Goal: Information Seeking & Learning: Compare options

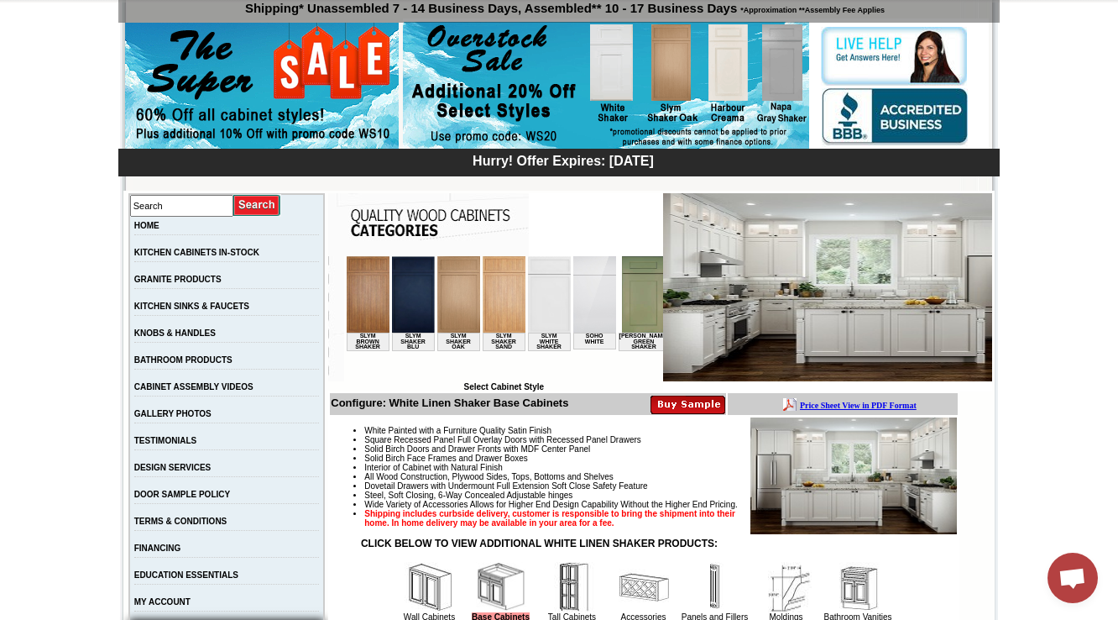
scroll to position [532, 0]
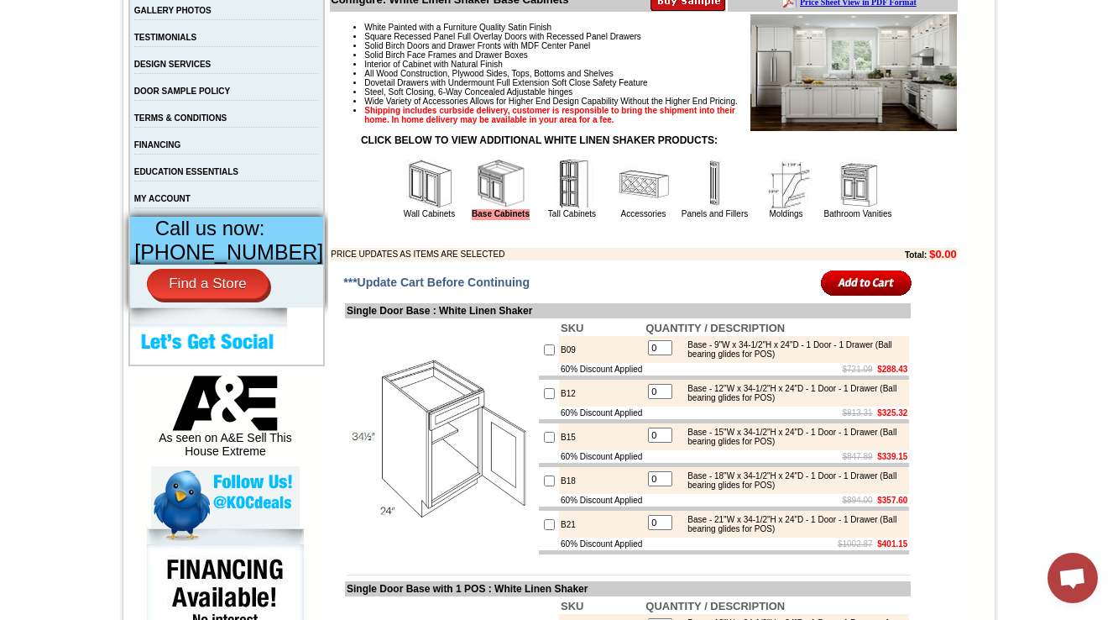
click at [547, 209] on img at bounding box center [572, 184] width 50 height 50
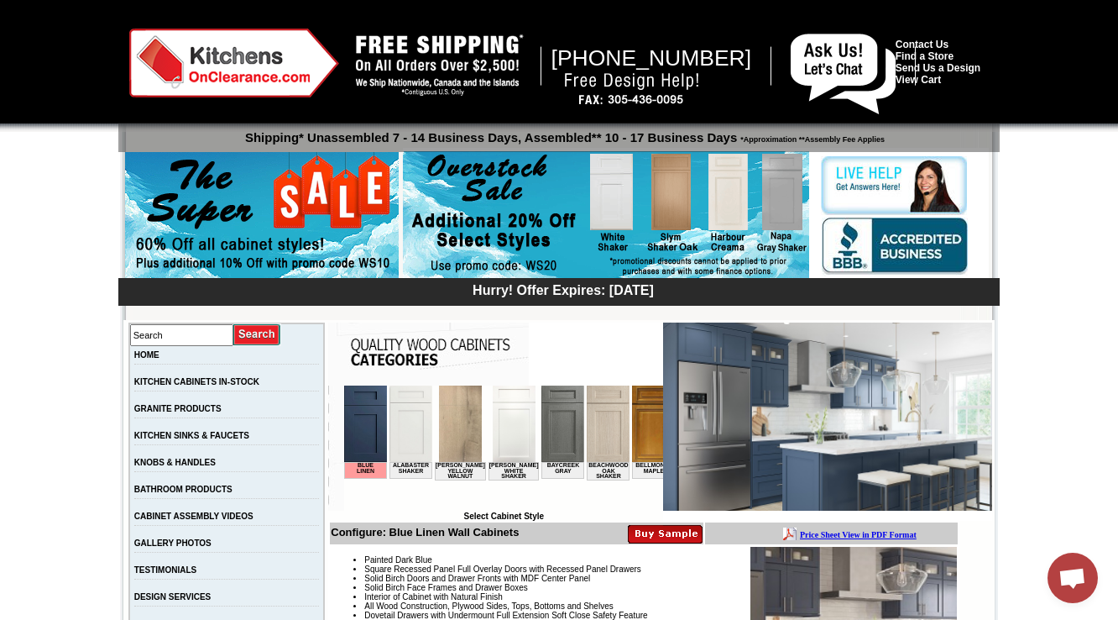
scroll to position [336, 0]
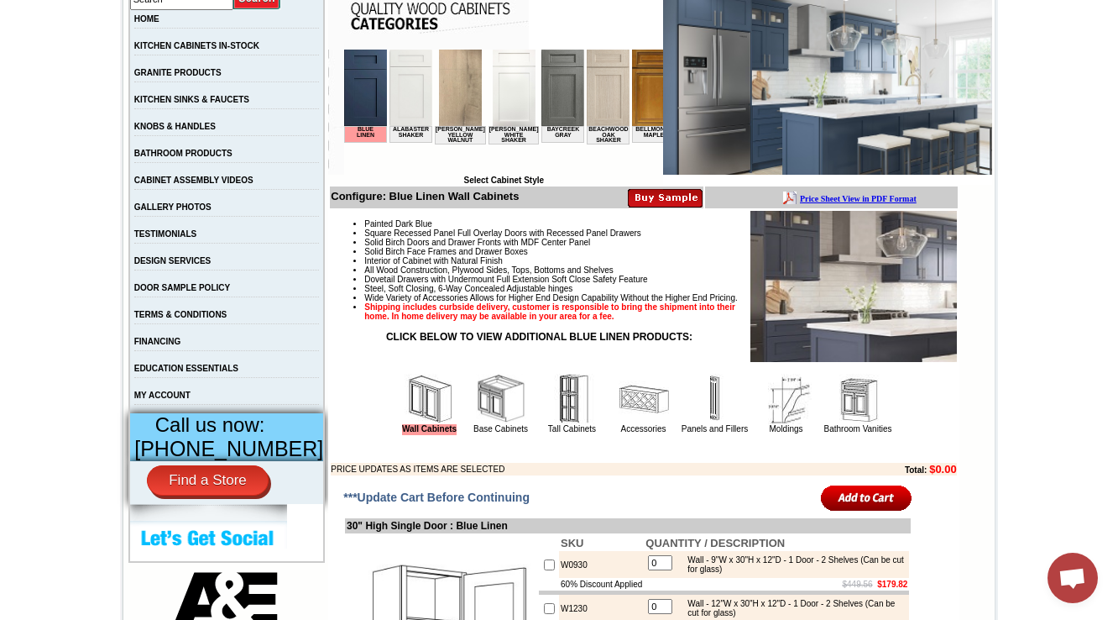
click at [557, 416] on img at bounding box center [572, 399] width 50 height 50
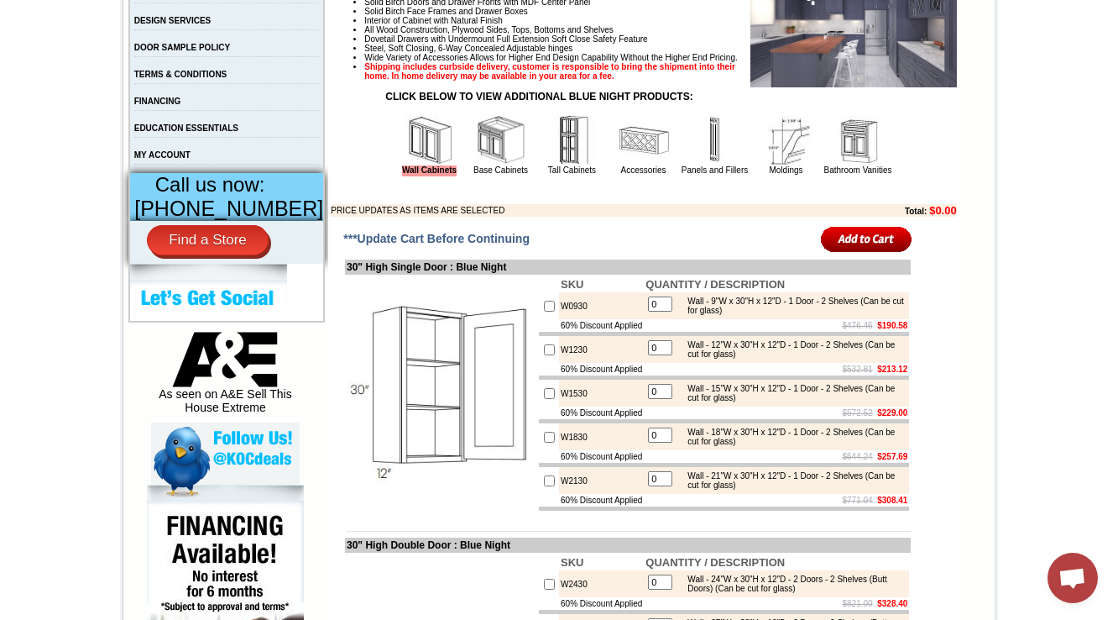
scroll to position [470, 0]
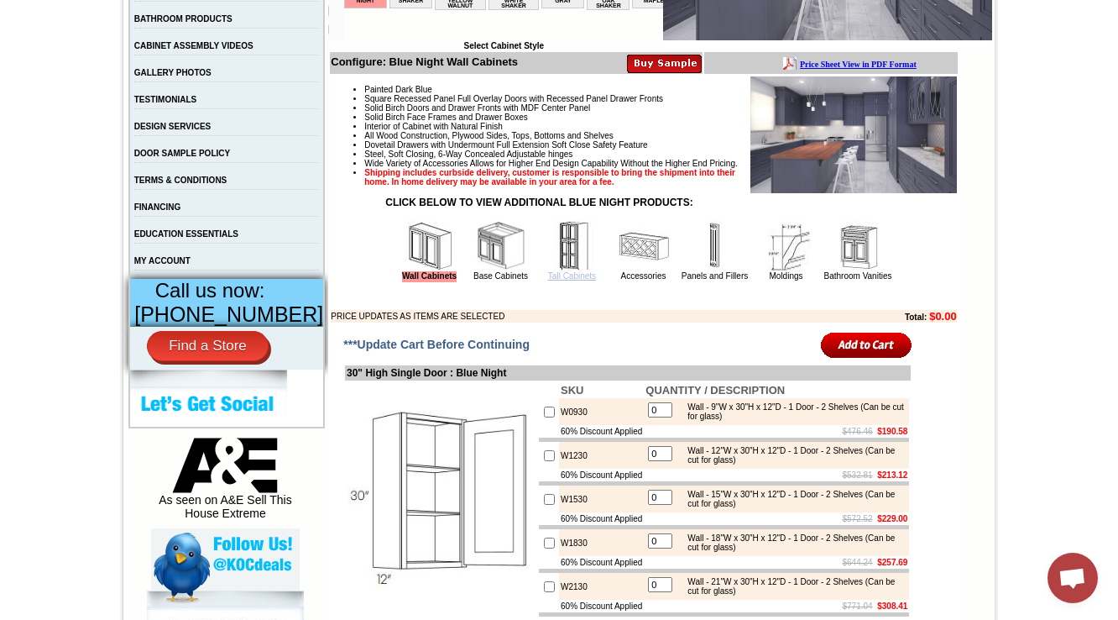
click at [548, 280] on link "Tall Cabinets" at bounding box center [572, 275] width 48 height 9
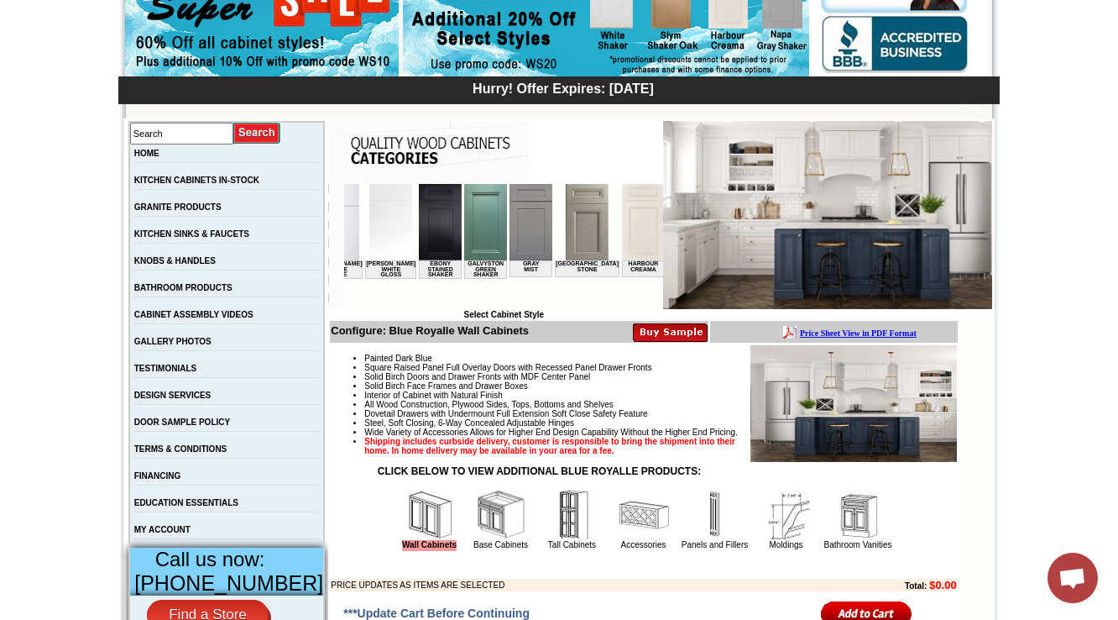
scroll to position [470, 0]
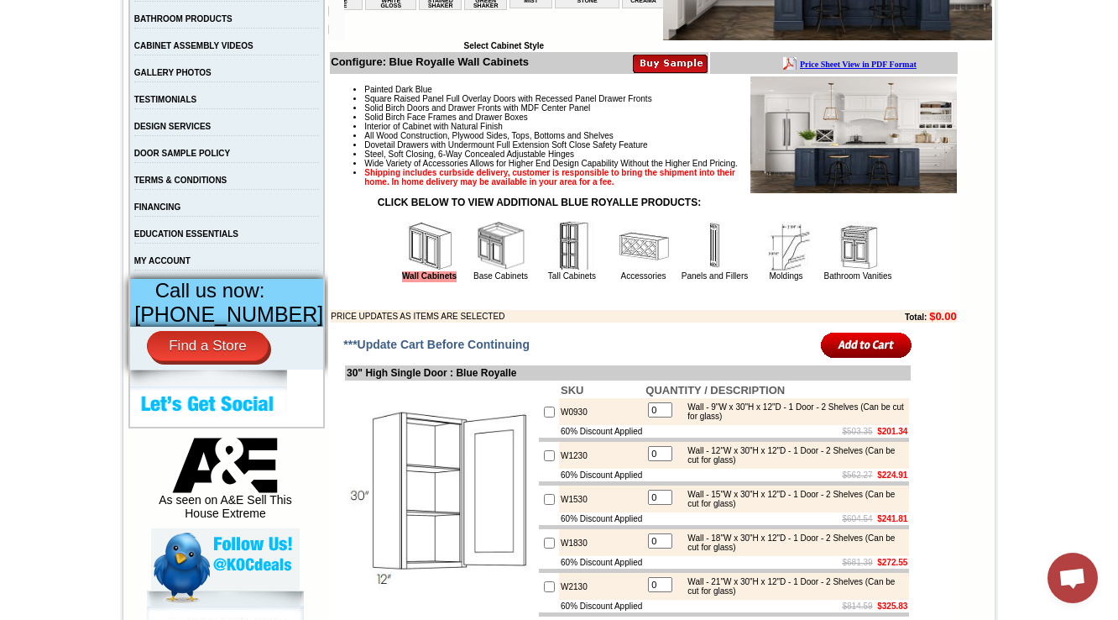
click at [547, 271] on img at bounding box center [572, 246] width 50 height 50
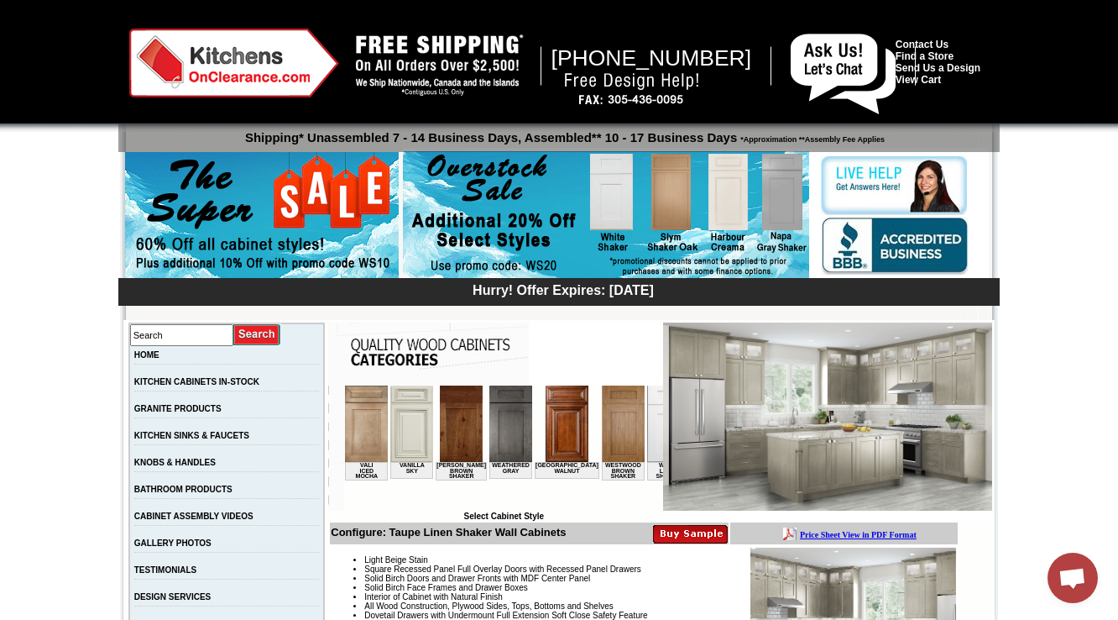
scroll to position [403, 0]
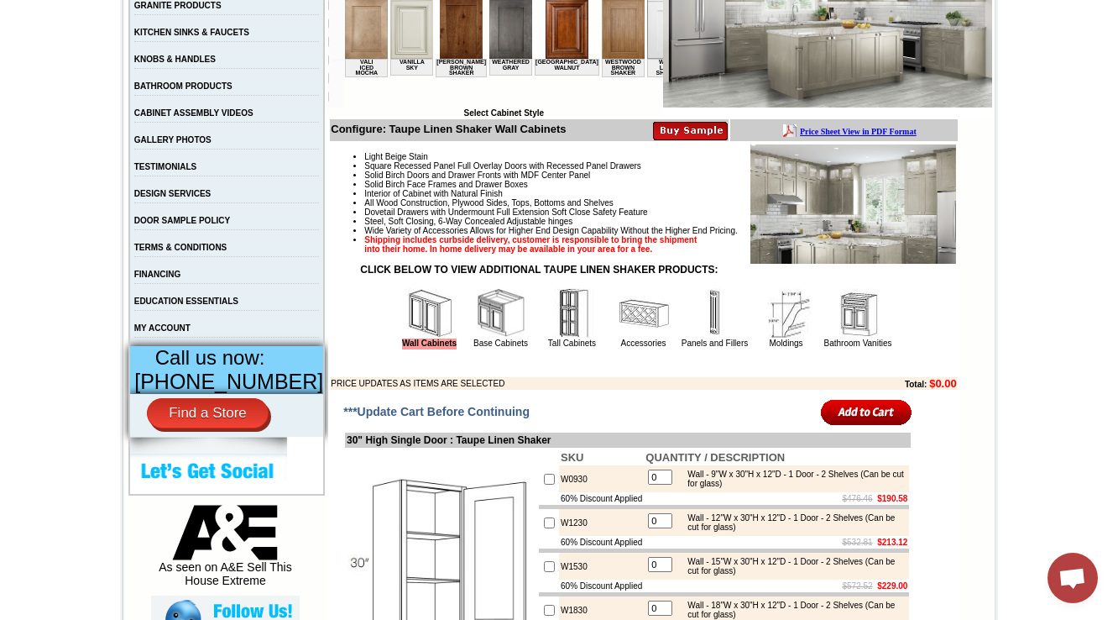
click at [555, 383] on td "Light Beige Stain Square Recessed Panel Full Overlay Doors with Recessed Panel …" at bounding box center [643, 267] width 627 height 248
click at [556, 348] on link "Tall Cabinets" at bounding box center [572, 342] width 48 height 9
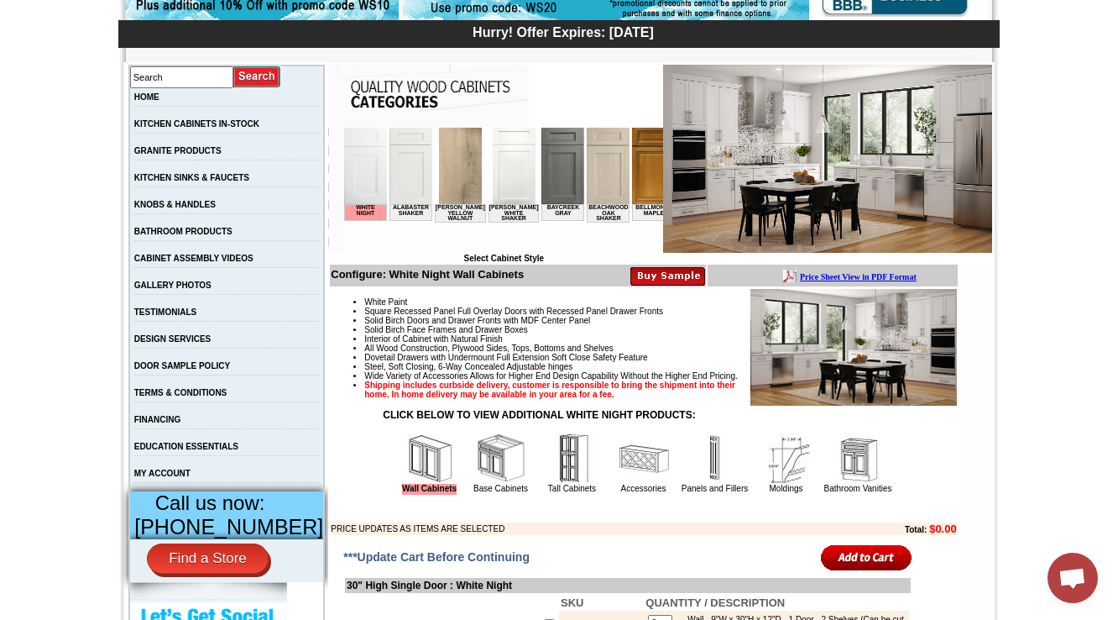
scroll to position [336, 0]
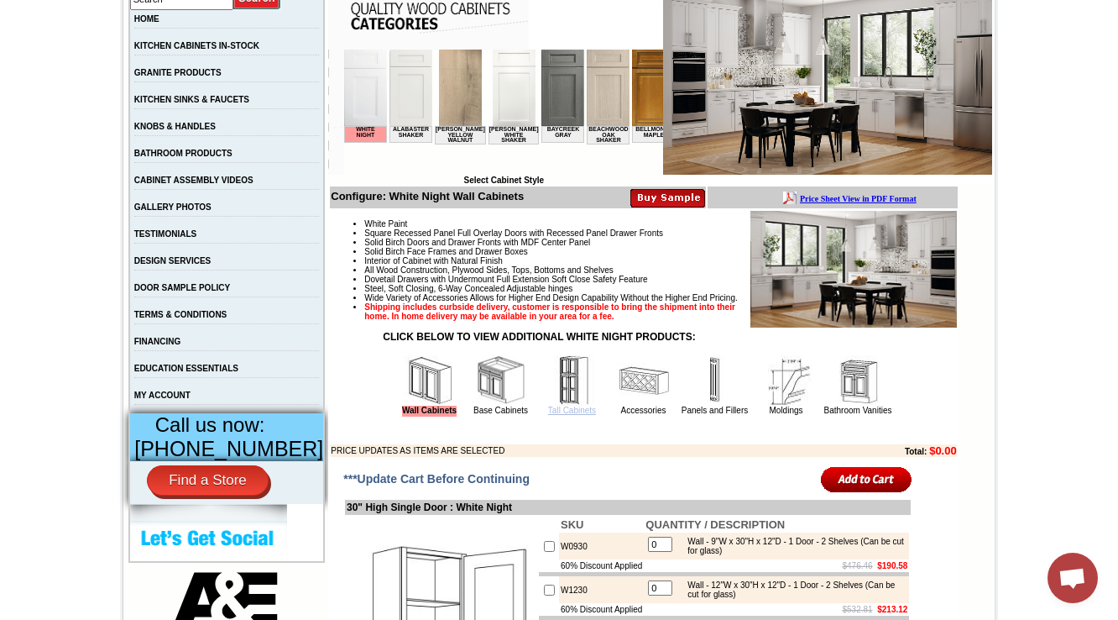
click at [559, 415] on link "Tall Cabinets" at bounding box center [572, 409] width 48 height 9
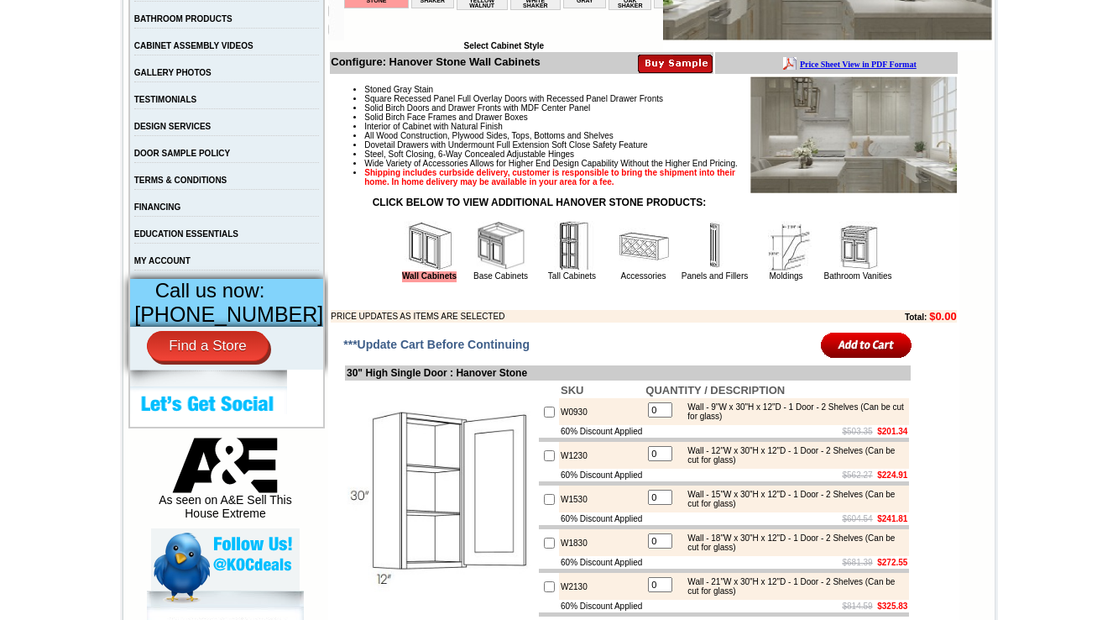
click at [547, 271] on img at bounding box center [572, 246] width 50 height 50
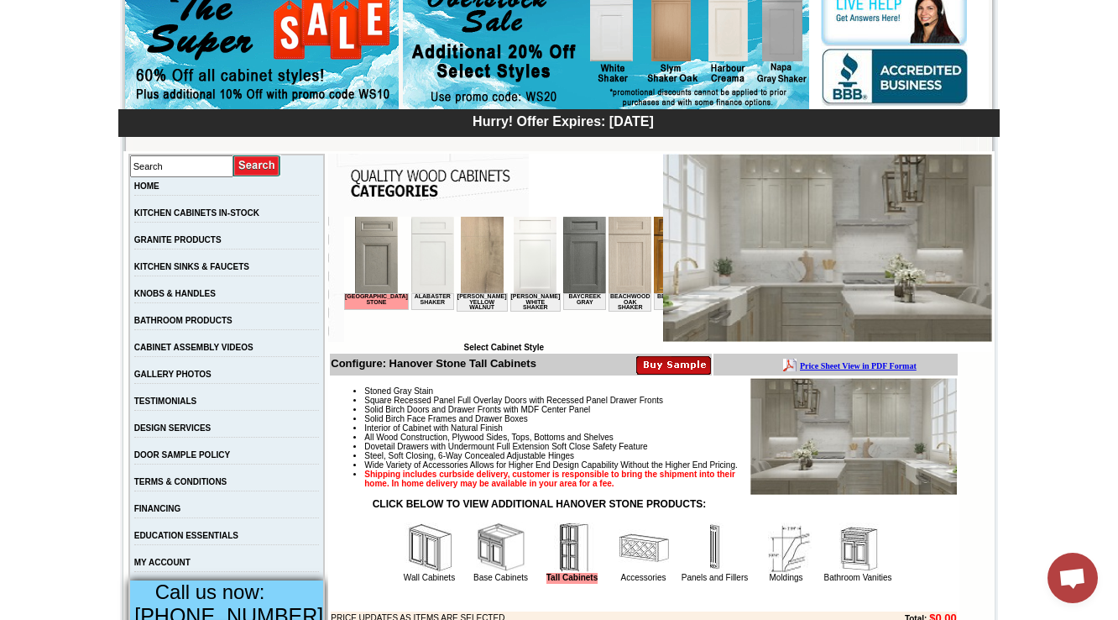
scroll to position [269, 0]
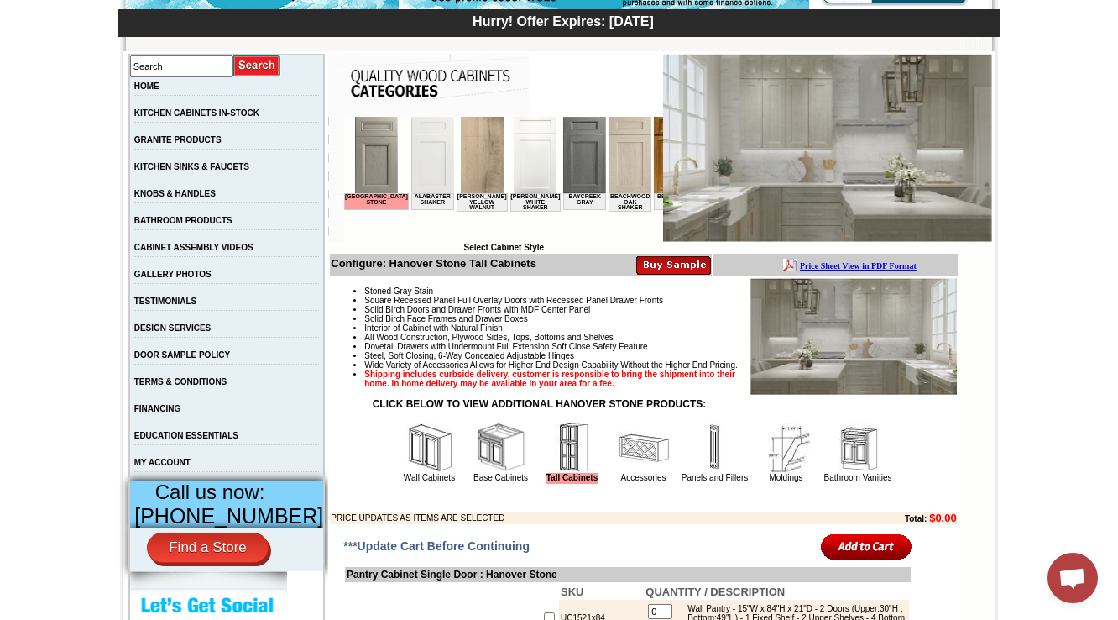
click at [562, 469] on img at bounding box center [572, 447] width 50 height 50
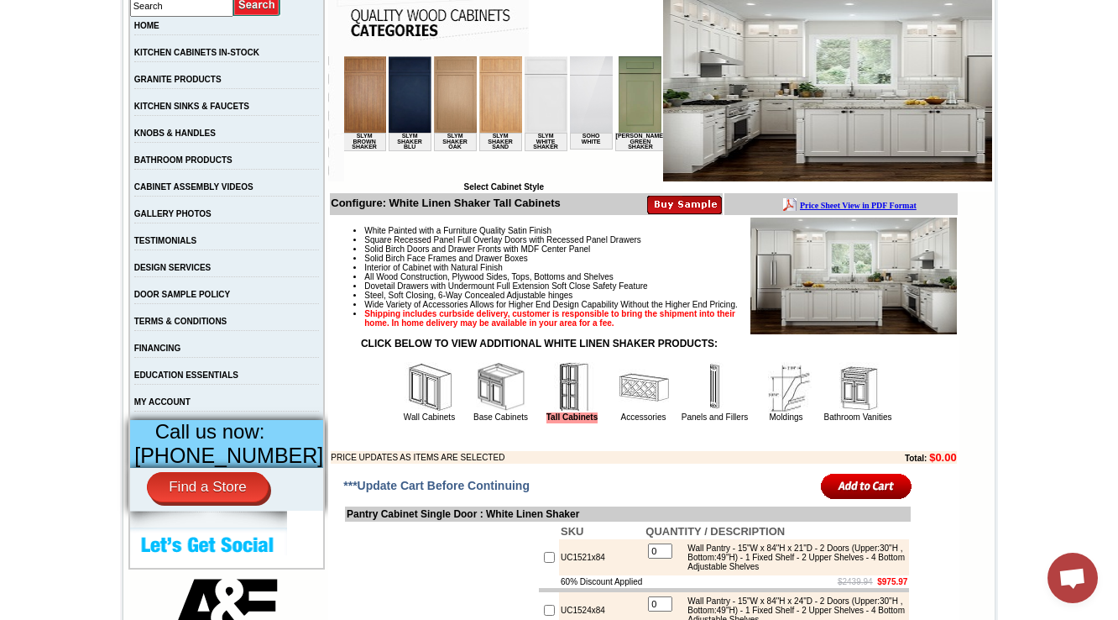
scroll to position [336, 0]
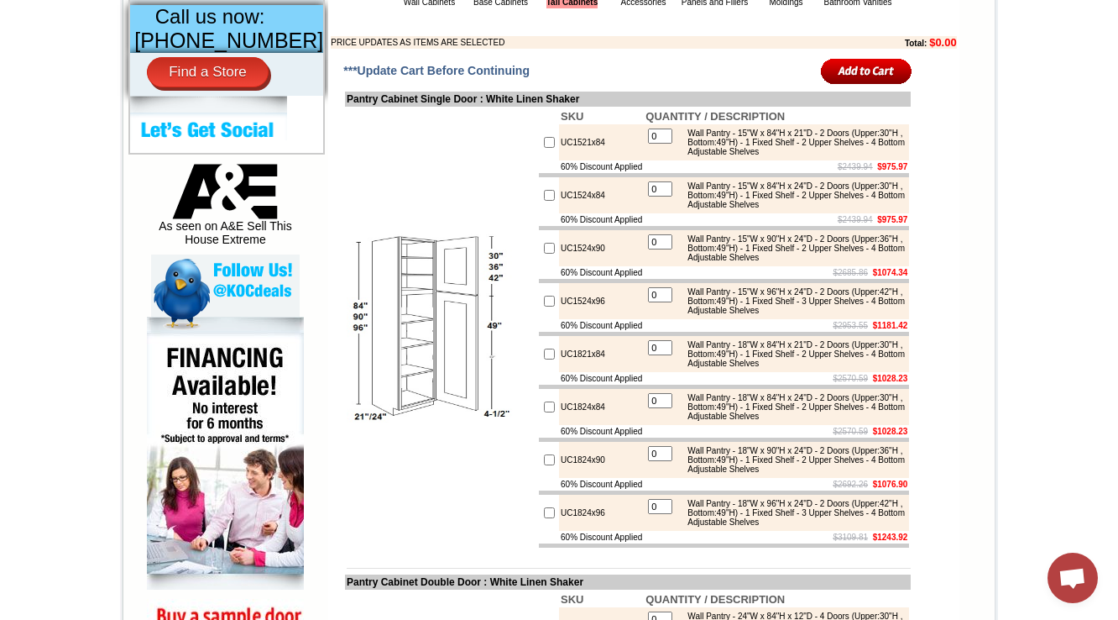
scroll to position [739, 0]
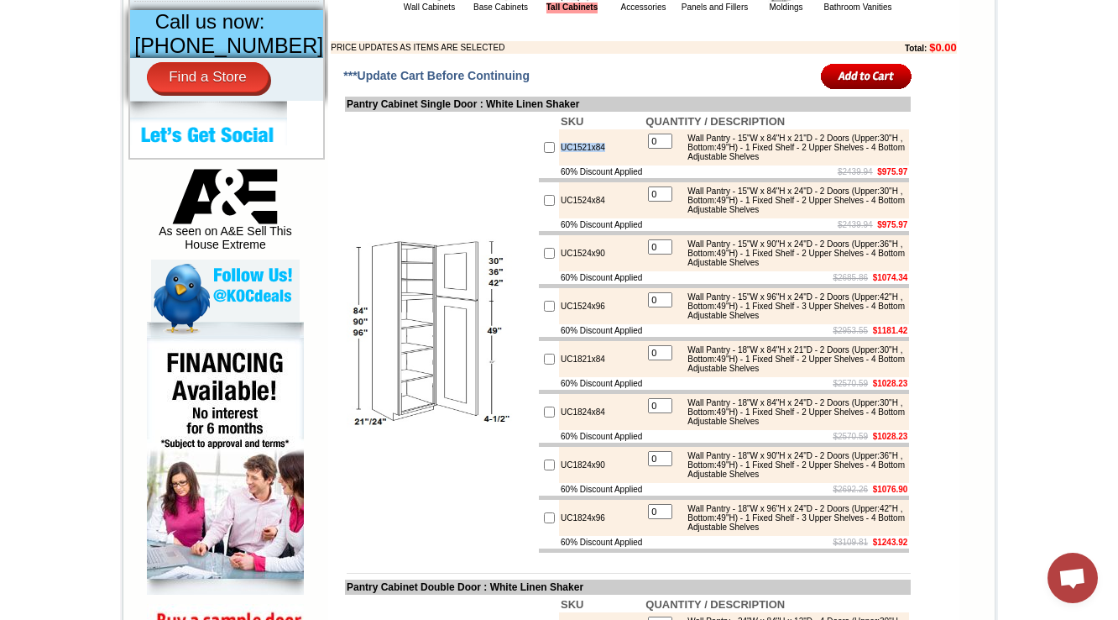
drag, startPoint x: 608, startPoint y: 179, endPoint x: 544, endPoint y: 181, distance: 63.8
click at [559, 165] on td "UC1521x84" at bounding box center [601, 147] width 85 height 36
copy td "UC1521x84"
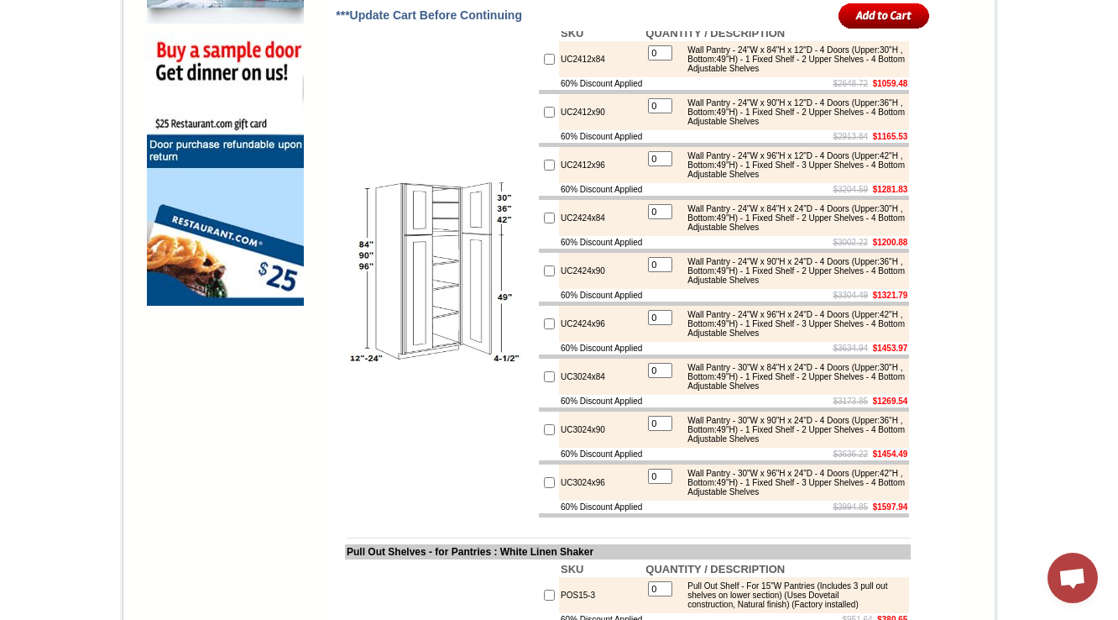
scroll to position [1343, 0]
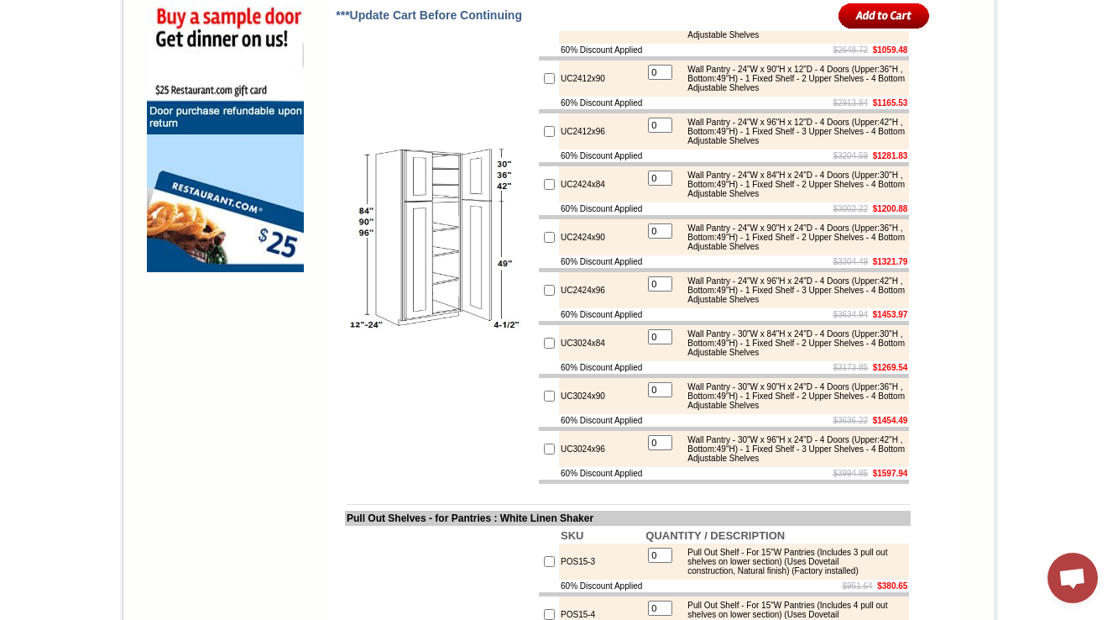
click at [1019, 102] on body "1-888-621-0925 Contact Us Find a Store Send Us a Design View Cart Shipping* Una…" at bounding box center [559, 545] width 1118 height 3777
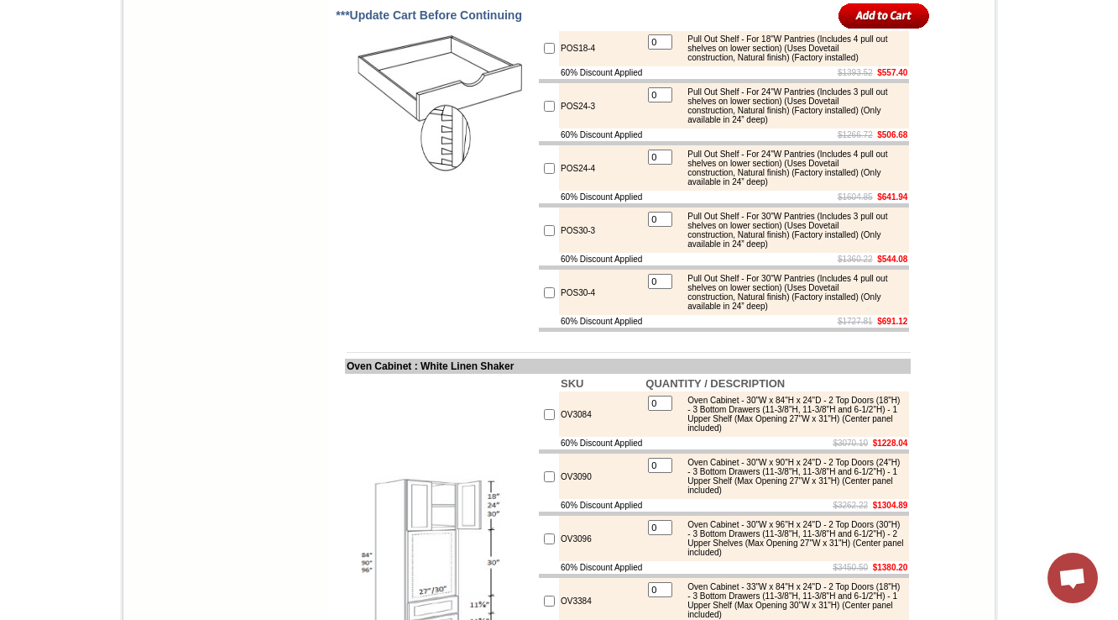
scroll to position [1948, 0]
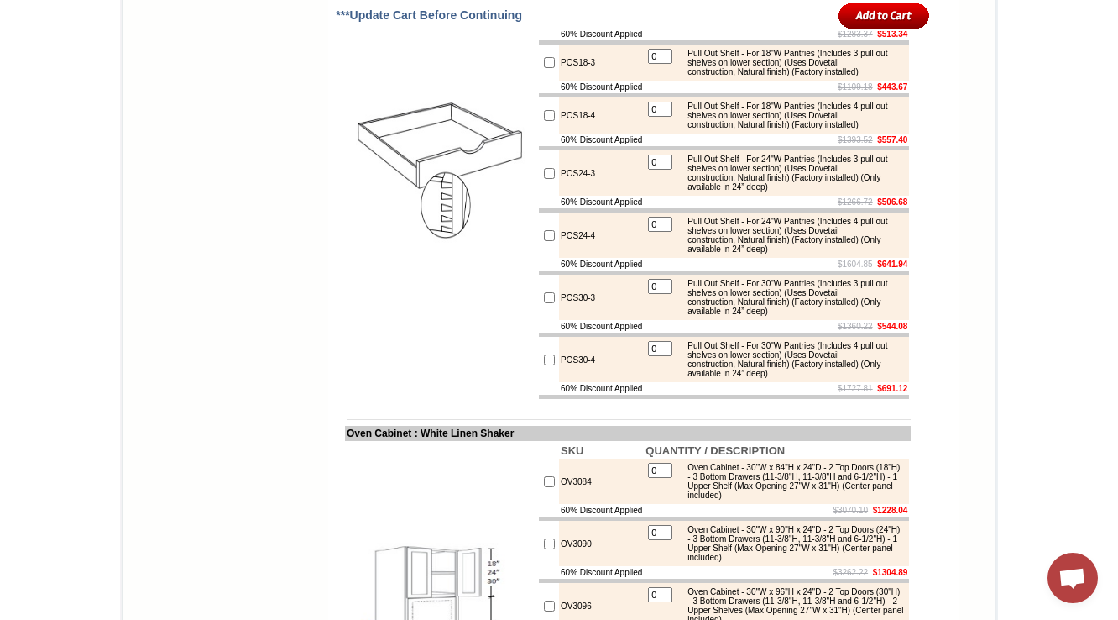
drag, startPoint x: 573, startPoint y: 77, endPoint x: 528, endPoint y: 81, distance: 45.5
click at [577, 28] on td "POS15-4" at bounding box center [601, 10] width 85 height 36
click at [540, 28] on tr "POS15-4 0 Pull Out Shelf - For 15"W Pantries (Includes 4 pull out shelves on lo…" at bounding box center [724, 10] width 370 height 36
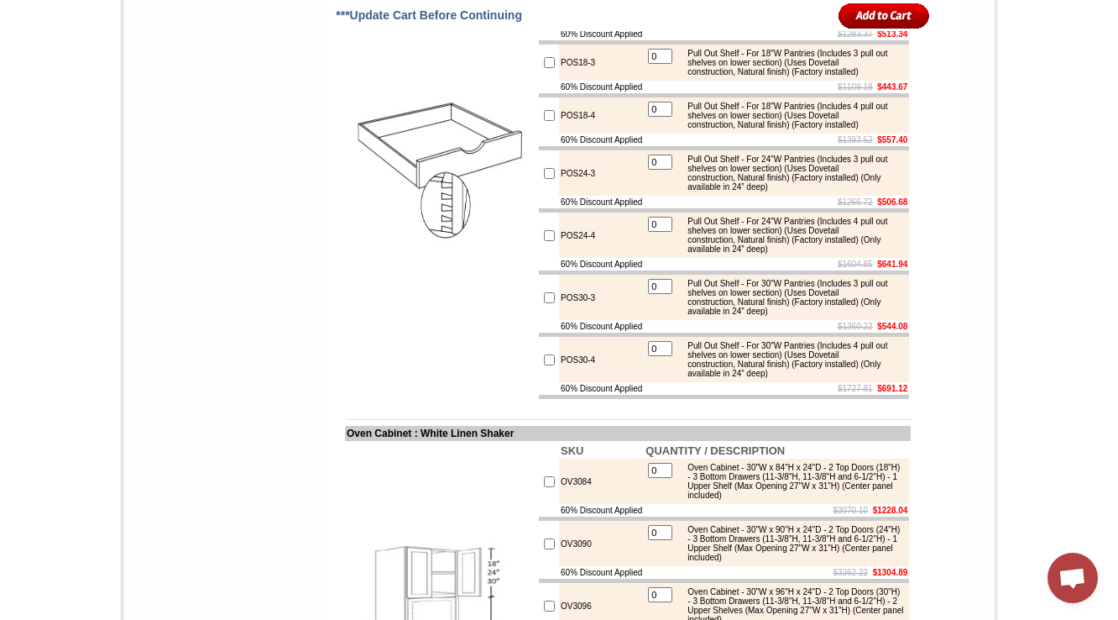
click at [416, 255] on img at bounding box center [441, 160] width 189 height 189
click at [559, 28] on td "POS15-4" at bounding box center [601, 10] width 85 height 36
click at [437, 255] on img at bounding box center [441, 160] width 189 height 189
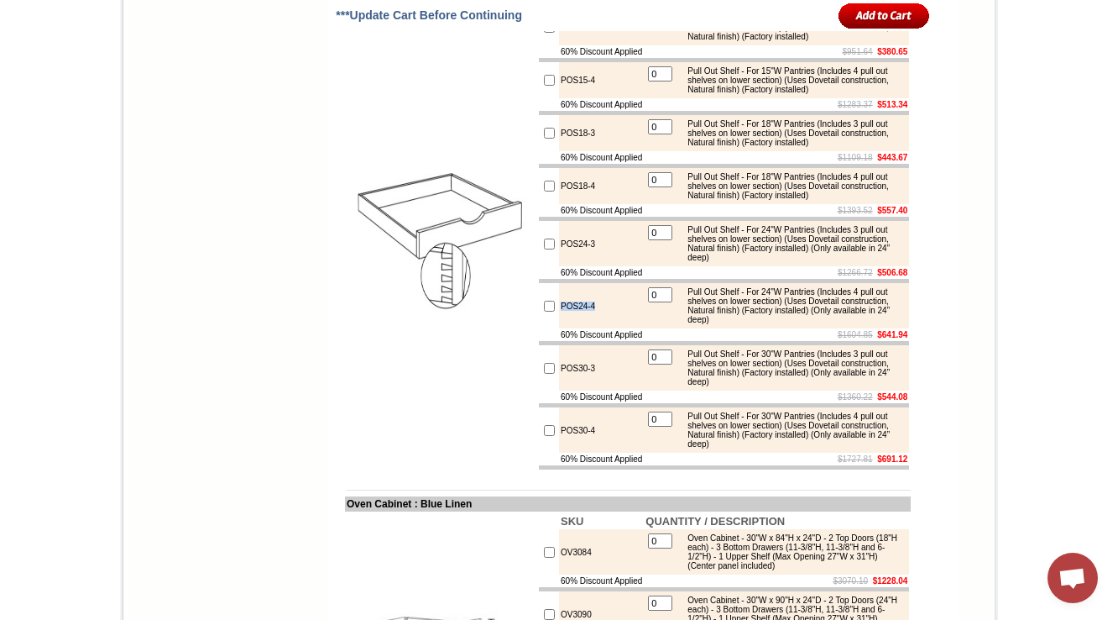
scroll to position [1963, 0]
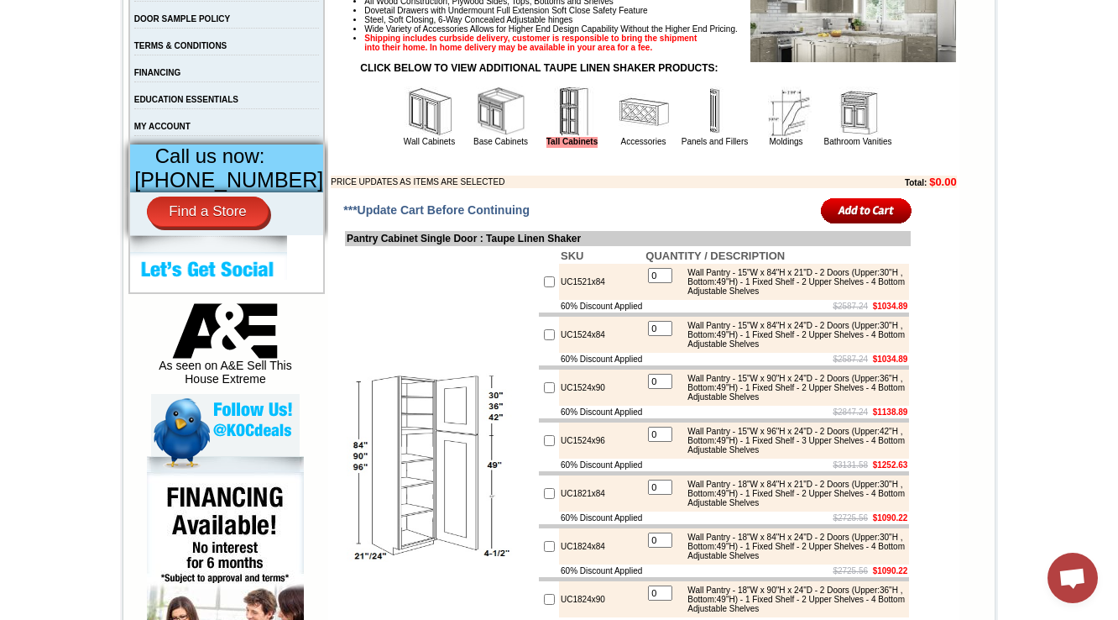
scroll to position [873, 0]
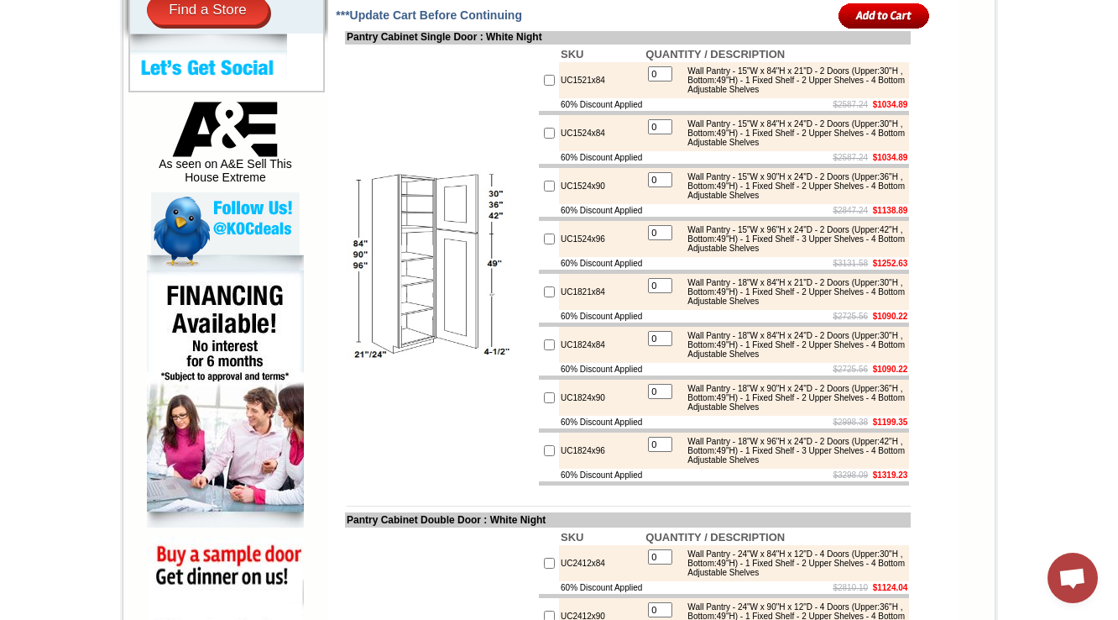
scroll to position [2030, 0]
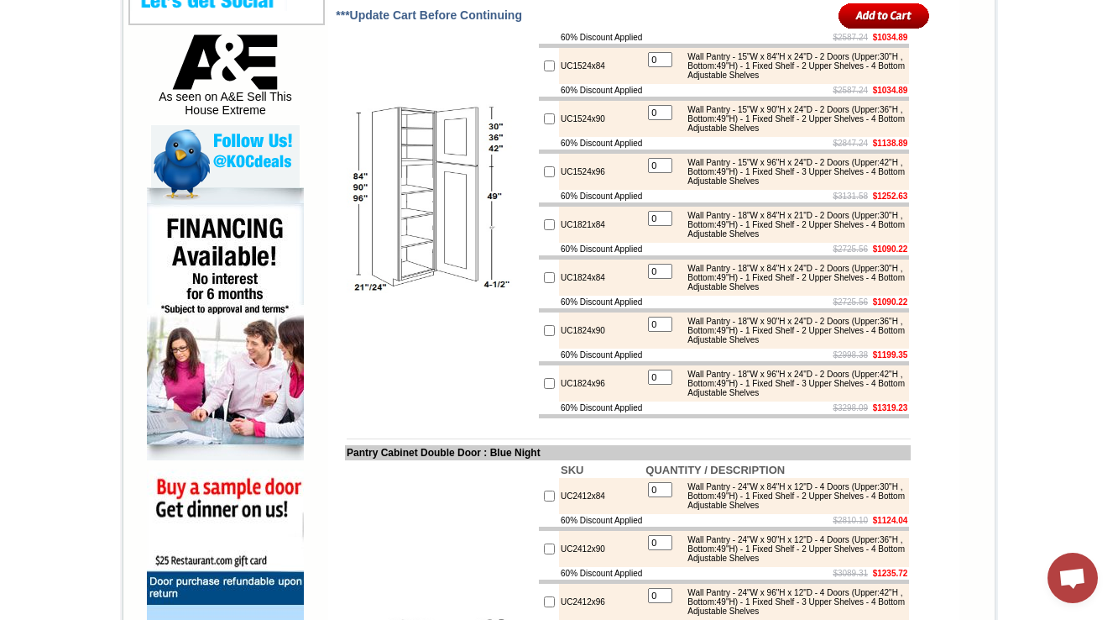
scroll to position [2030, 0]
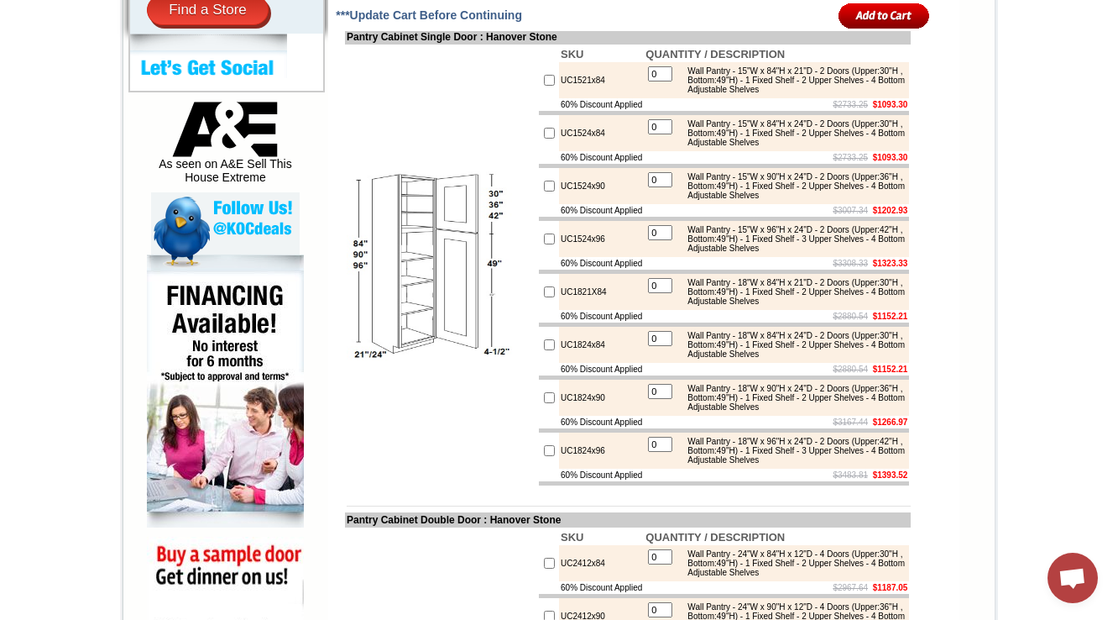
scroll to position [2030, 0]
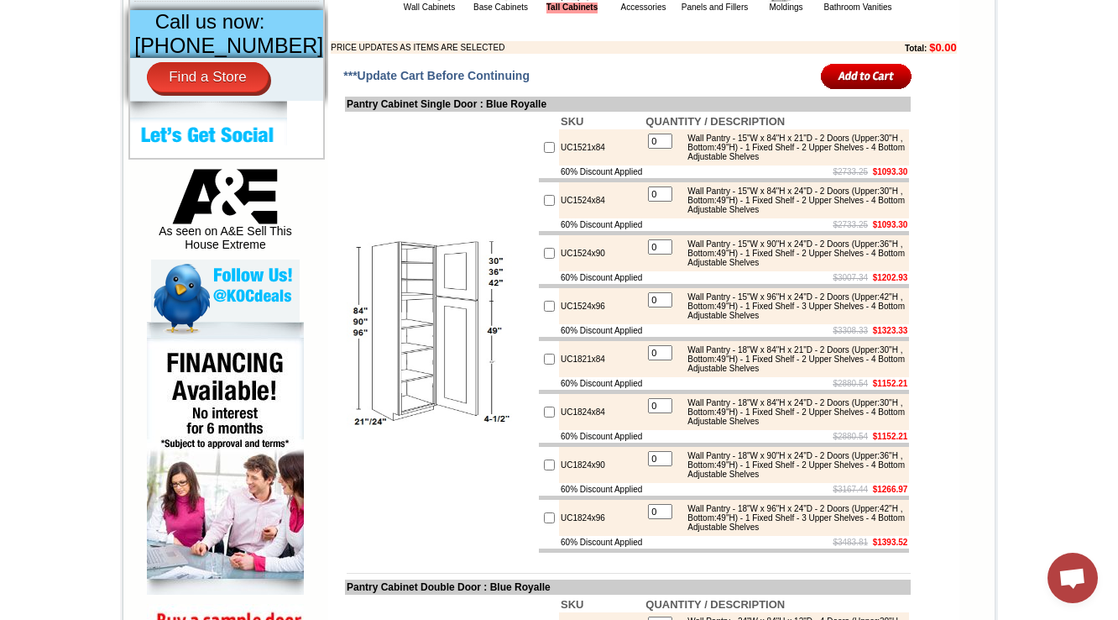
scroll to position [2030, 0]
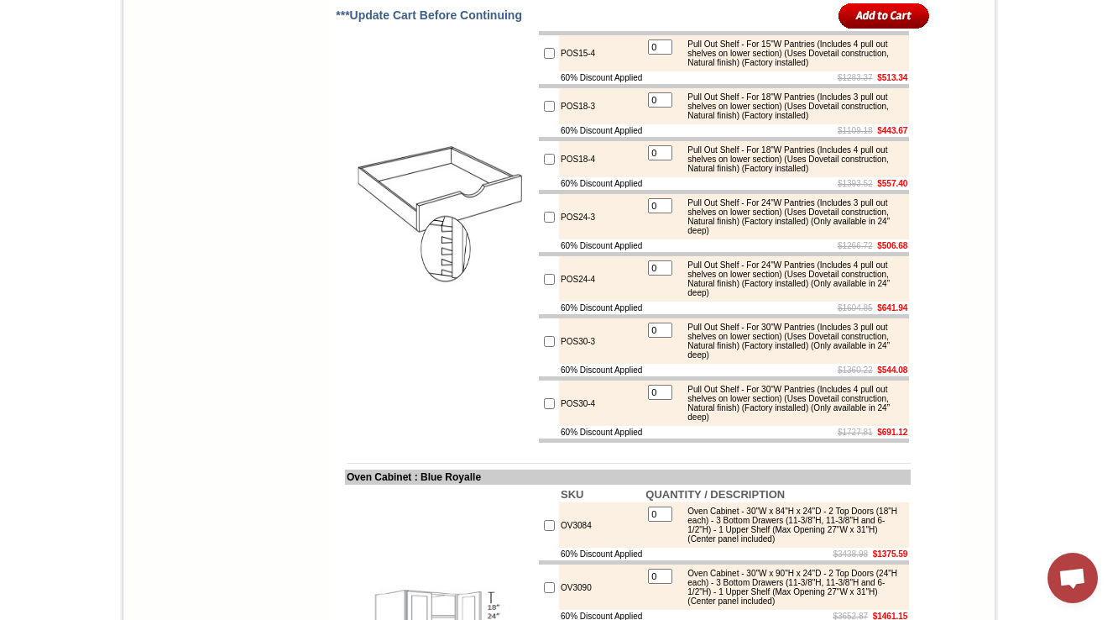
scroll to position [1896, 0]
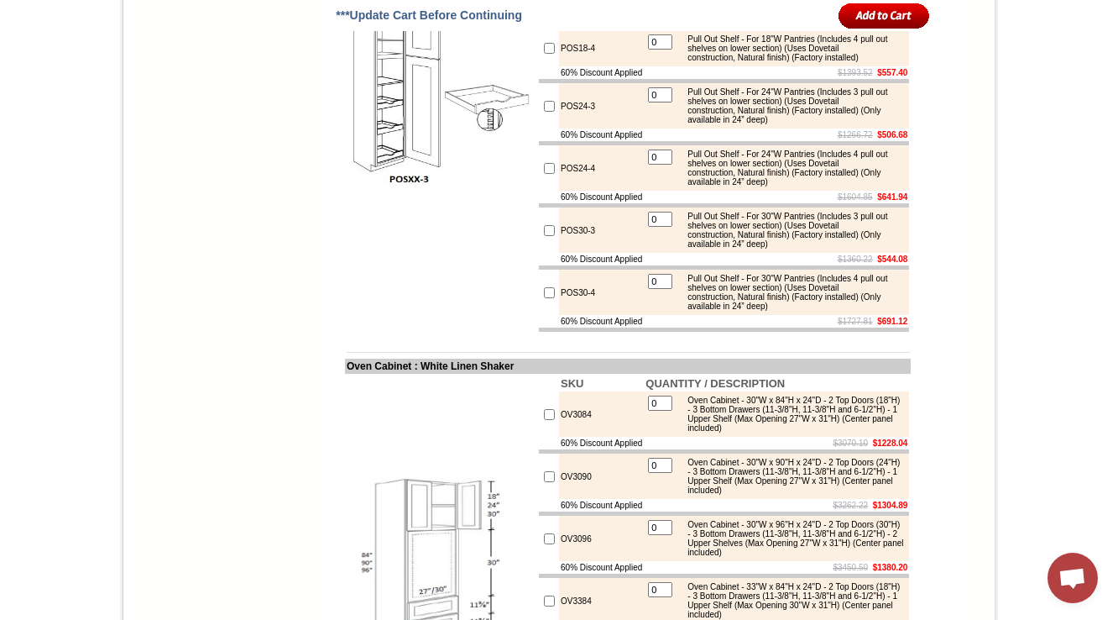
scroll to position [2015, 0]
drag, startPoint x: 591, startPoint y: 331, endPoint x: 541, endPoint y: 328, distance: 50.4
click at [541, 191] on tr "POS24-4 0 Pull Out Shelf - For 24"W Pantries (Includes 4 pull out shelves on lo…" at bounding box center [724, 167] width 370 height 45
copy tr "POS24-4"
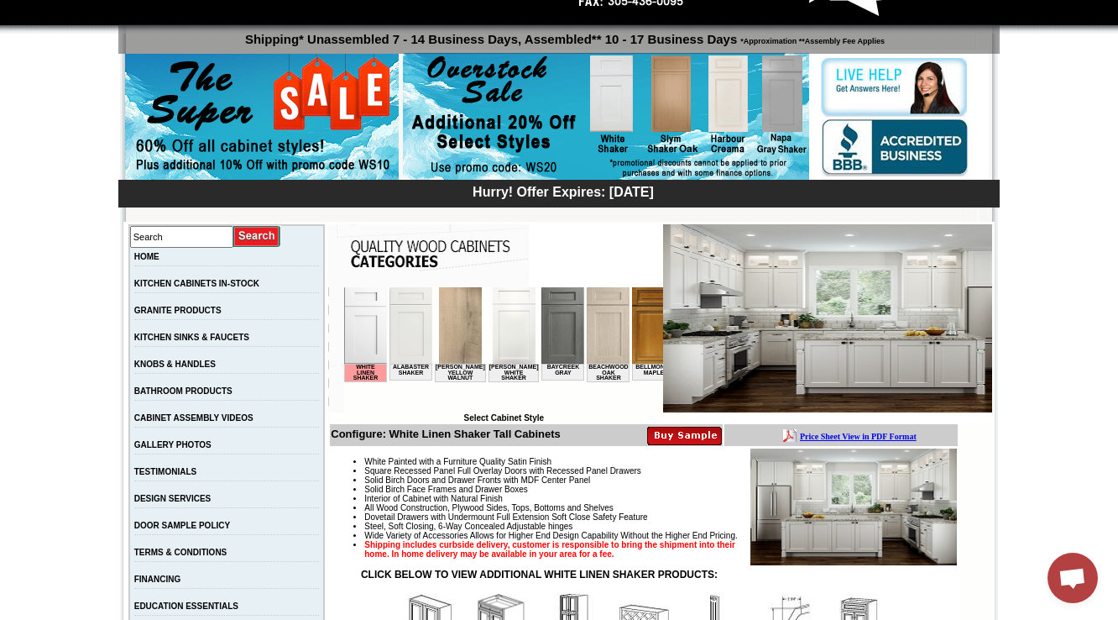
scroll to position [470, 0]
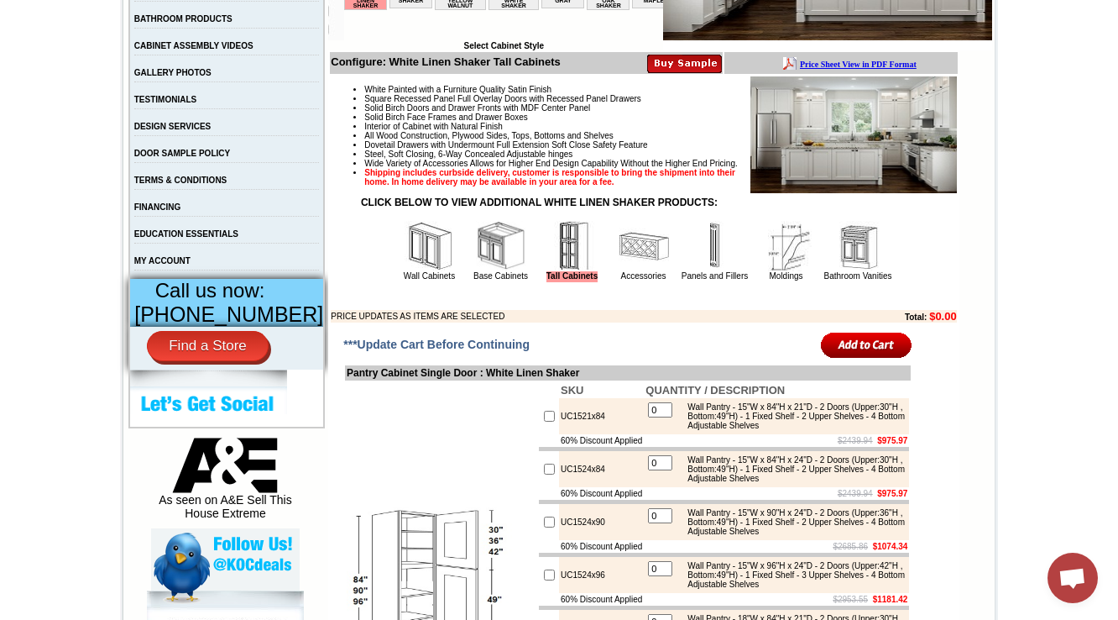
click at [407, 271] on img at bounding box center [430, 246] width 50 height 50
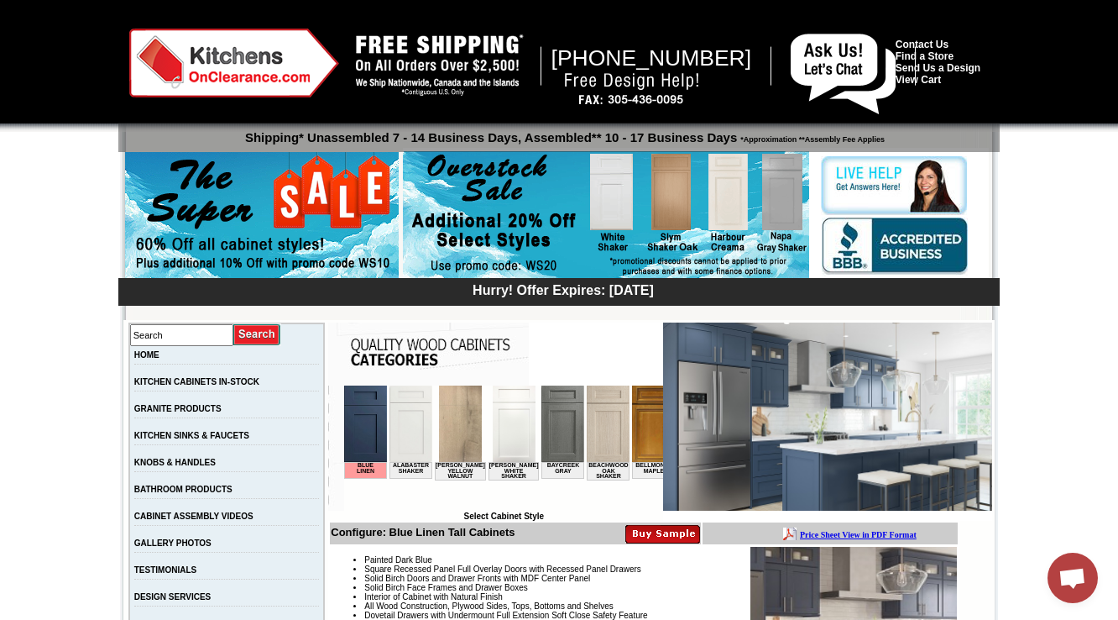
scroll to position [537, 0]
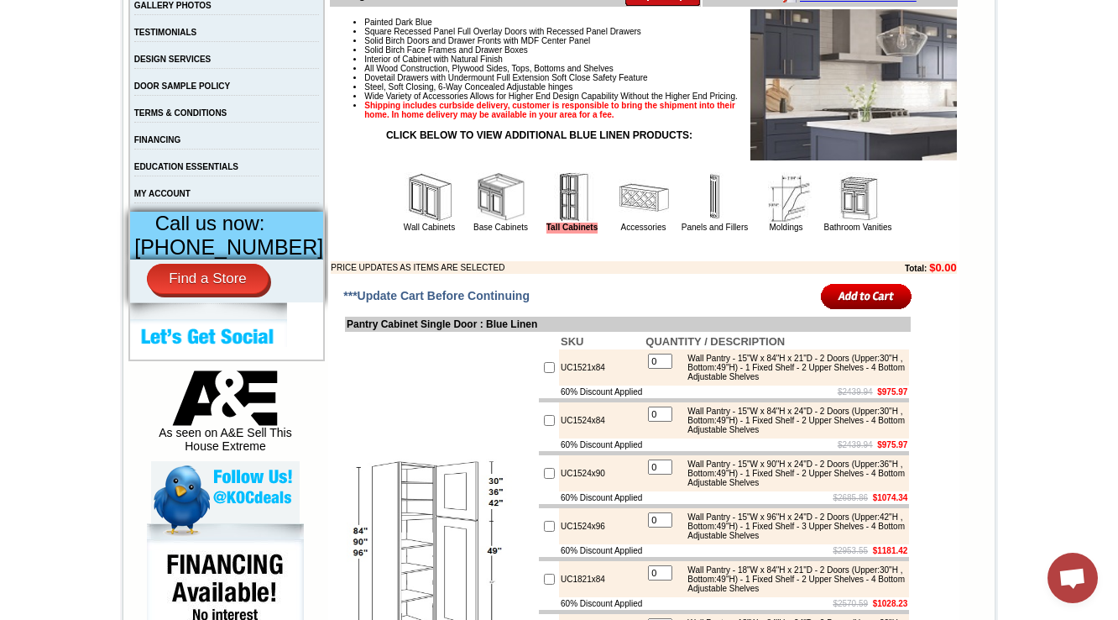
click at [416, 219] on img at bounding box center [430, 197] width 50 height 50
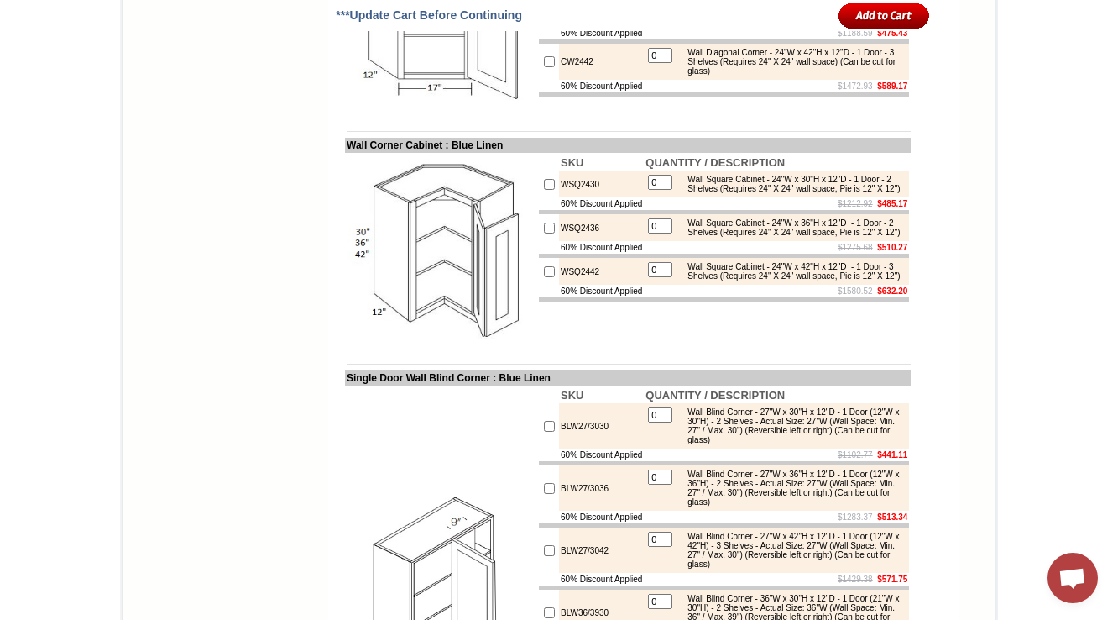
scroll to position [5289, 0]
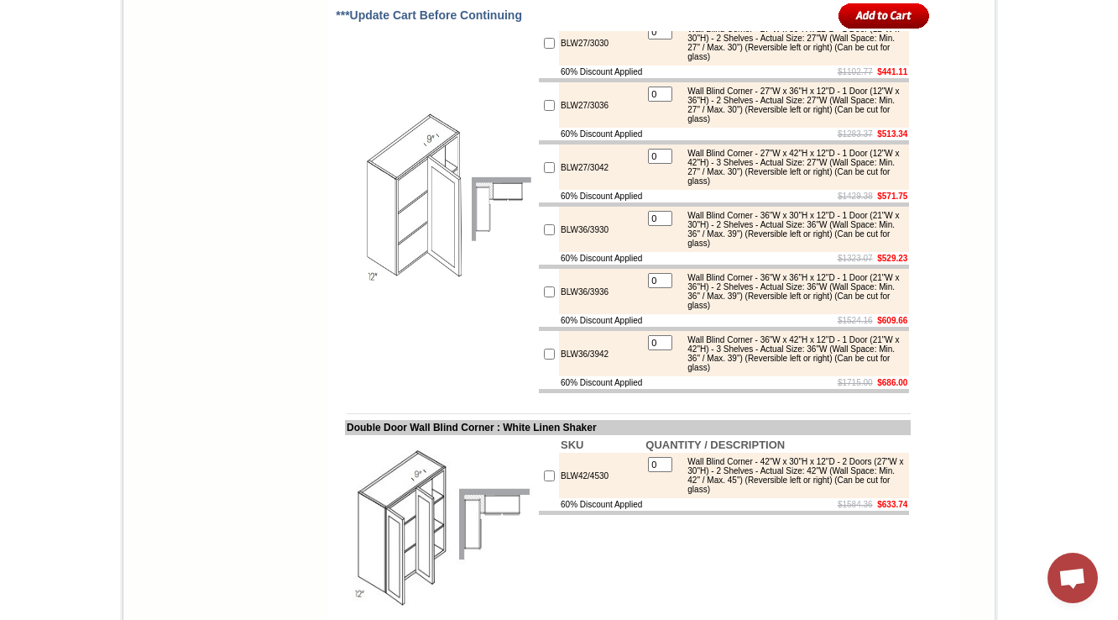
scroll to position [5440, 0]
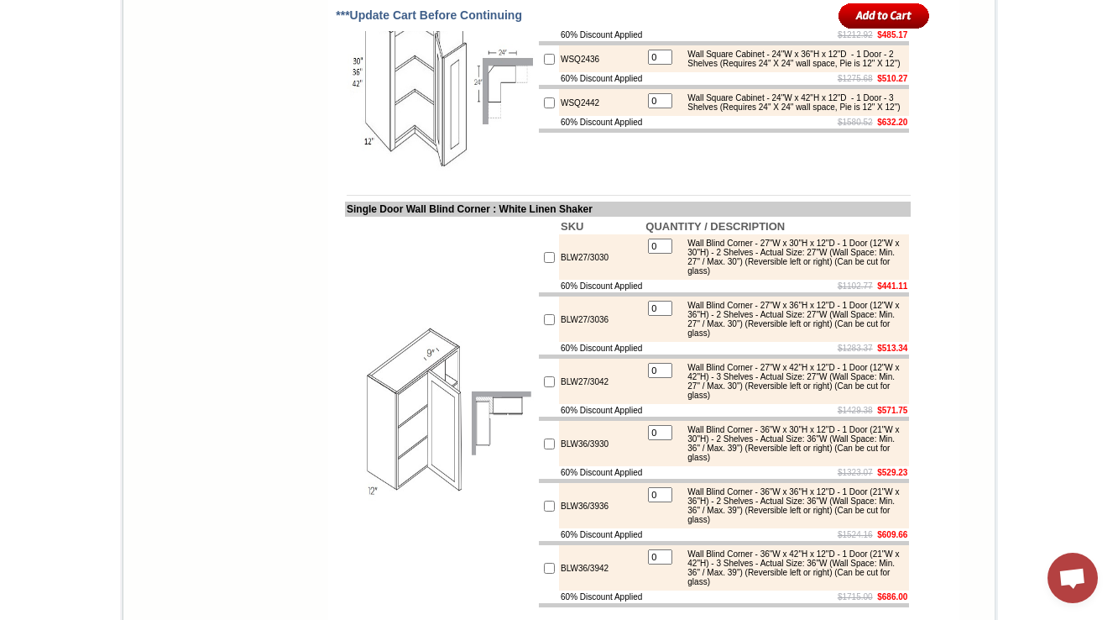
drag, startPoint x: 580, startPoint y: 175, endPoint x: 474, endPoint y: 156, distance: 108.2
copy tr "CW2430"
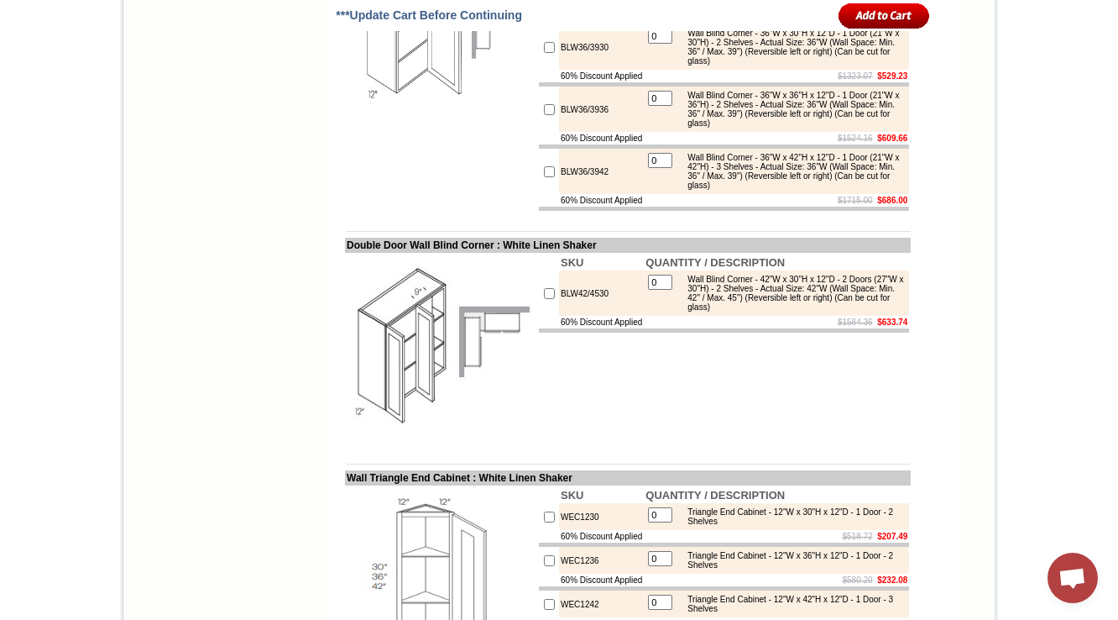
scroll to position [5843, 0]
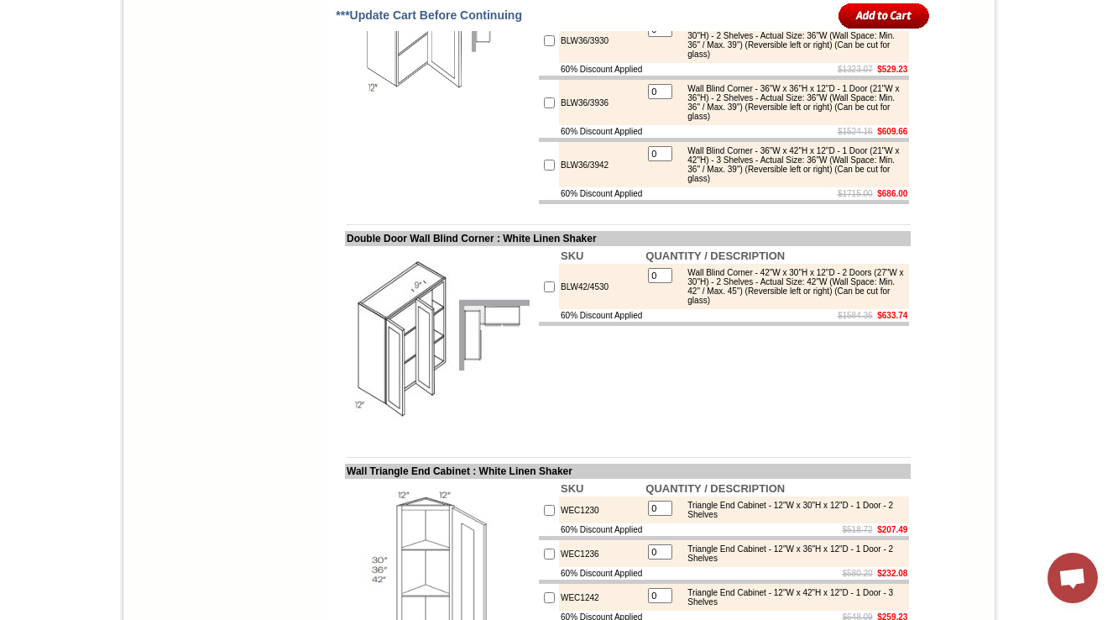
click at [345, 206] on td at bounding box center [441, 10] width 192 height 392
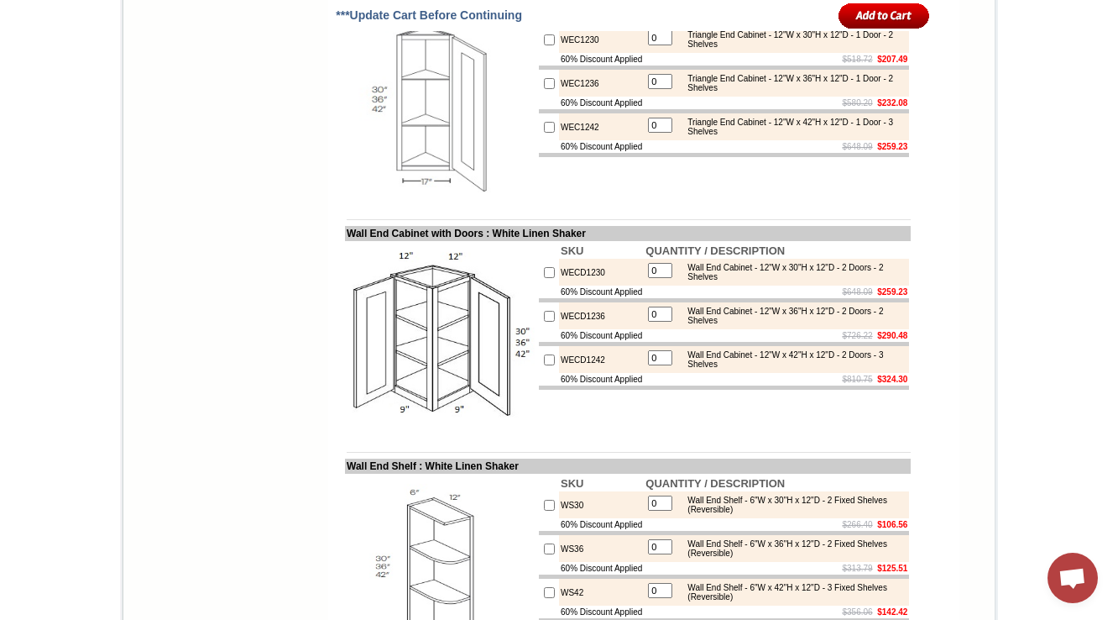
scroll to position [6515, 0]
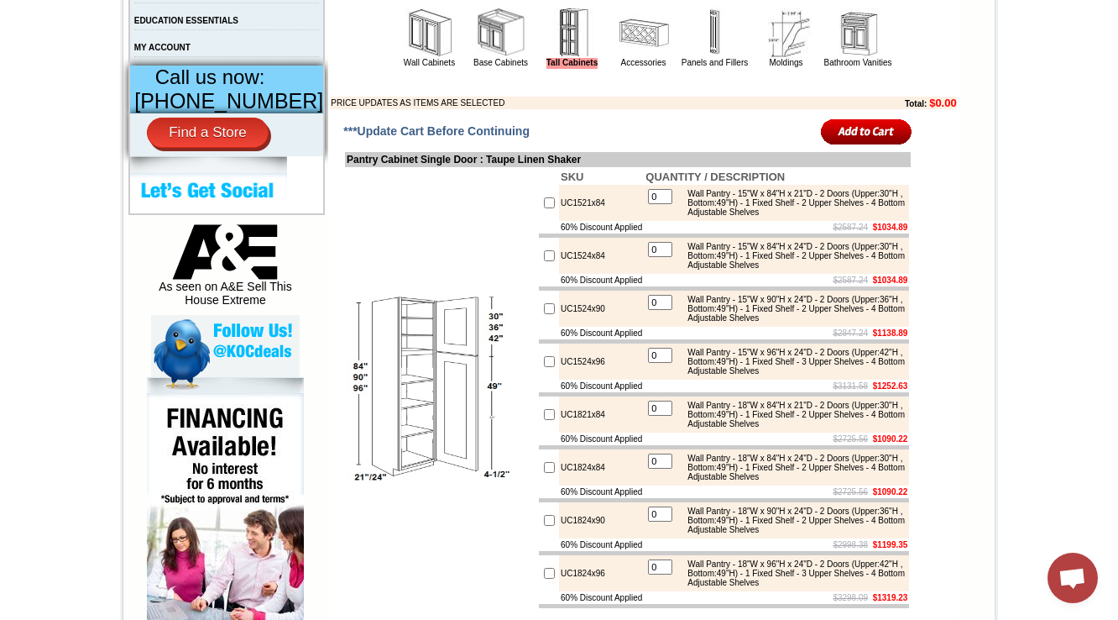
scroll to position [687, 0]
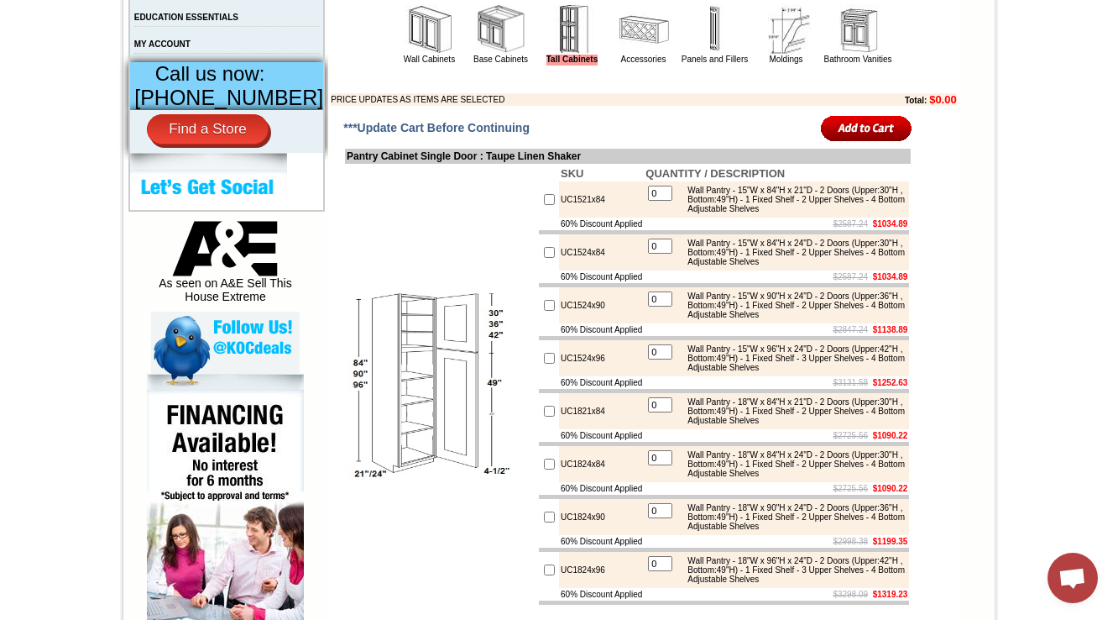
click at [405, 55] on img at bounding box center [430, 29] width 50 height 50
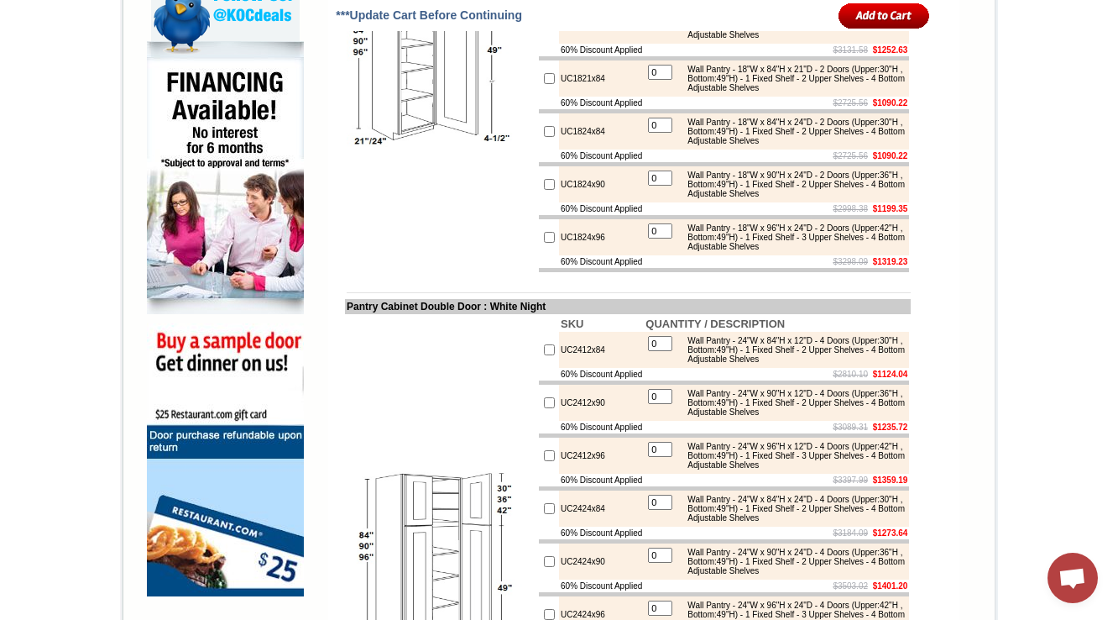
scroll to position [683, 0]
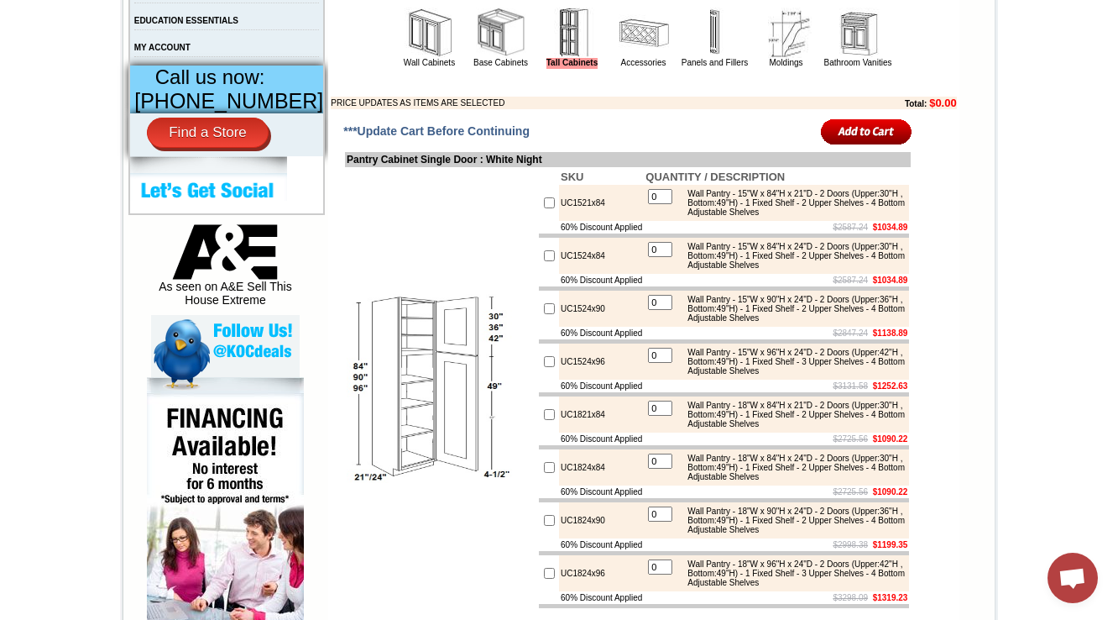
click at [409, 69] on td "Wall Cabinets" at bounding box center [430, 37] width 71 height 63
click at [409, 67] on link "Wall Cabinets" at bounding box center [429, 62] width 51 height 9
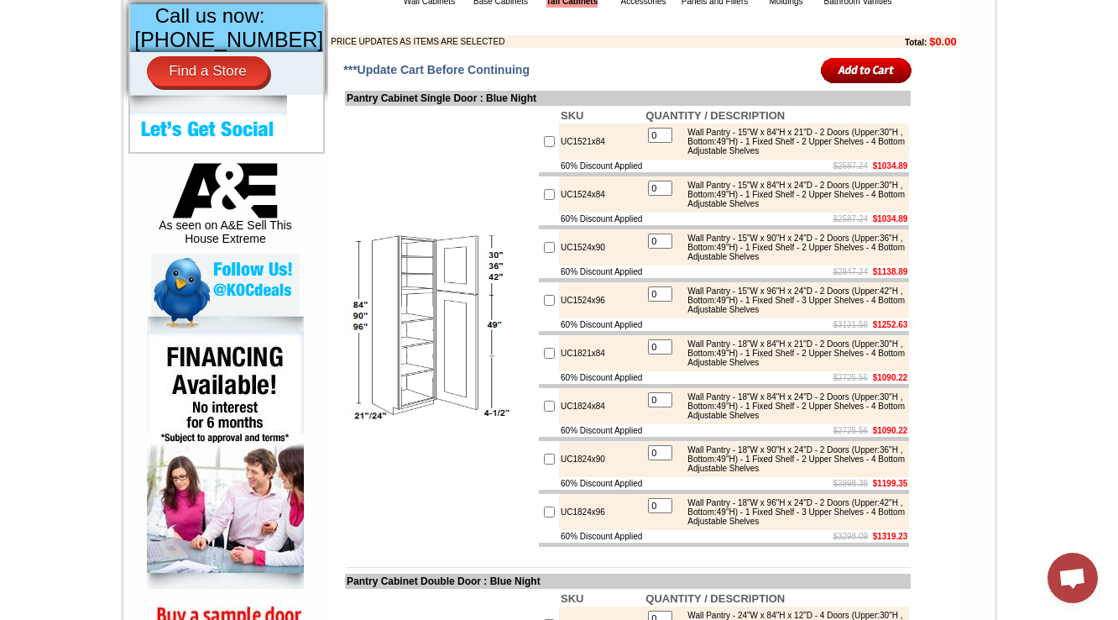
scroll to position [556, 0]
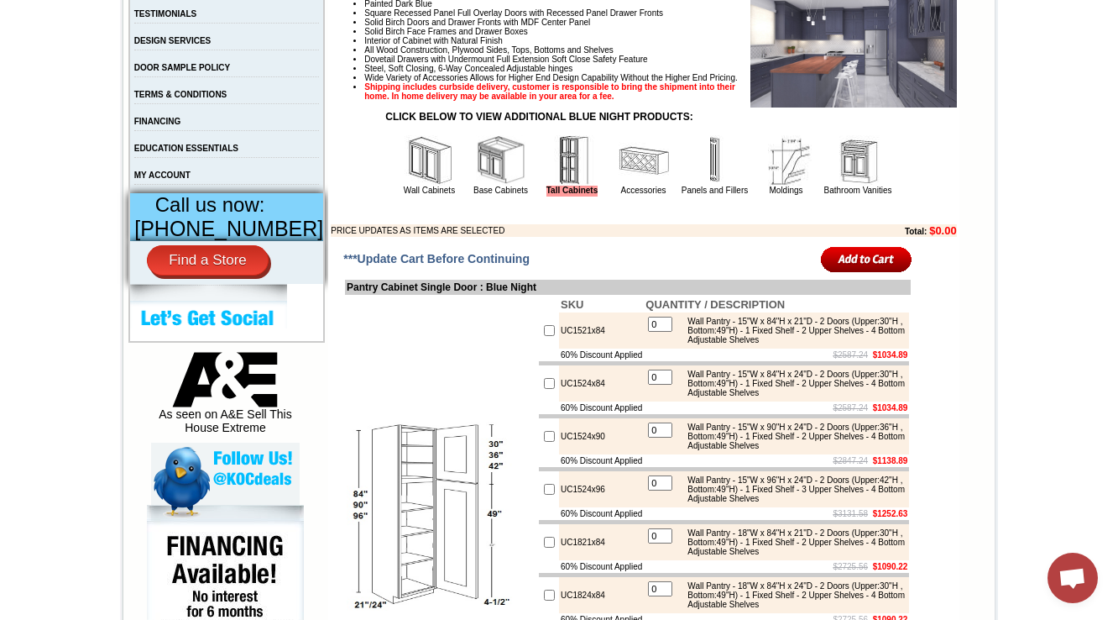
click at [404, 195] on link "Wall Cabinets" at bounding box center [429, 190] width 51 height 9
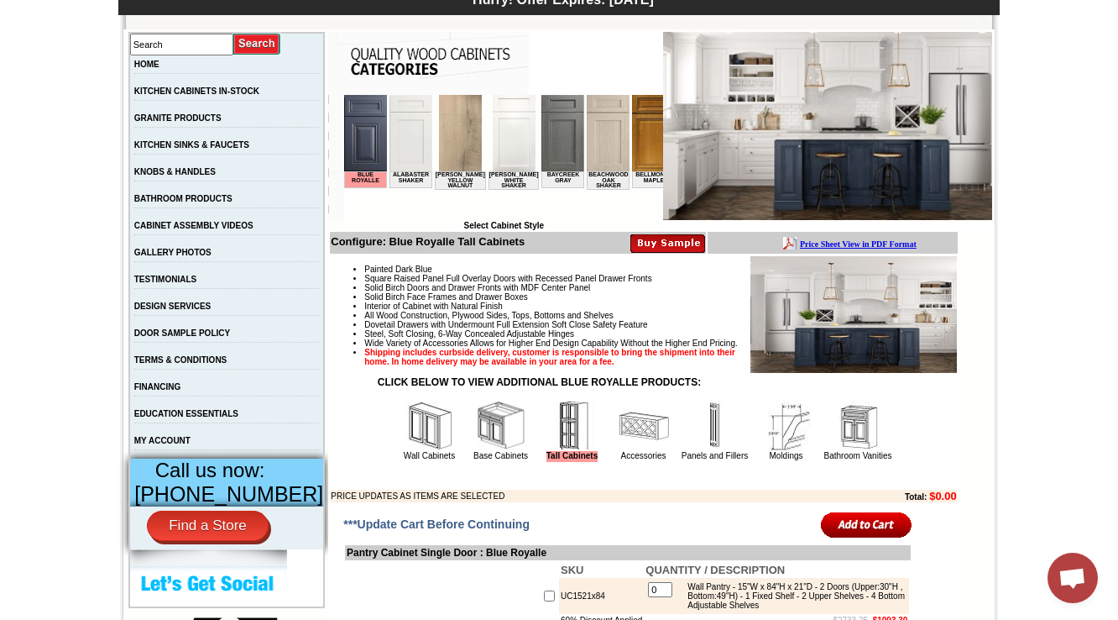
scroll to position [549, 0]
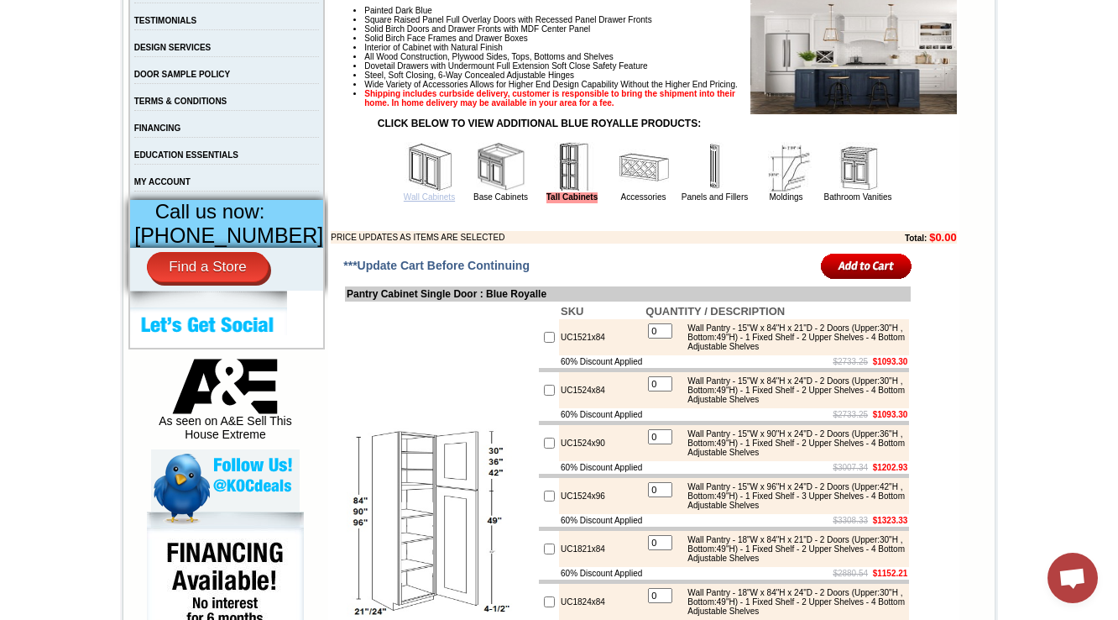
click at [420, 201] on link "Wall Cabinets" at bounding box center [429, 196] width 51 height 9
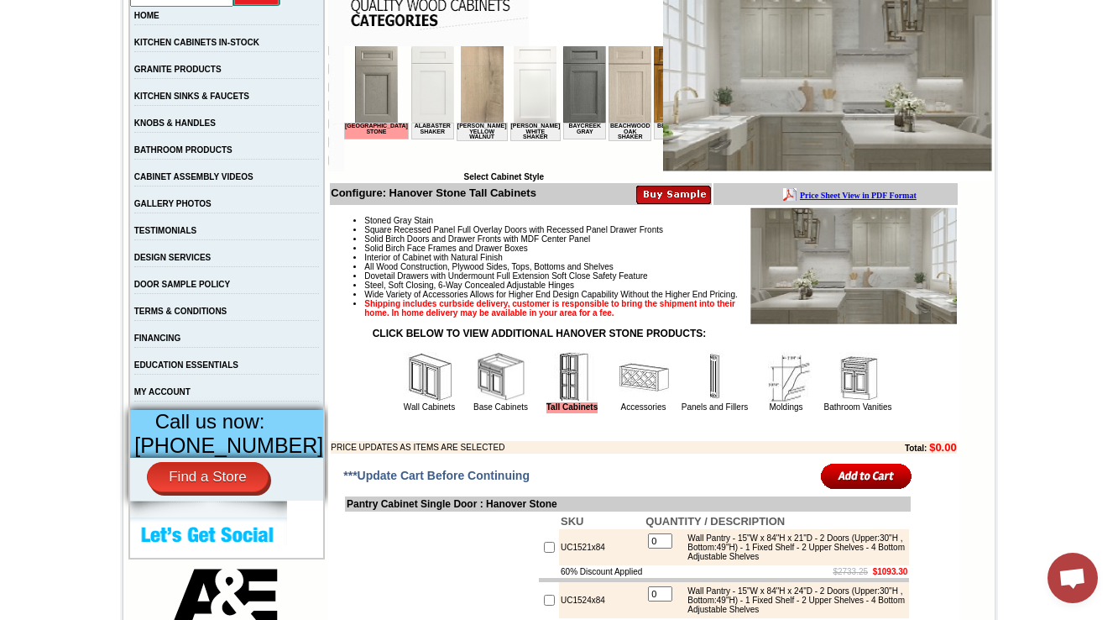
scroll to position [549, 0]
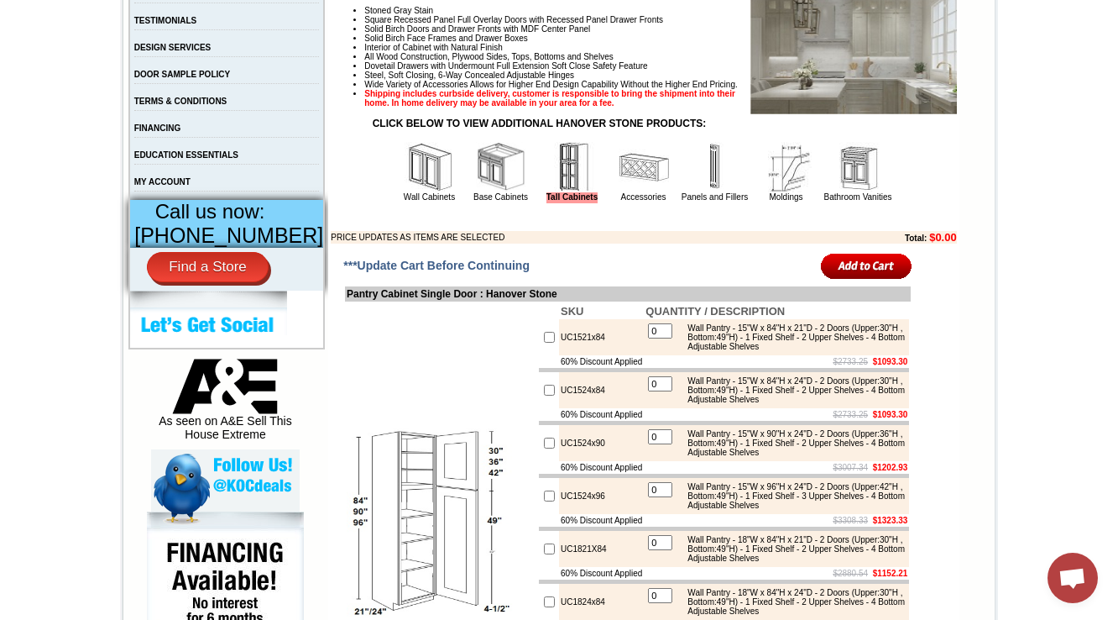
click at [405, 192] on img at bounding box center [430, 167] width 50 height 50
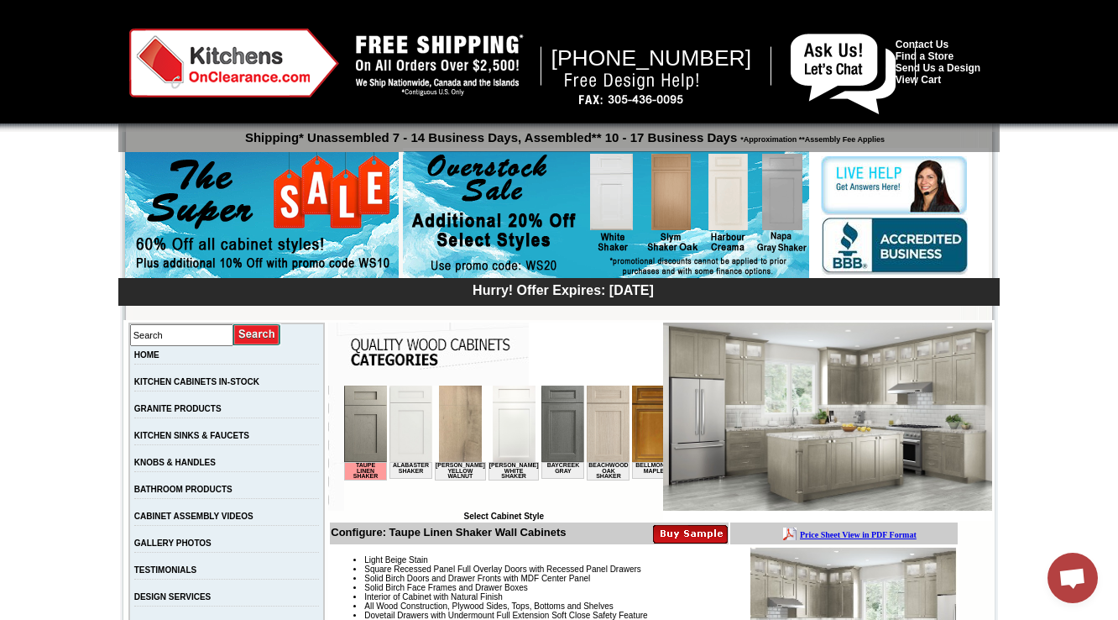
scroll to position [5155, 0]
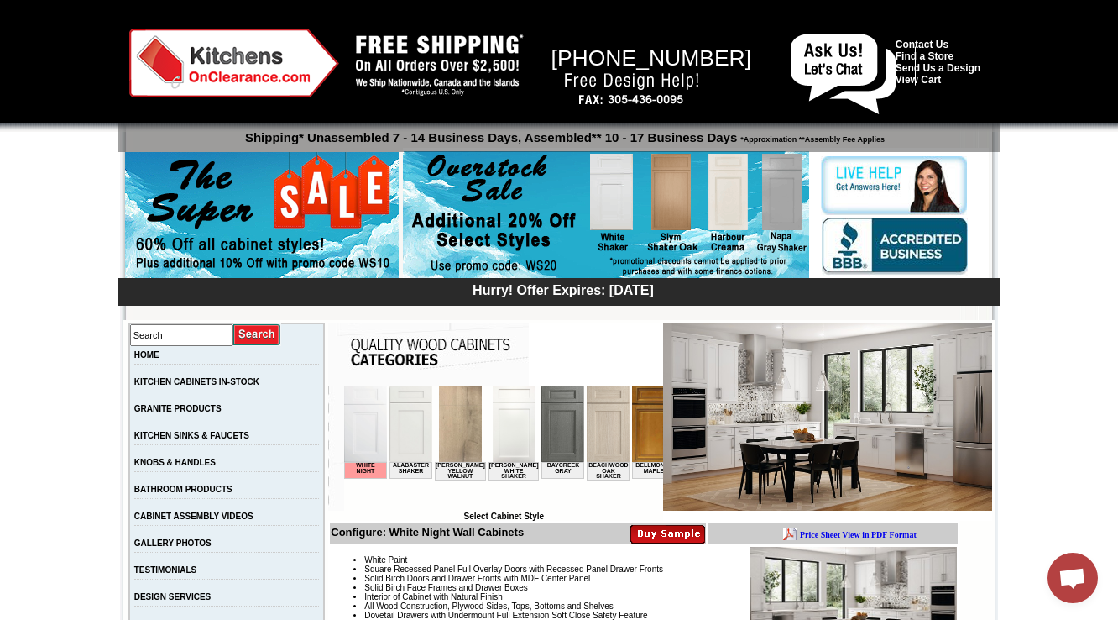
scroll to position [5155, 0]
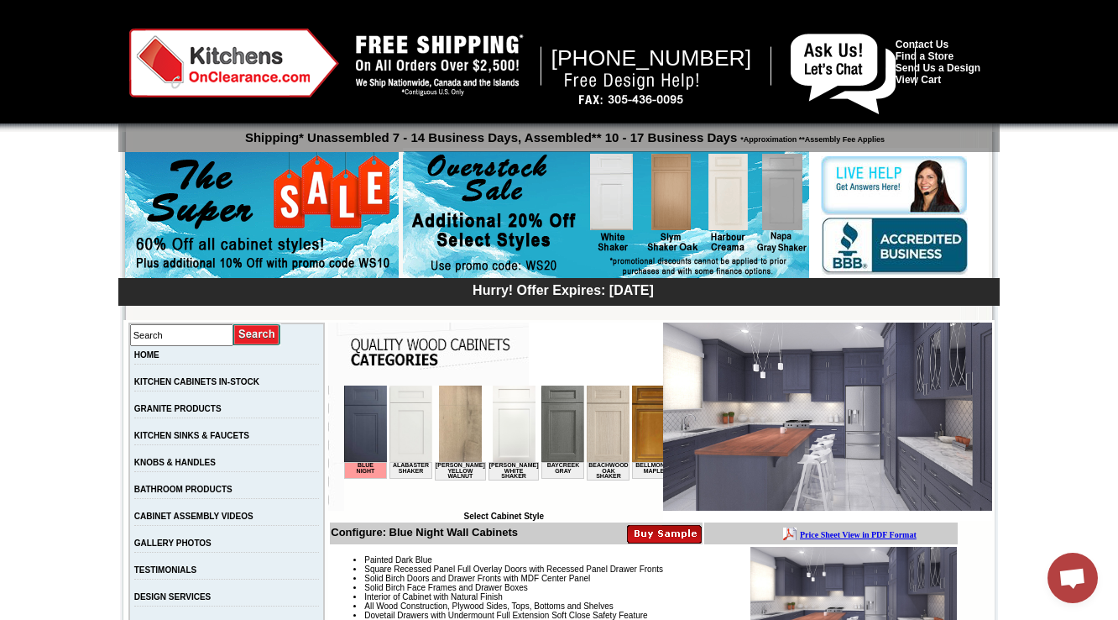
scroll to position [5155, 0]
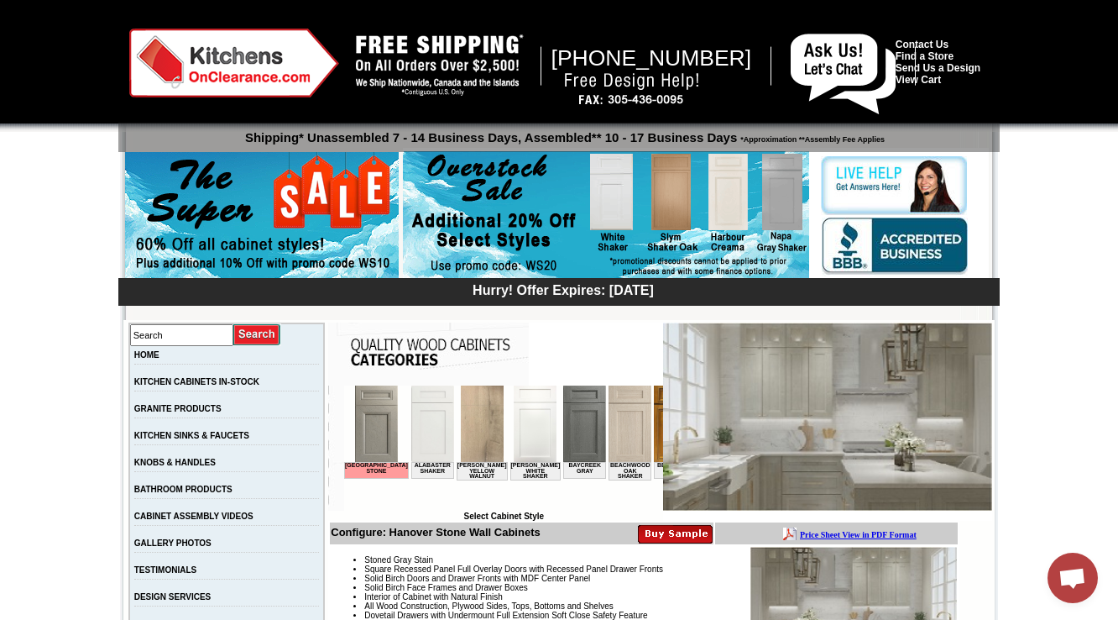
scroll to position [5155, 0]
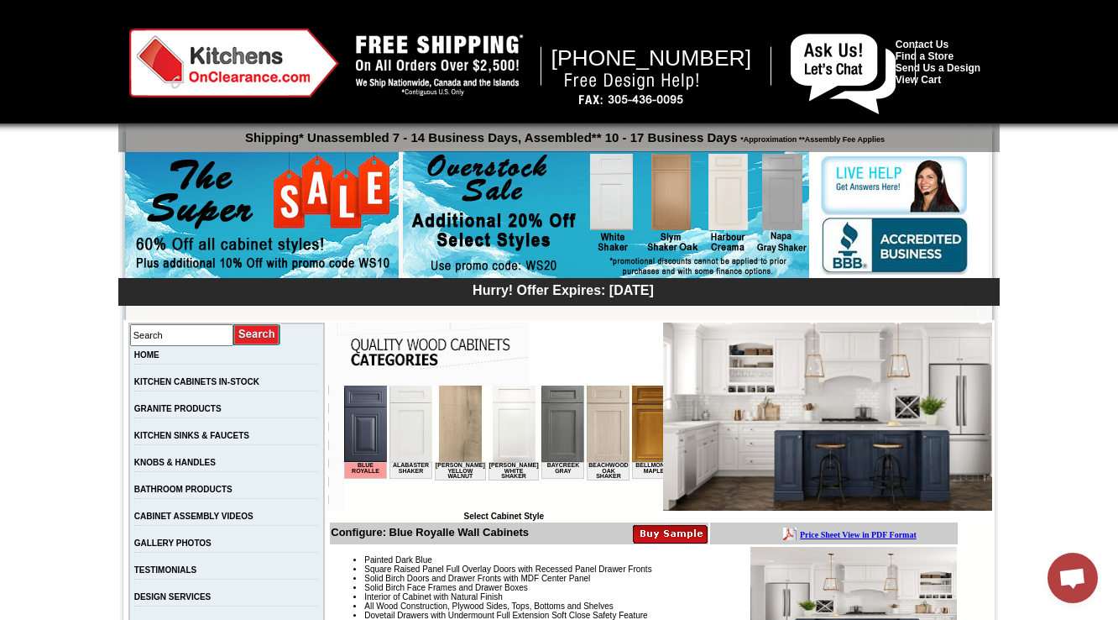
scroll to position [5155, 0]
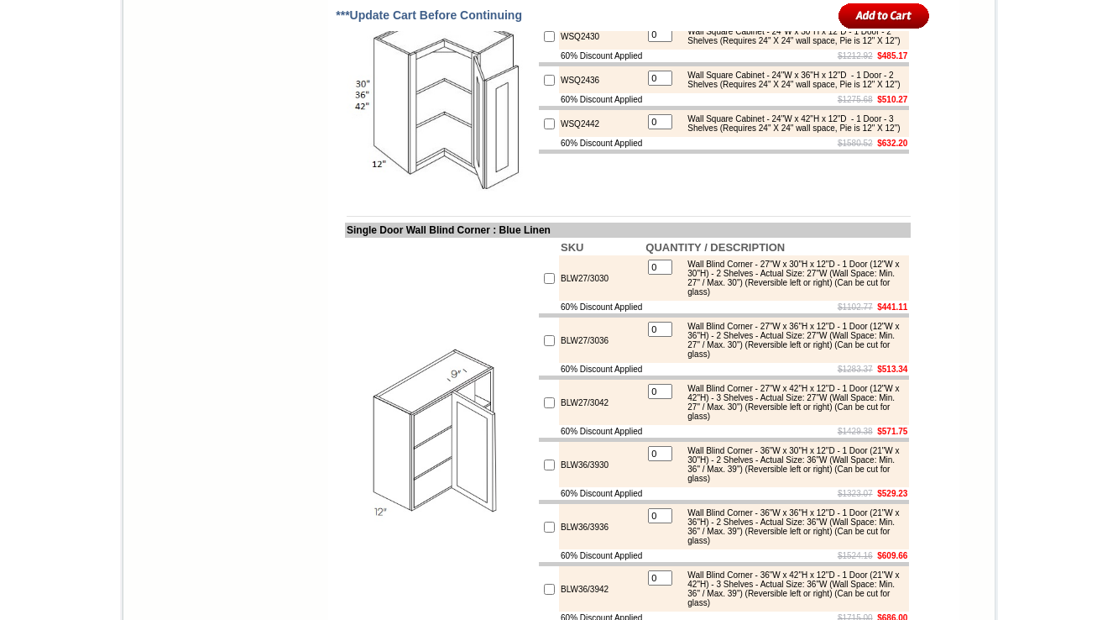
scroll to position [5286, 0]
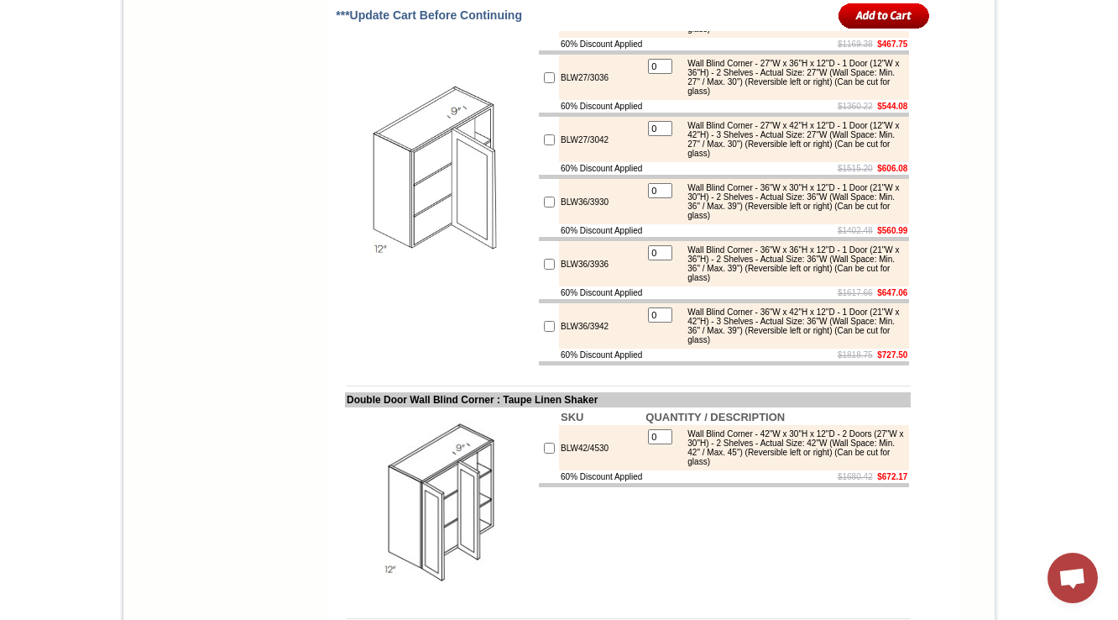
scroll to position [5692, 0]
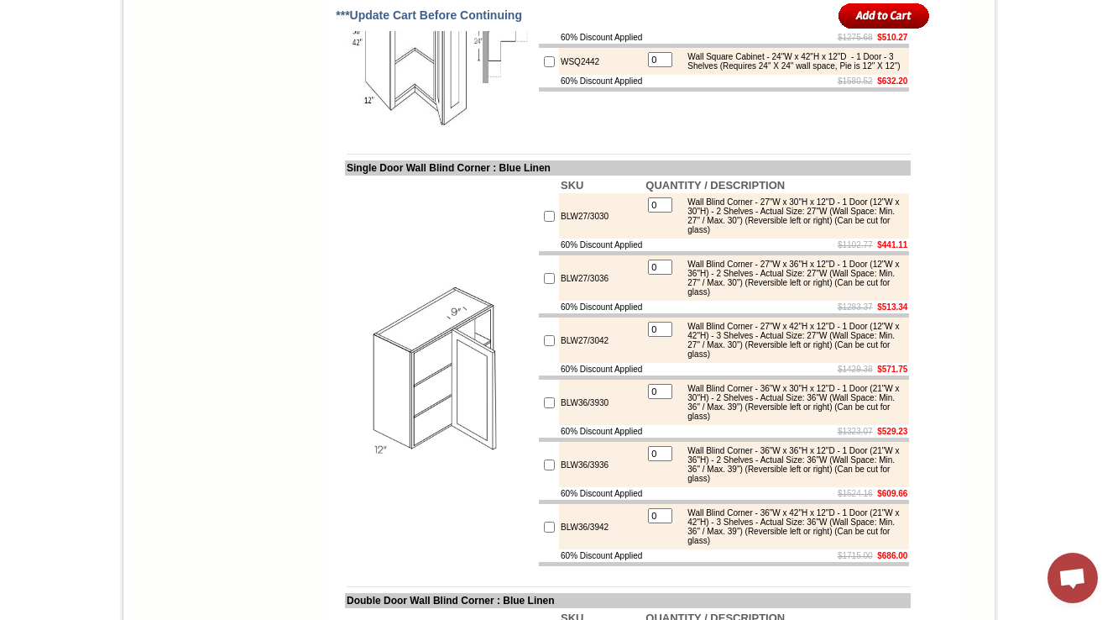
scroll to position [5353, 0]
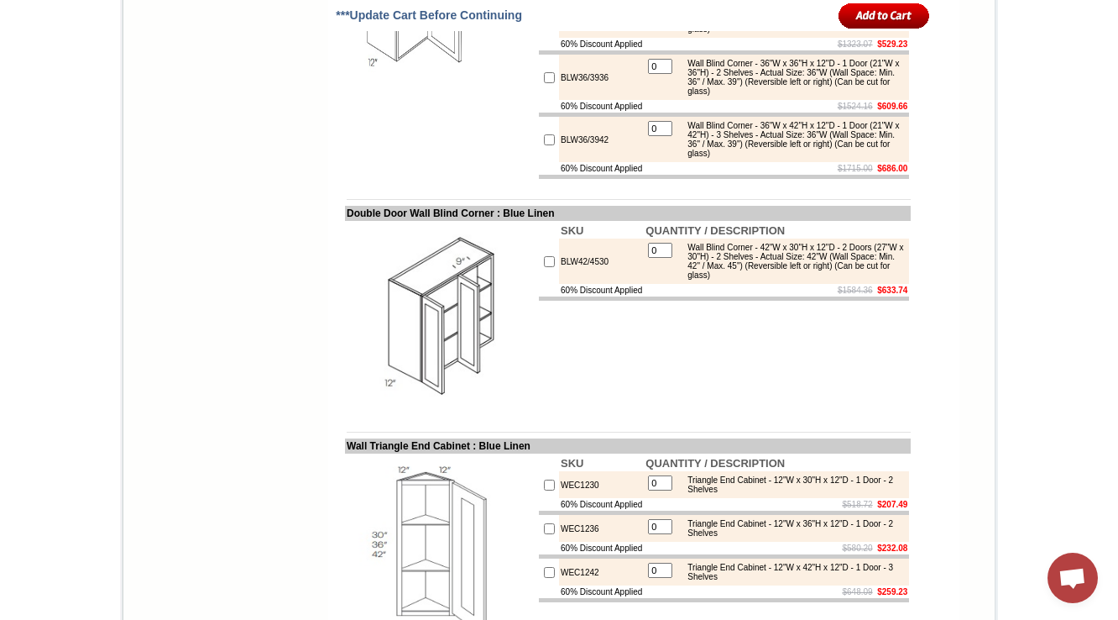
scroll to position [6092, 0]
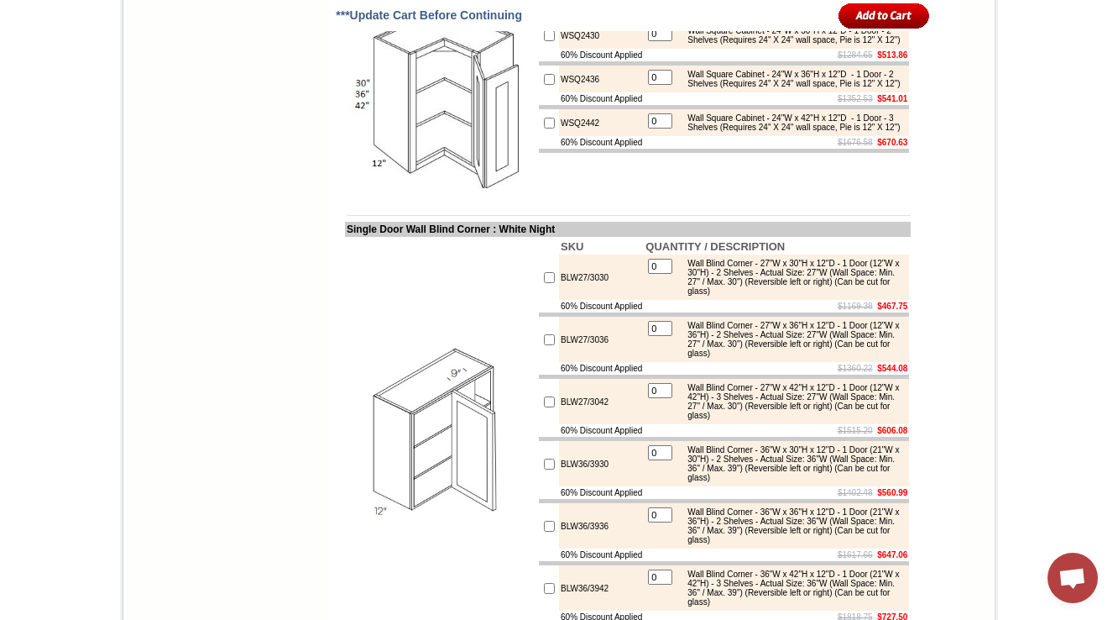
scroll to position [5293, 0]
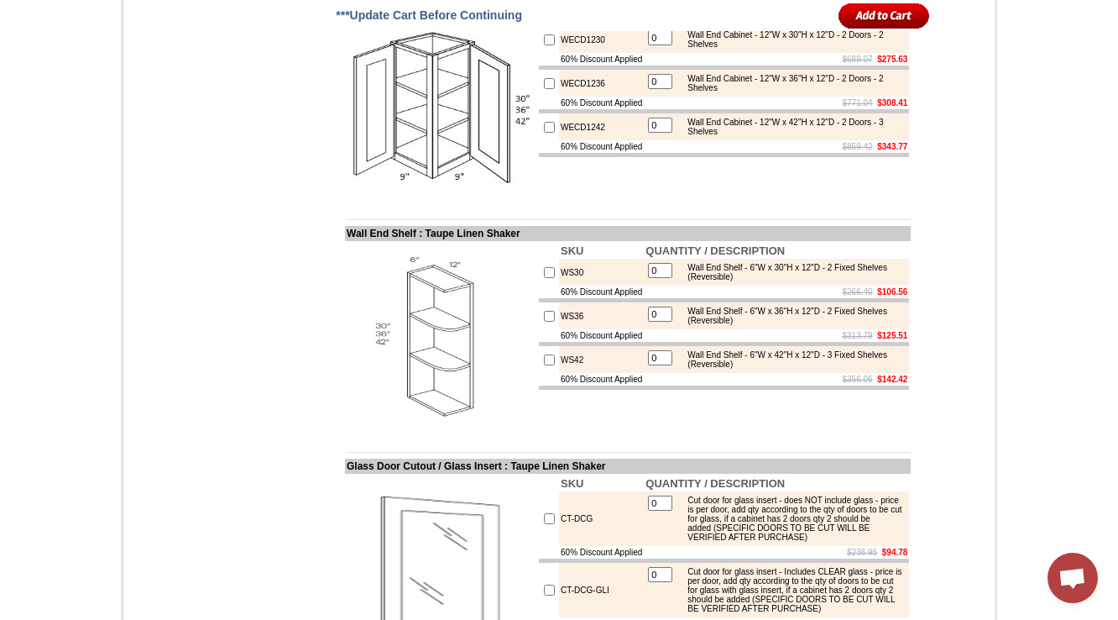
scroll to position [6159, 0]
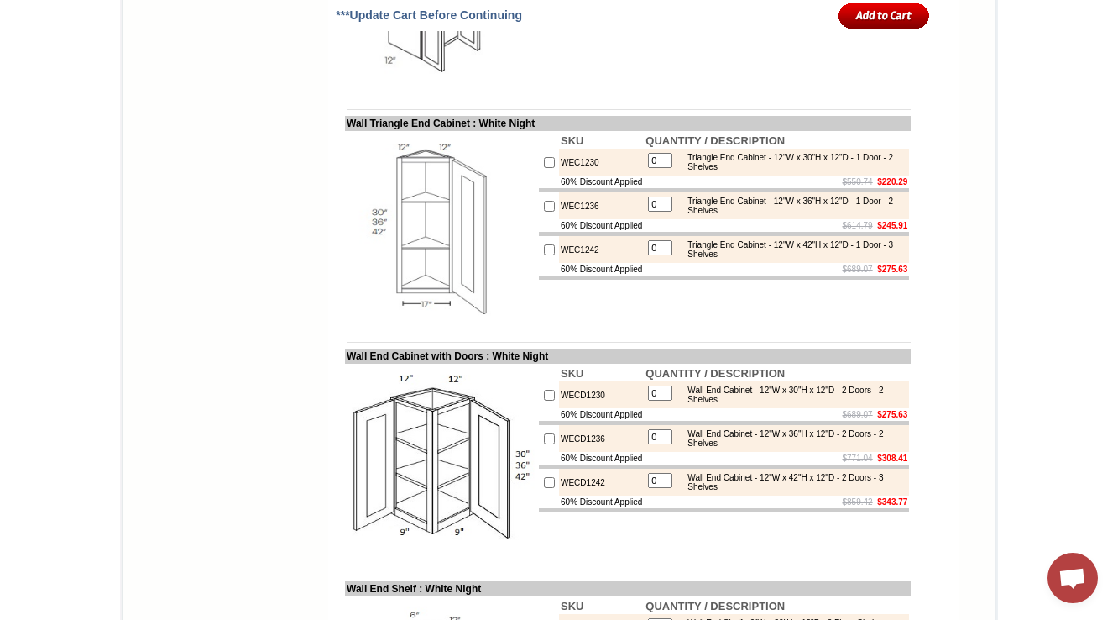
scroll to position [6246, 0]
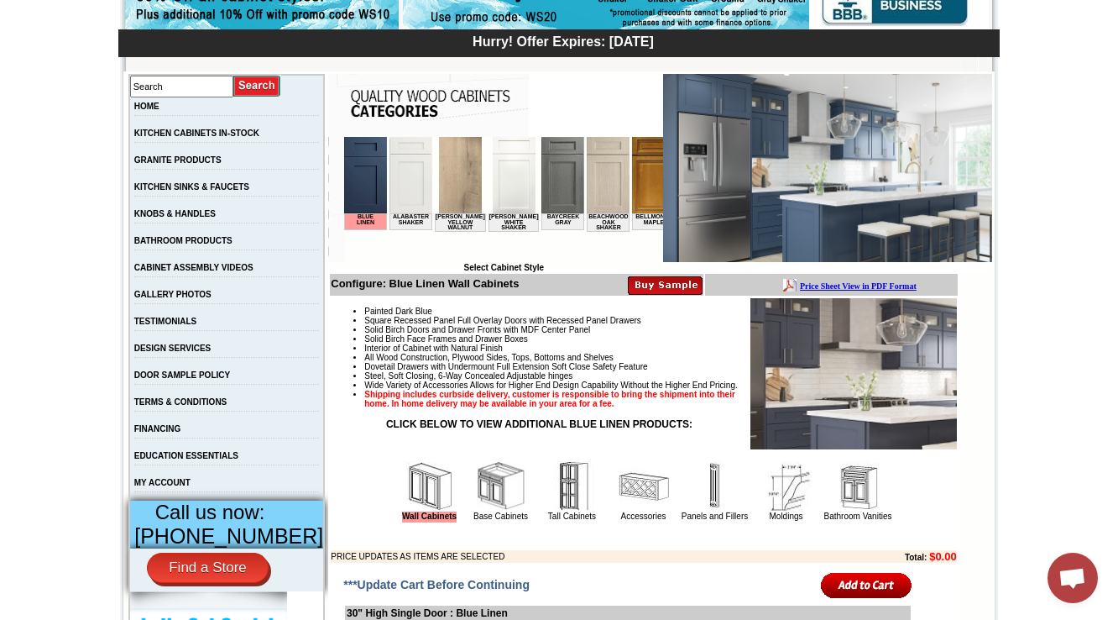
scroll to position [584, 0]
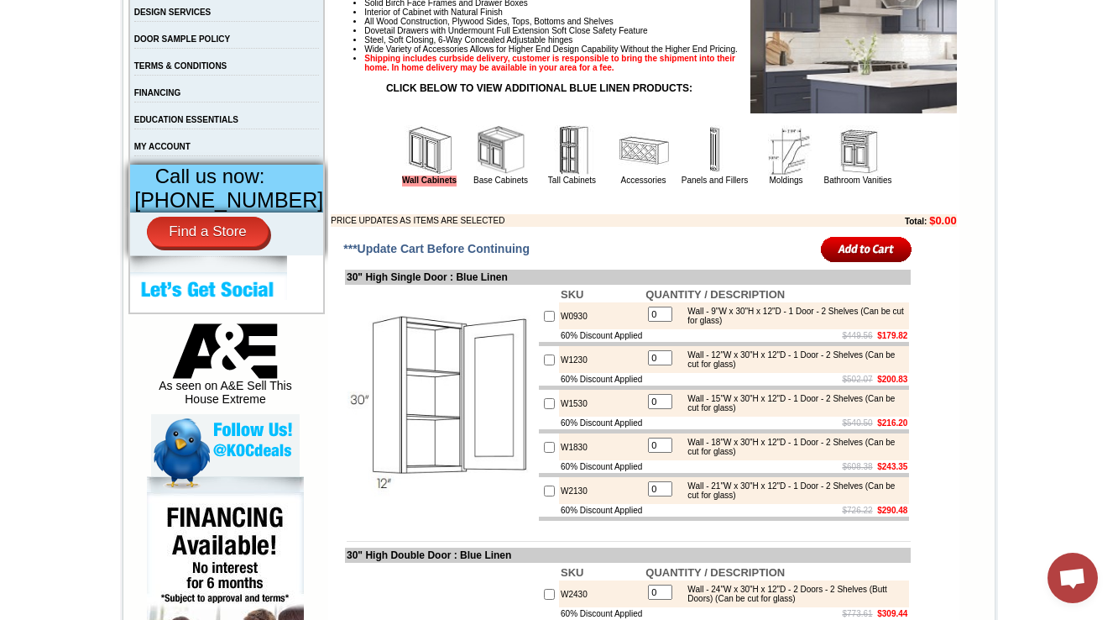
click at [476, 171] on img at bounding box center [501, 150] width 50 height 50
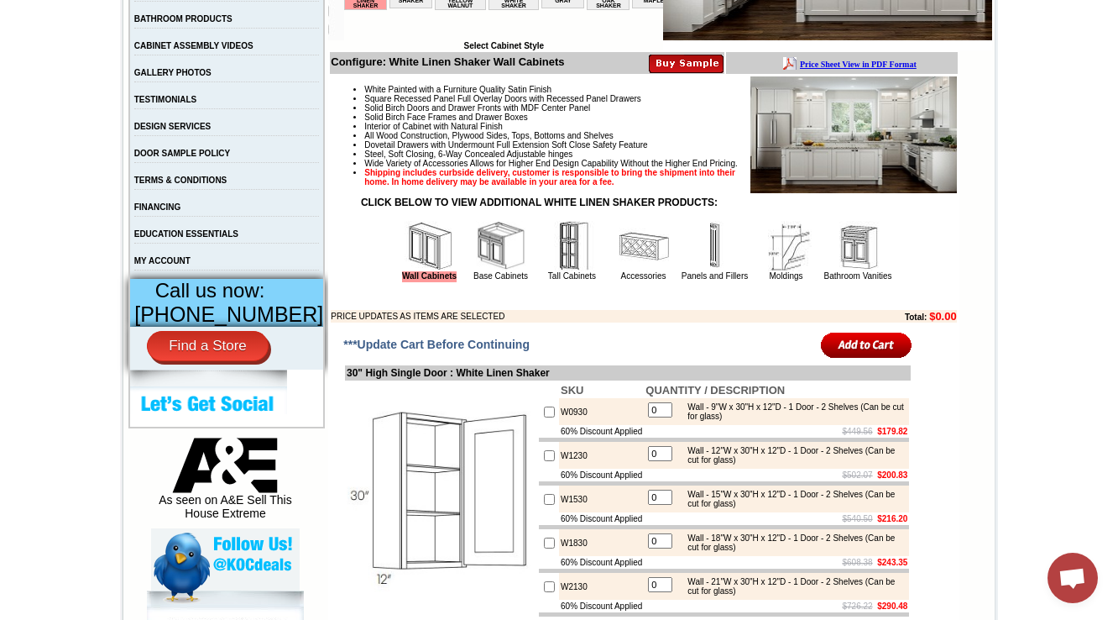
scroll to position [403, 0]
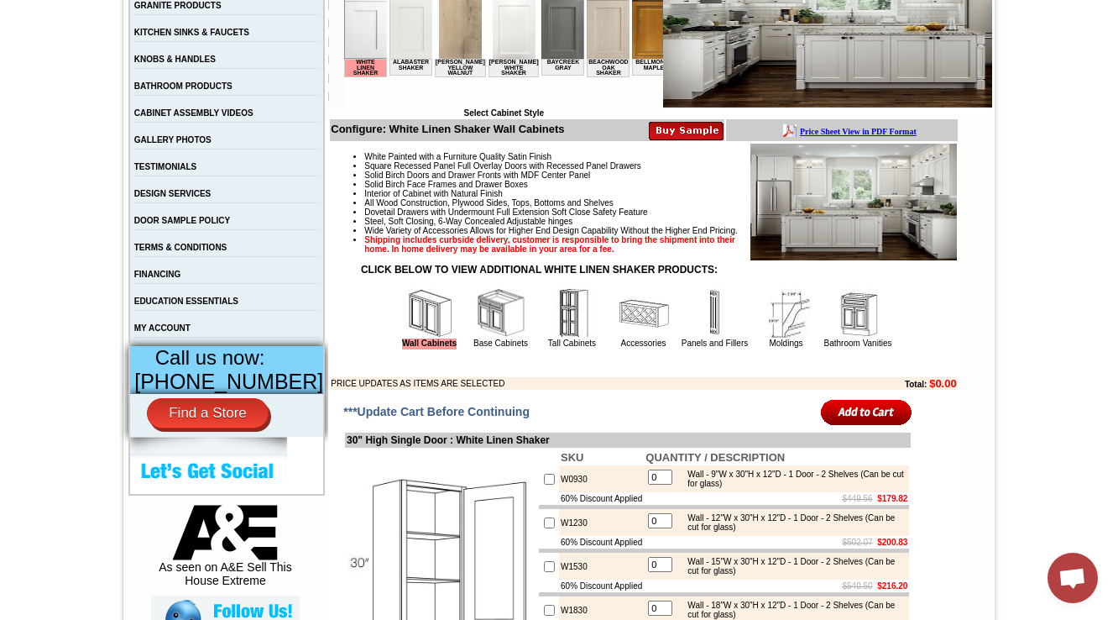
click at [487, 338] on img at bounding box center [501, 313] width 50 height 50
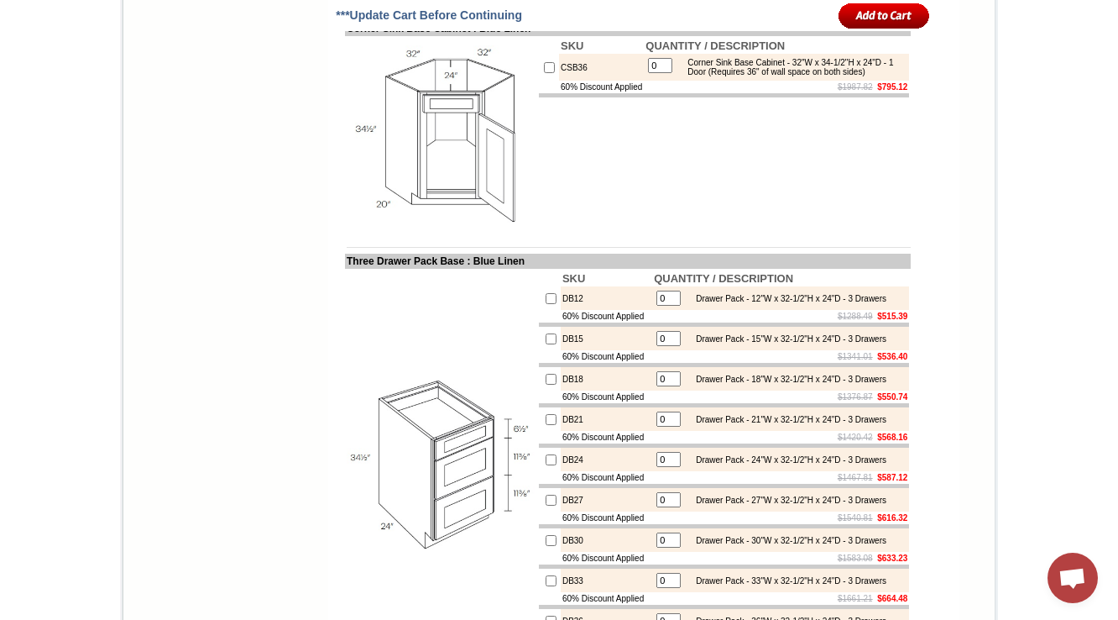
scroll to position [6924, 0]
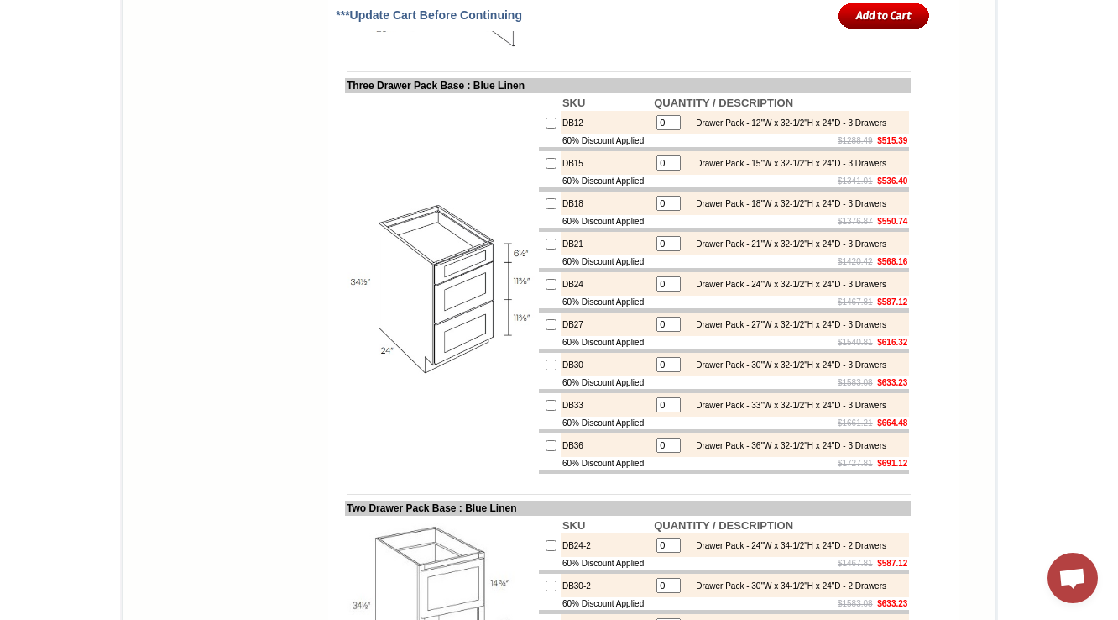
drag, startPoint x: 576, startPoint y: 118, endPoint x: 534, endPoint y: 118, distance: 42.0
copy tr "CSF36"
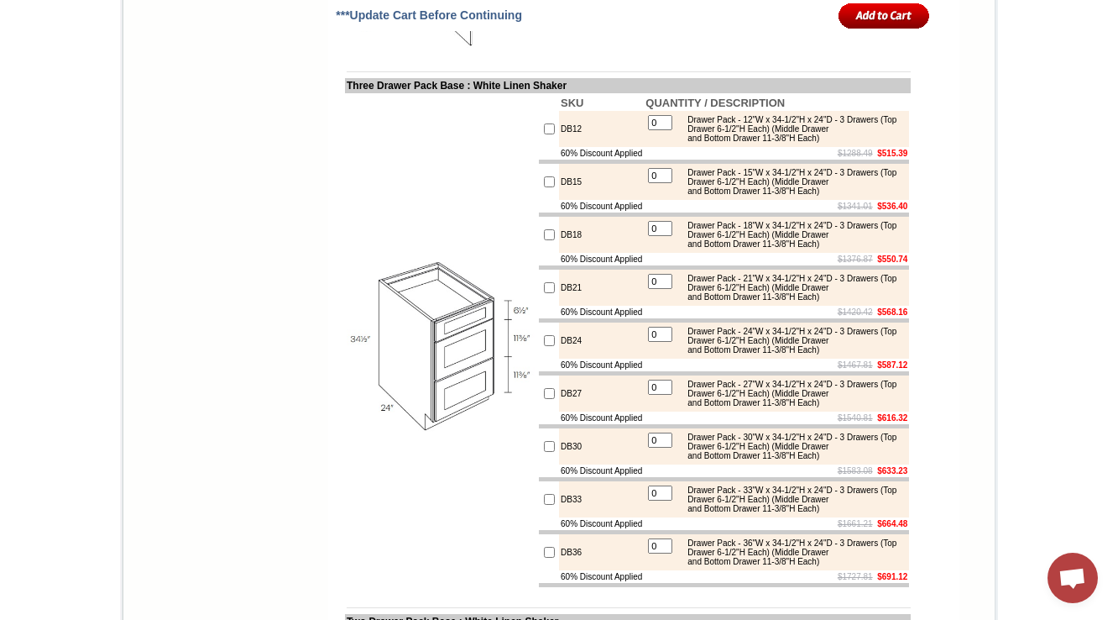
scroll to position [7321, 0]
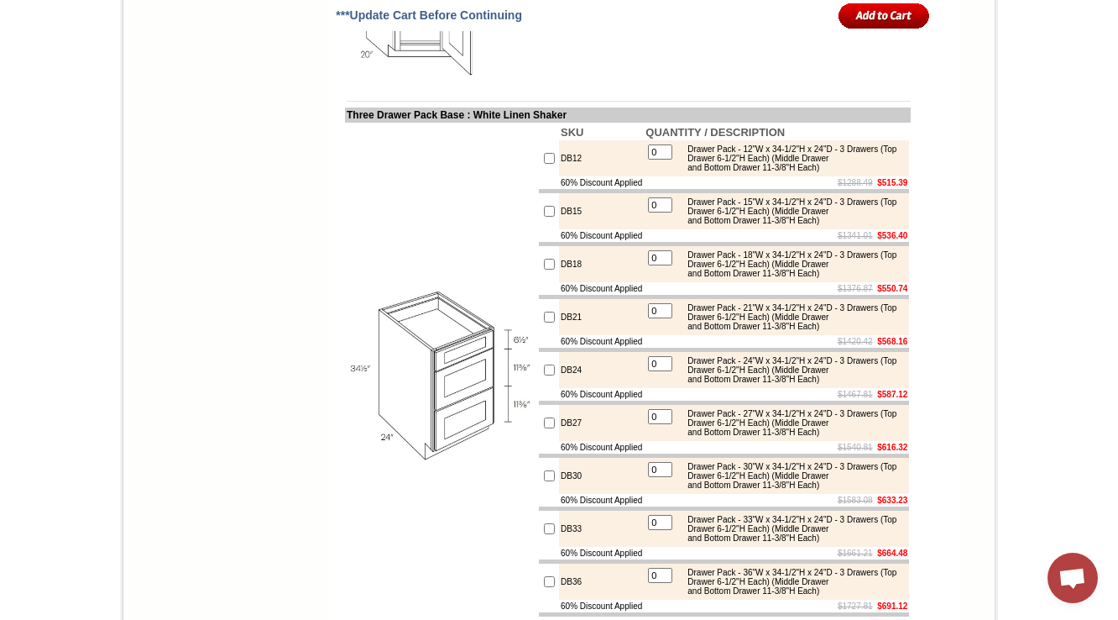
copy td "CSF36"
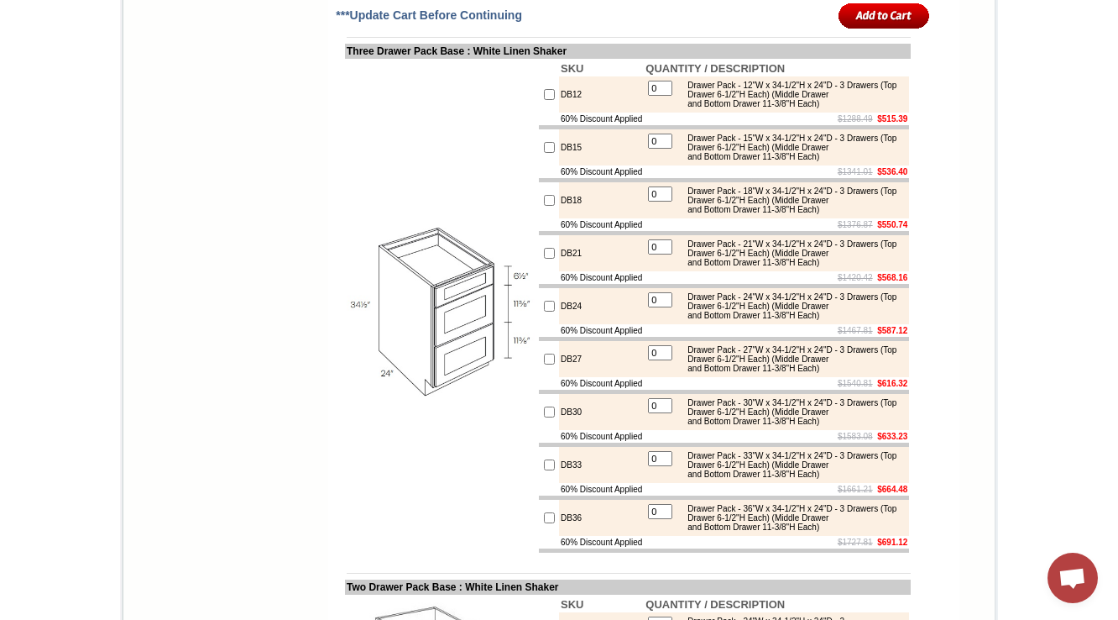
scroll to position [7388, 0]
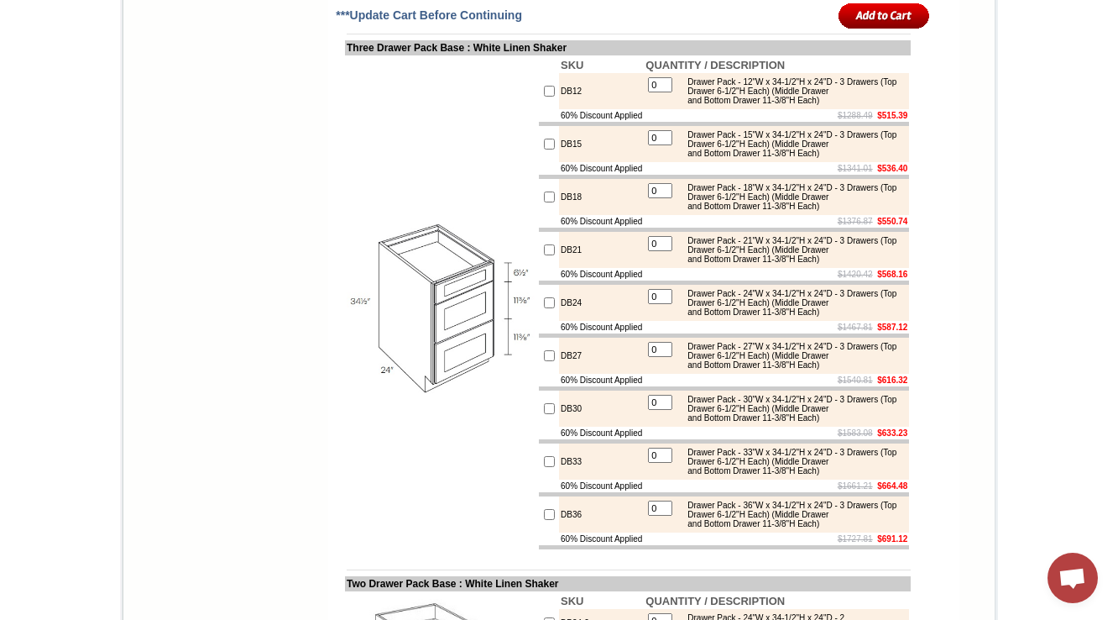
drag, startPoint x: 330, startPoint y: 69, endPoint x: 428, endPoint y: 60, distance: 98.6
copy td "Corner Sink Front"
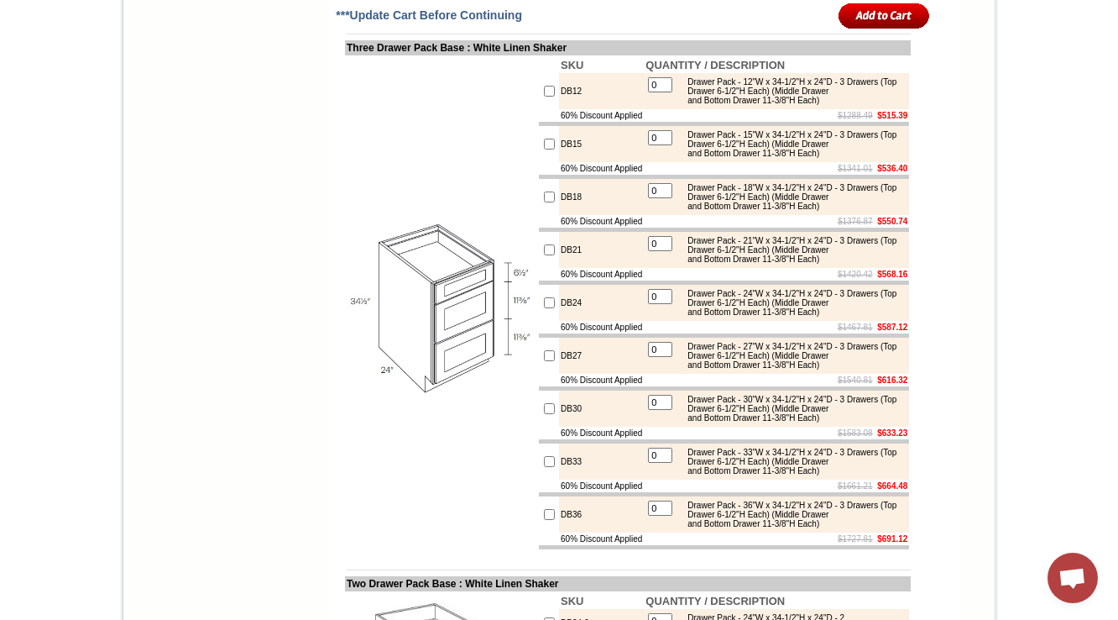
drag, startPoint x: 336, startPoint y: 299, endPoint x: 453, endPoint y: 299, distance: 117.5
copy td "orner Sink Base Cabi"
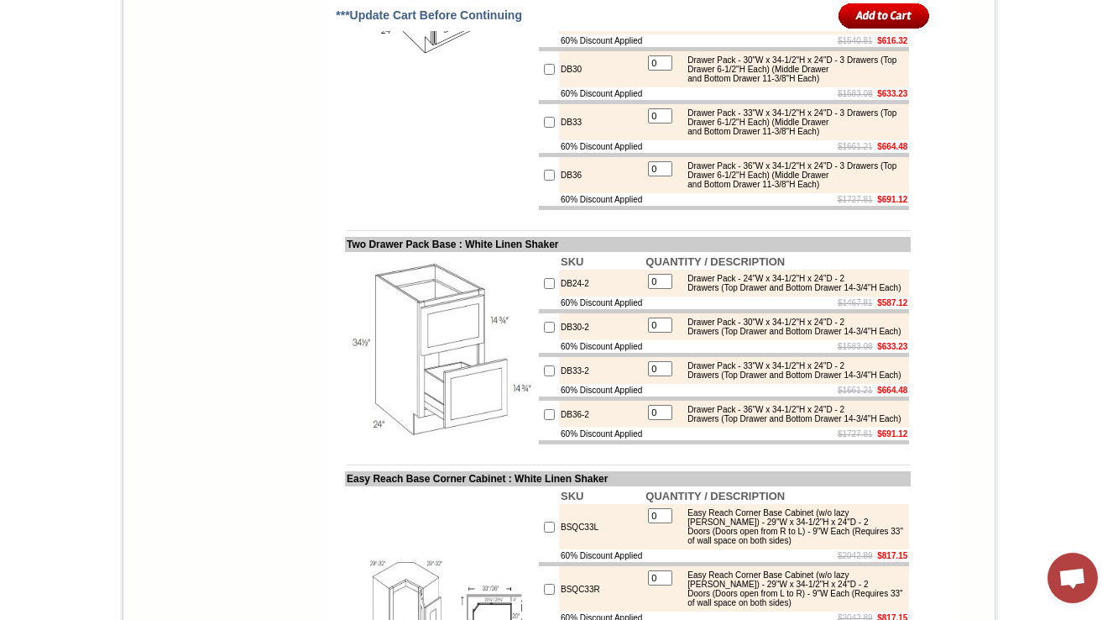
scroll to position [7851, 0]
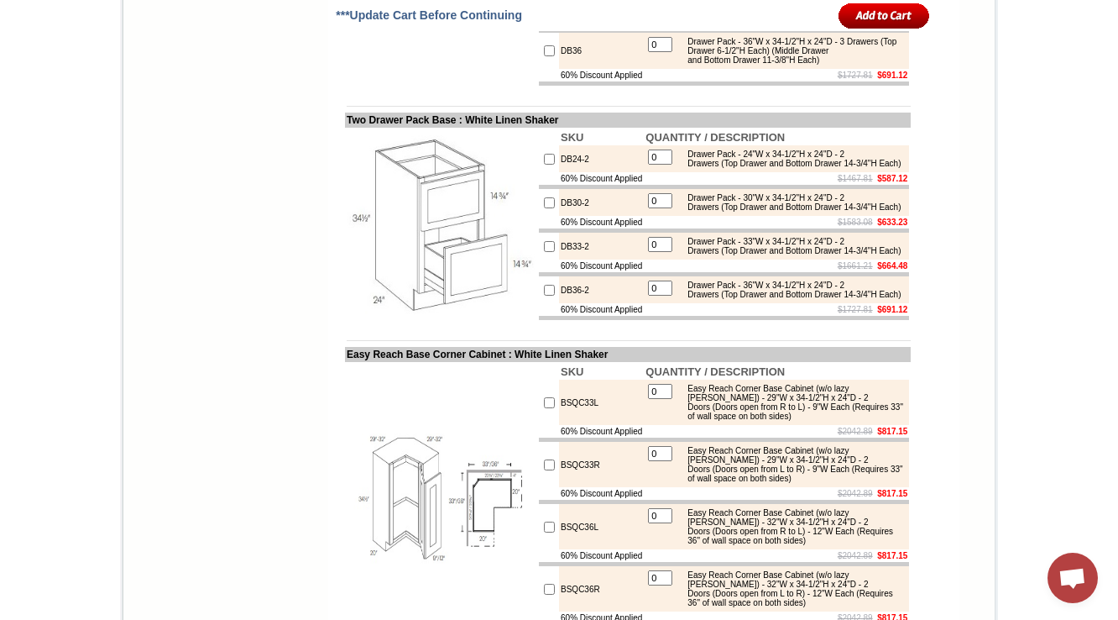
drag, startPoint x: 688, startPoint y: 165, endPoint x: 880, endPoint y: 181, distance: 193.0
copy div "Drawer Pack - 15"W x 34-1/2"H x 24"D - 3 Drawers (Top Drawer 6-1/2"H Each) (Mid…"
drag, startPoint x: 690, startPoint y: 222, endPoint x: 871, endPoint y: 245, distance: 181.9
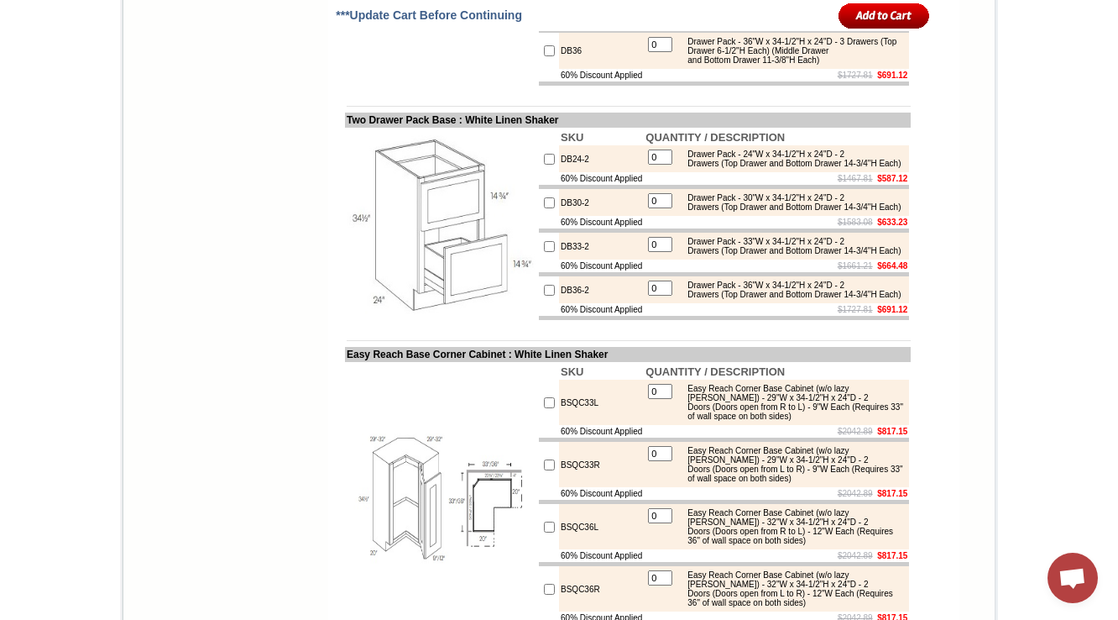
copy div "Drawer Pack - 18"W x 34-1/2"H x 24"D - 3 Drawers (Top Drawer 6-1/2"H Each) (Mid…"
drag, startPoint x: 692, startPoint y: 281, endPoint x: 878, endPoint y: 303, distance: 187.7
copy div "Drawer Pack - 21"W x 34-1/2"H x 24"D - 3 Drawers (Top Drawer 6-1/2"H Each) (Mid…"
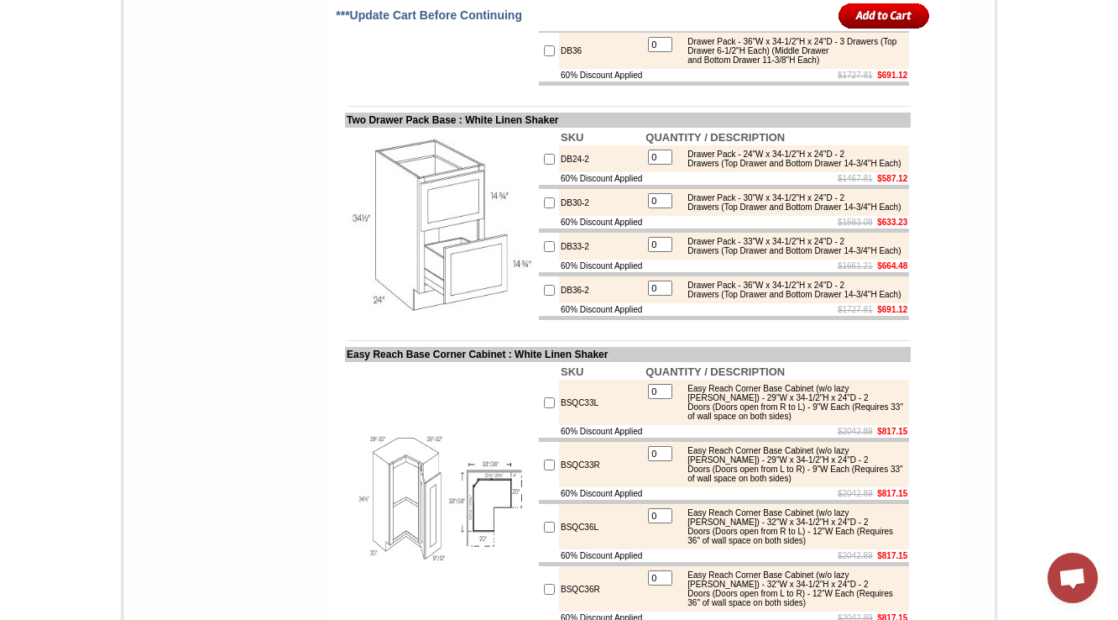
drag, startPoint x: 686, startPoint y: 340, endPoint x: 879, endPoint y: 361, distance: 194.2
copy div "Drawer Pack - 24"W x 34-1/2"H x 24"D - 3 Drawers (Top Drawer 6-1/2"H Each) (Mid…"
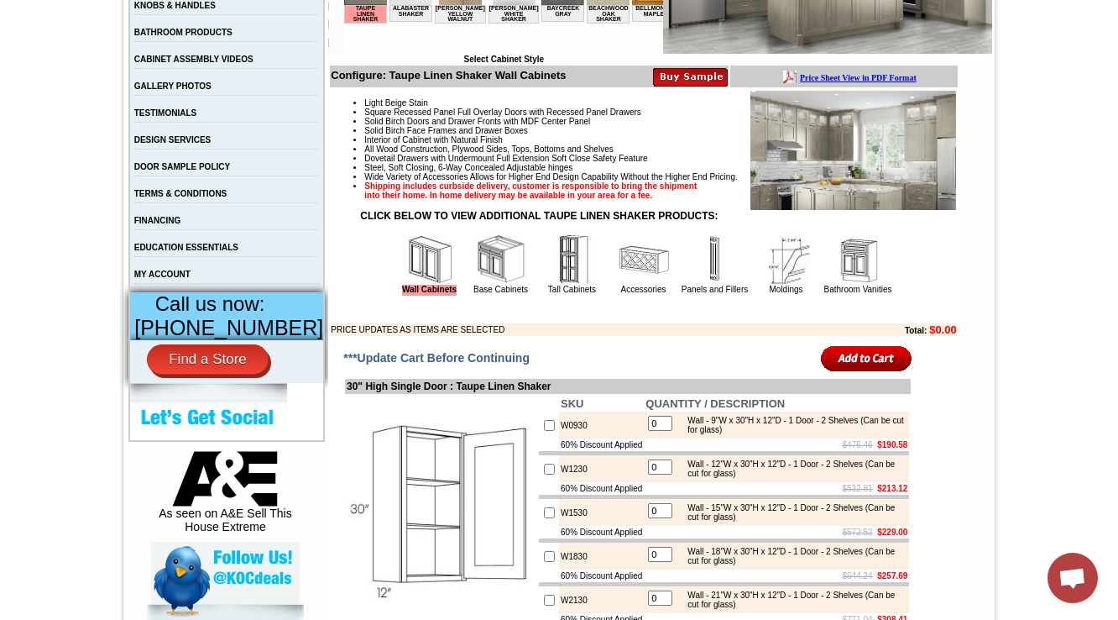
scroll to position [470, 0]
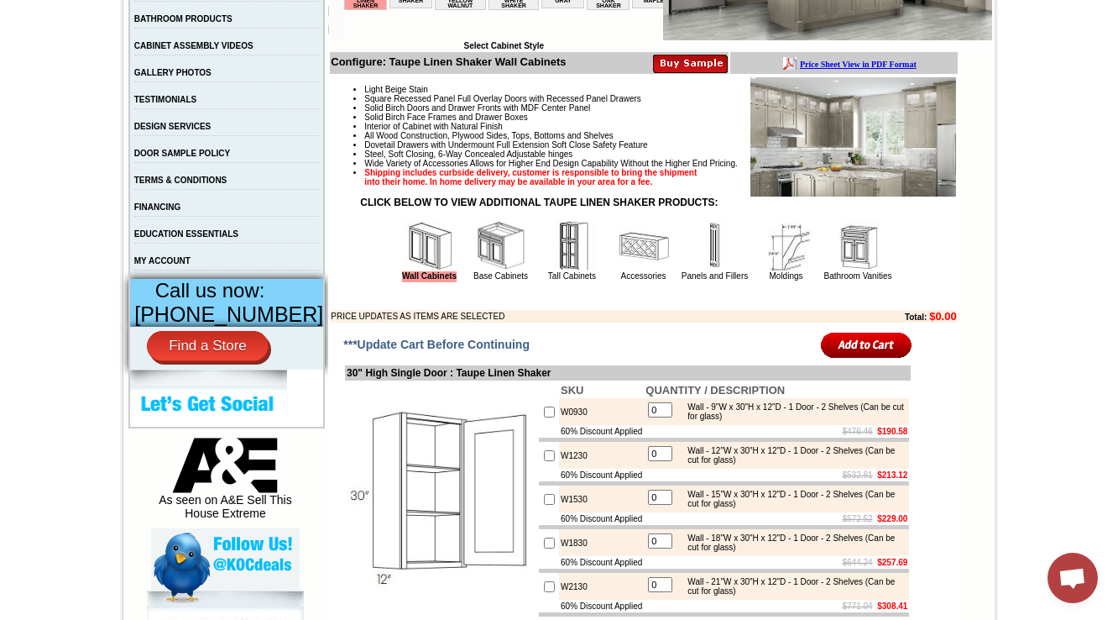
click at [484, 271] on img at bounding box center [501, 246] width 50 height 50
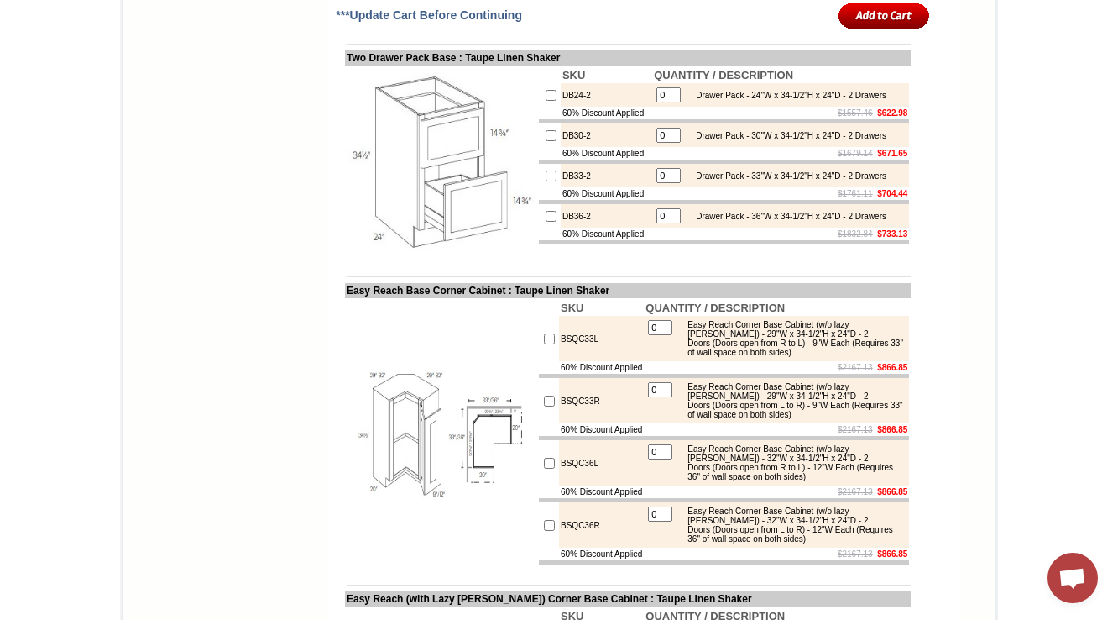
scroll to position [7867, 0]
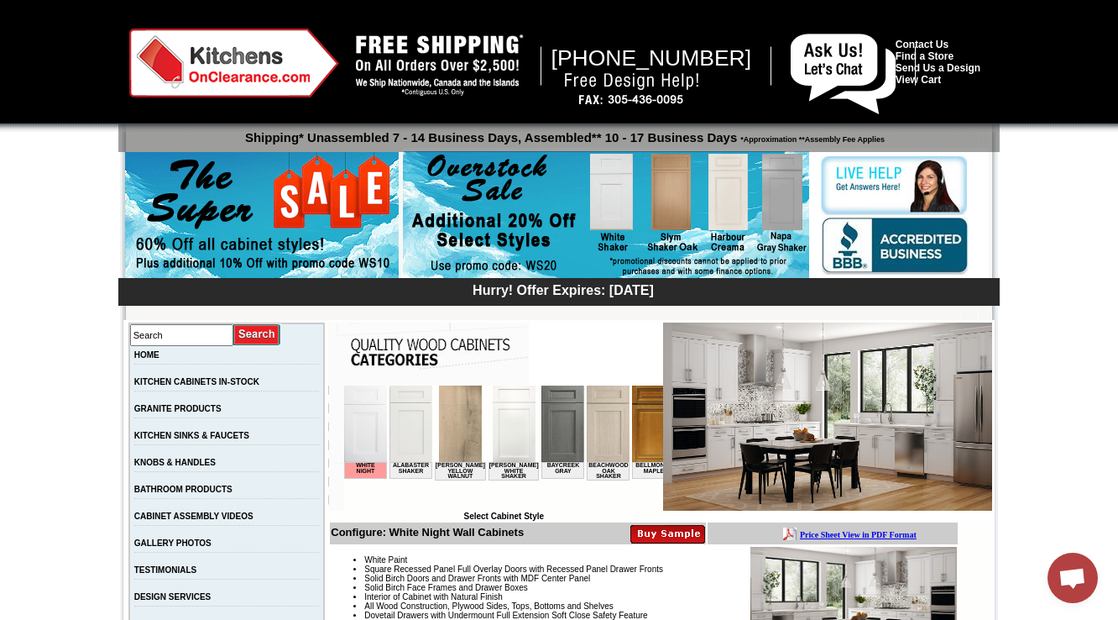
scroll to position [336, 0]
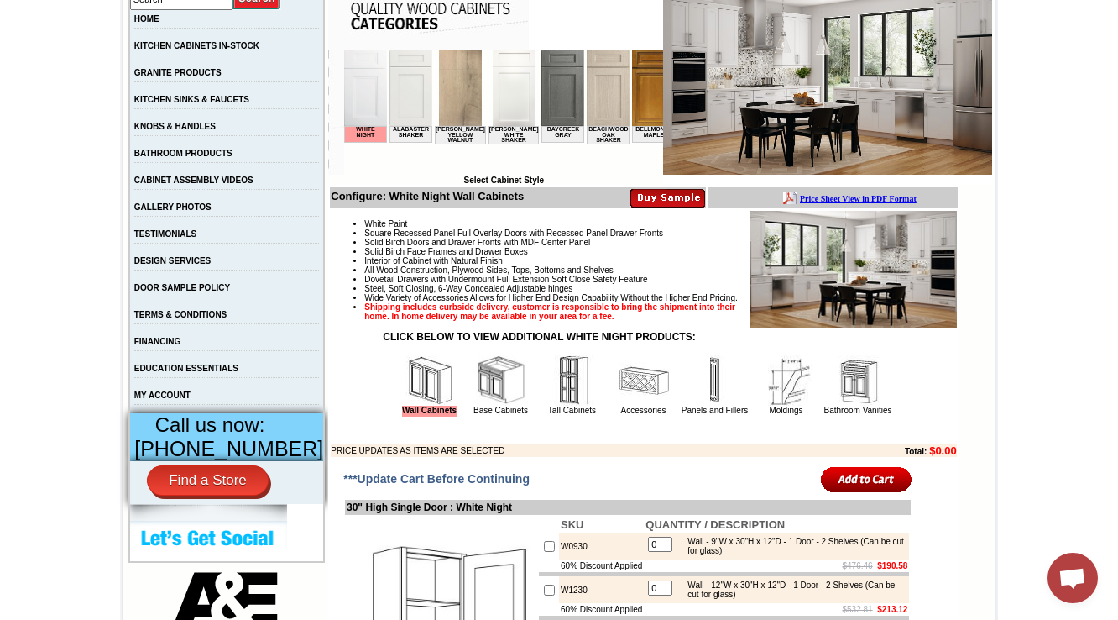
click at [488, 405] on img at bounding box center [501, 380] width 50 height 50
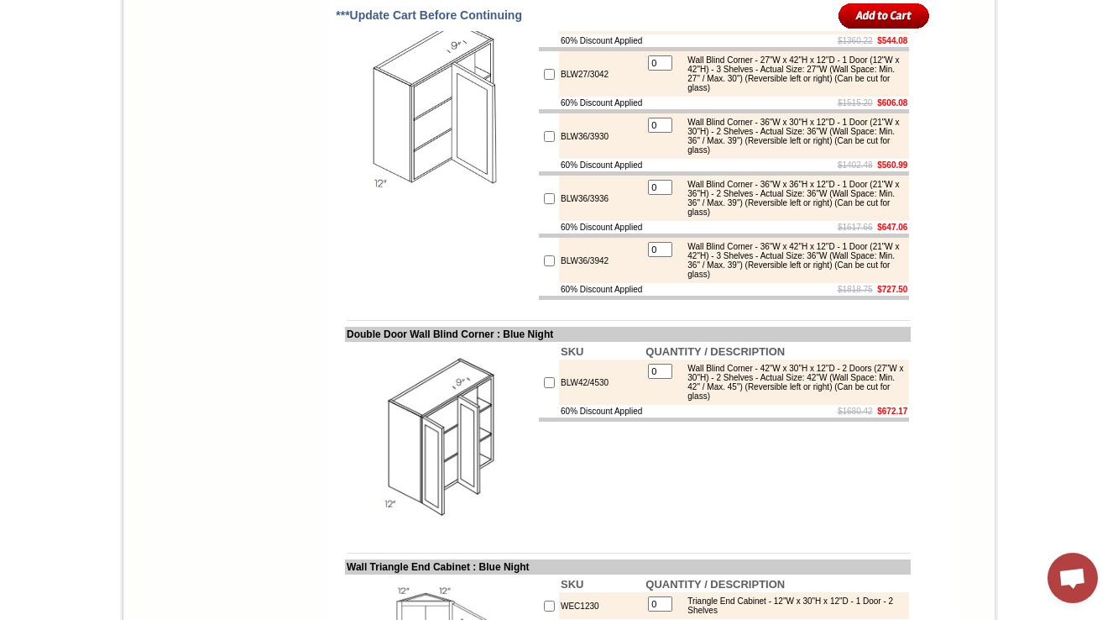
scroll to position [5625, 0]
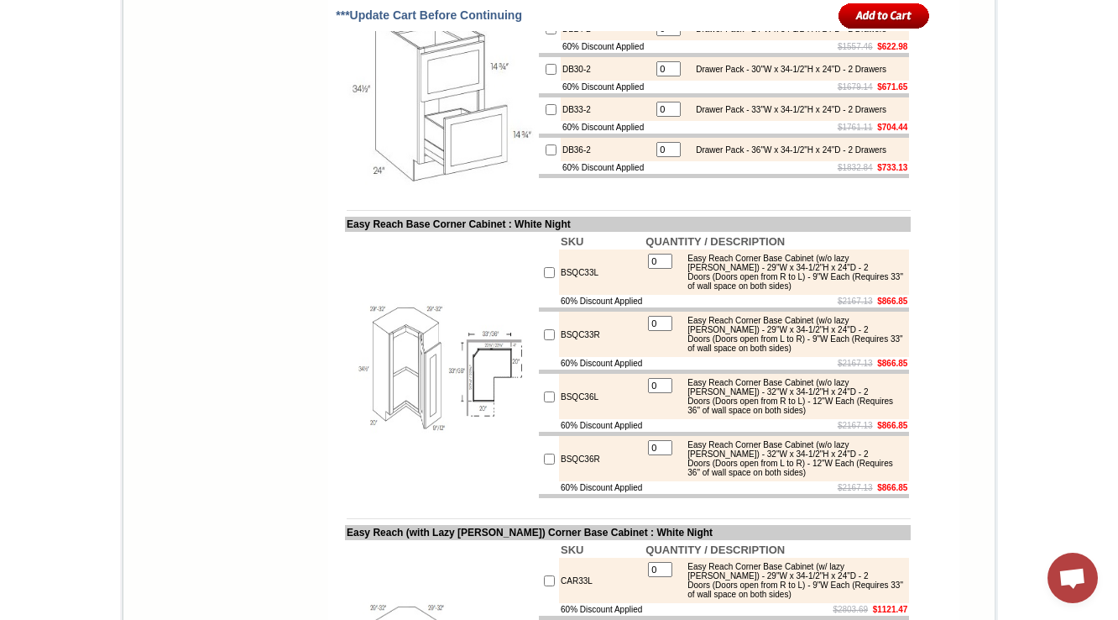
scroll to position [7867, 0]
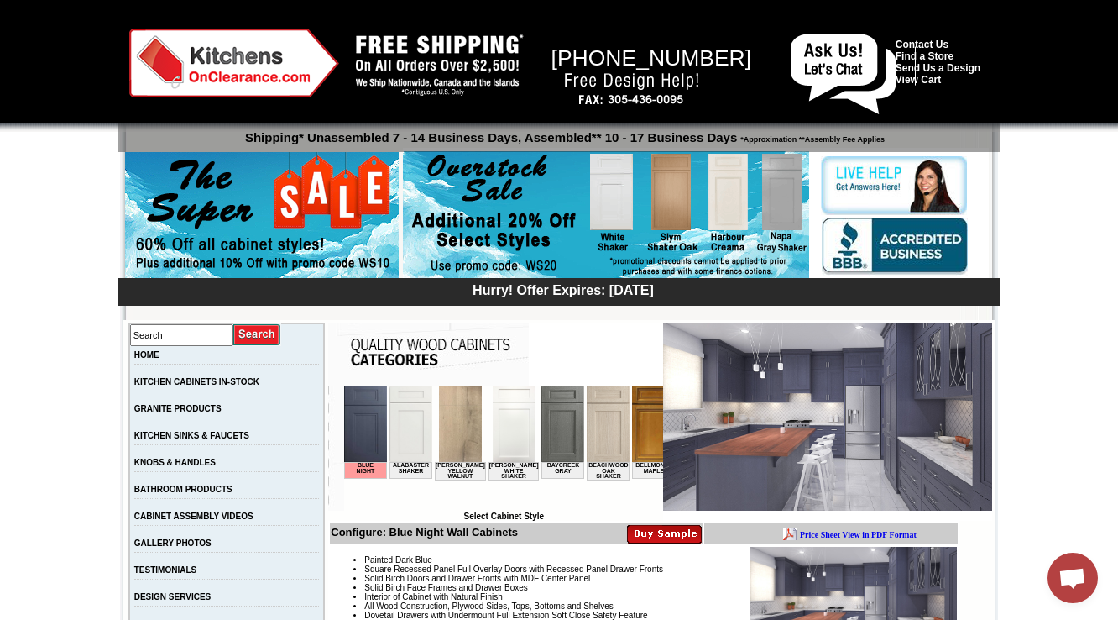
scroll to position [470, 0]
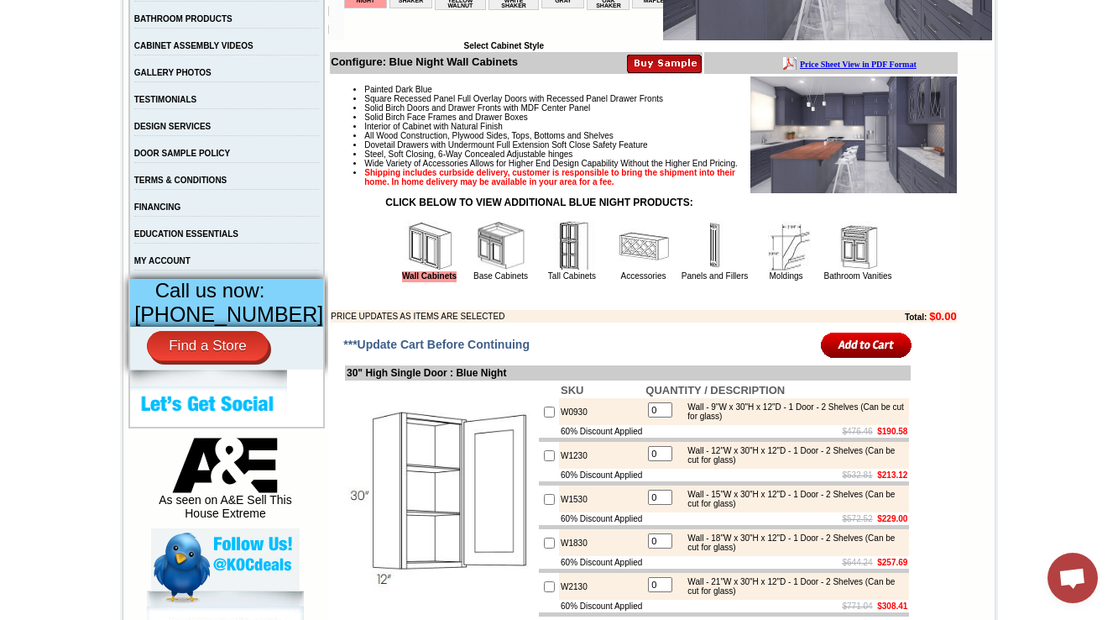
click at [492, 271] on img at bounding box center [501, 246] width 50 height 50
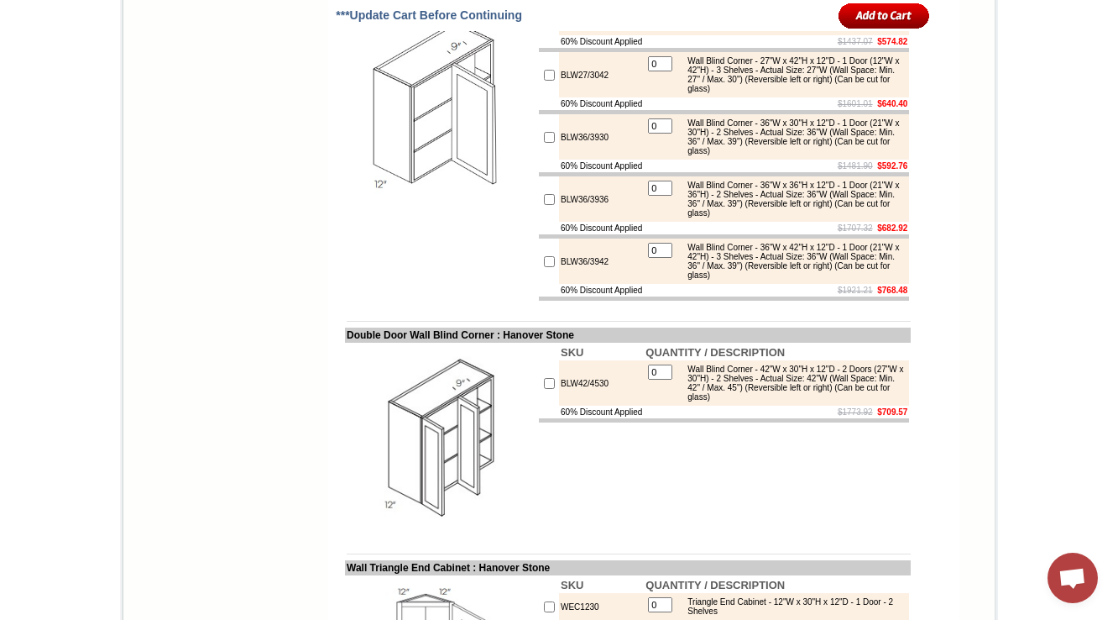
scroll to position [5625, 0]
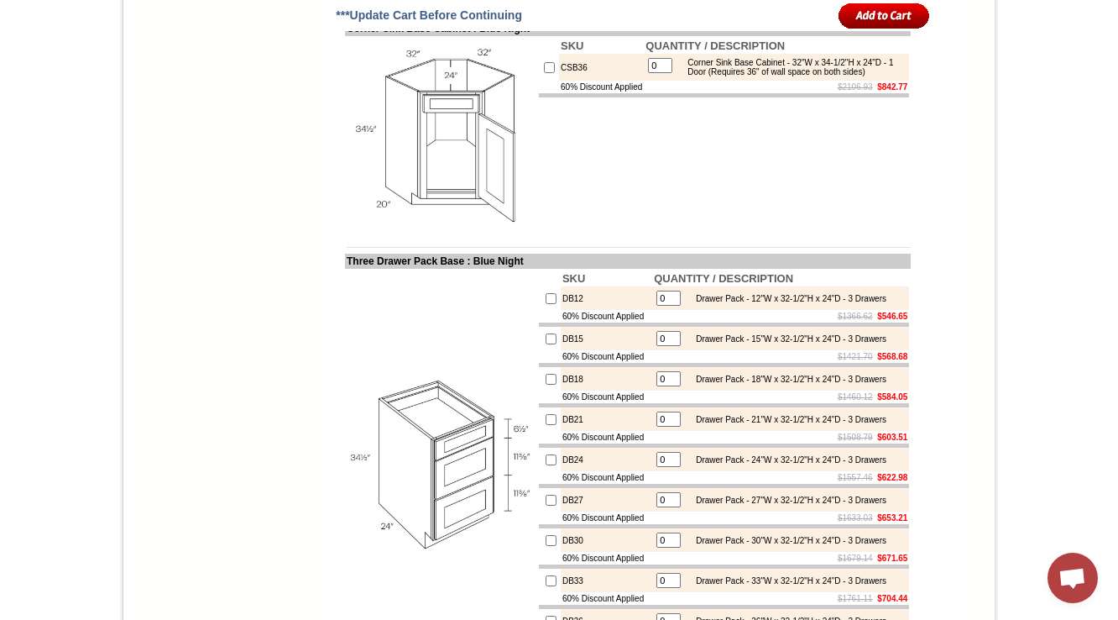
scroll to position [7392, 0]
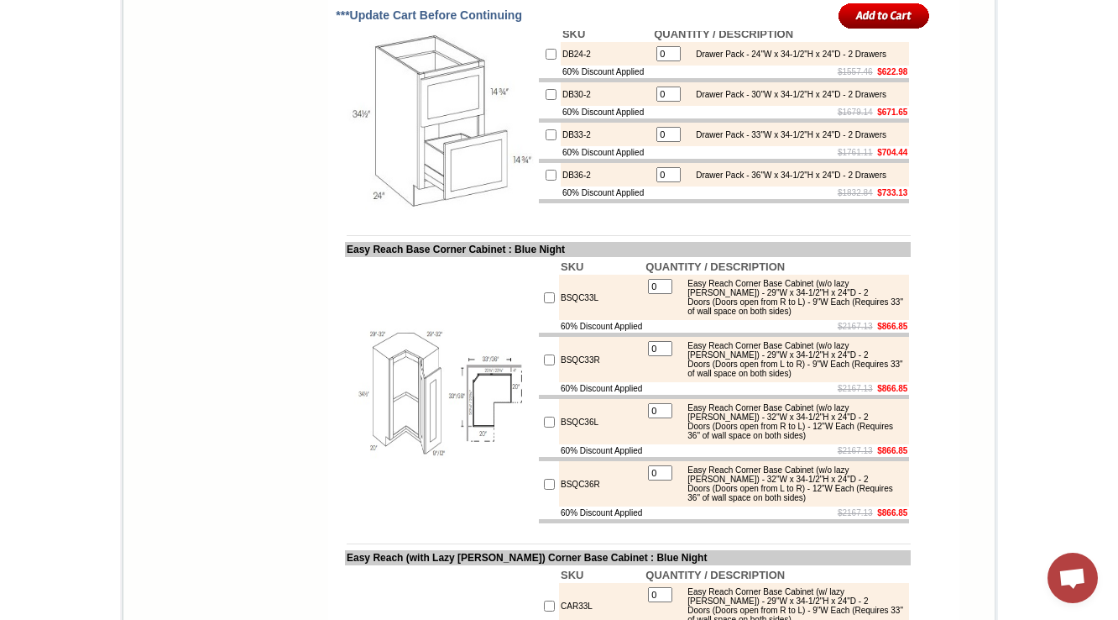
scroll to position [7867, 0]
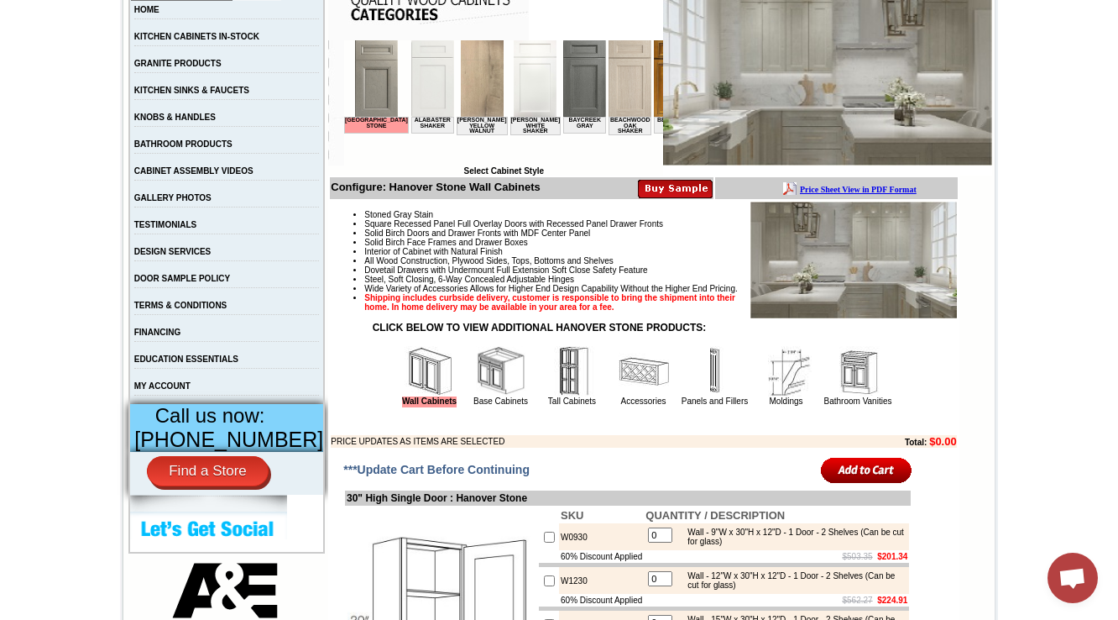
scroll to position [403, 0]
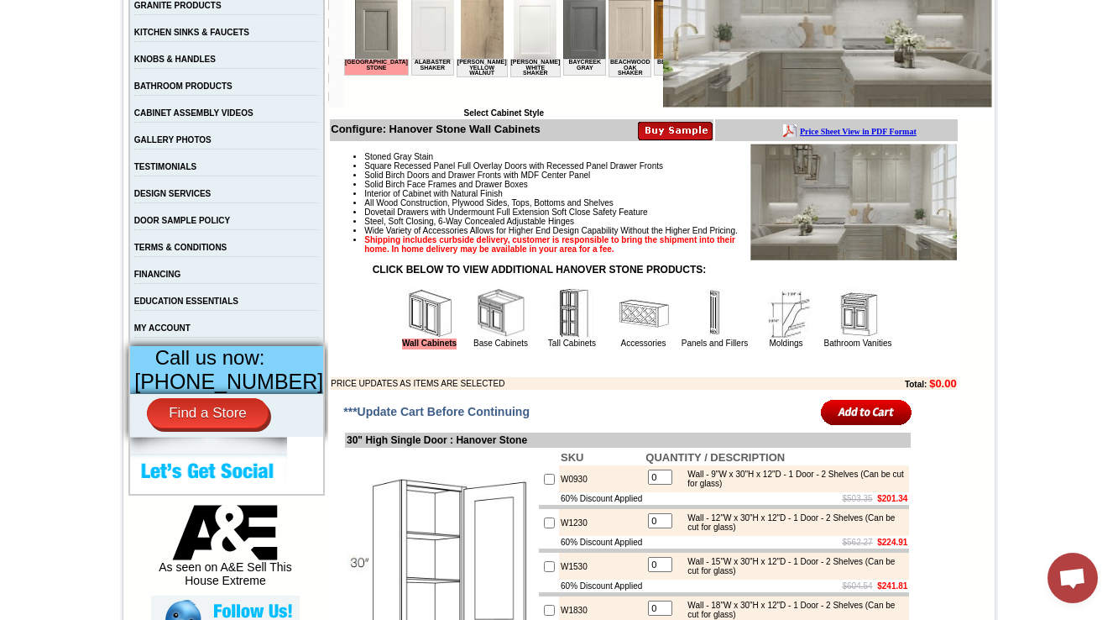
click at [487, 338] on img at bounding box center [501, 313] width 50 height 50
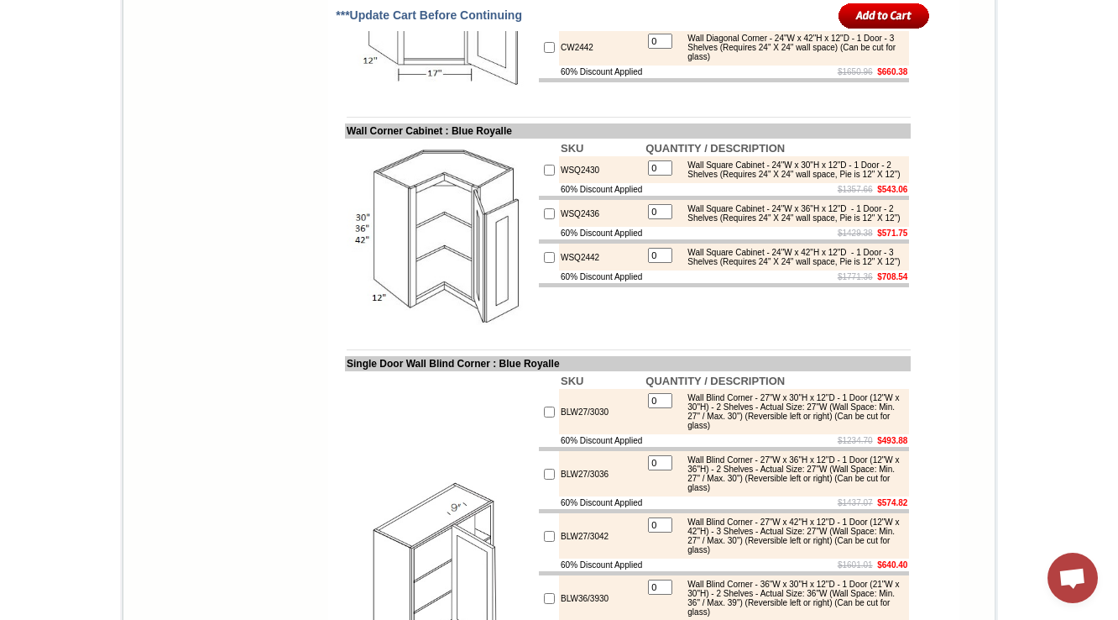
scroll to position [5491, 0]
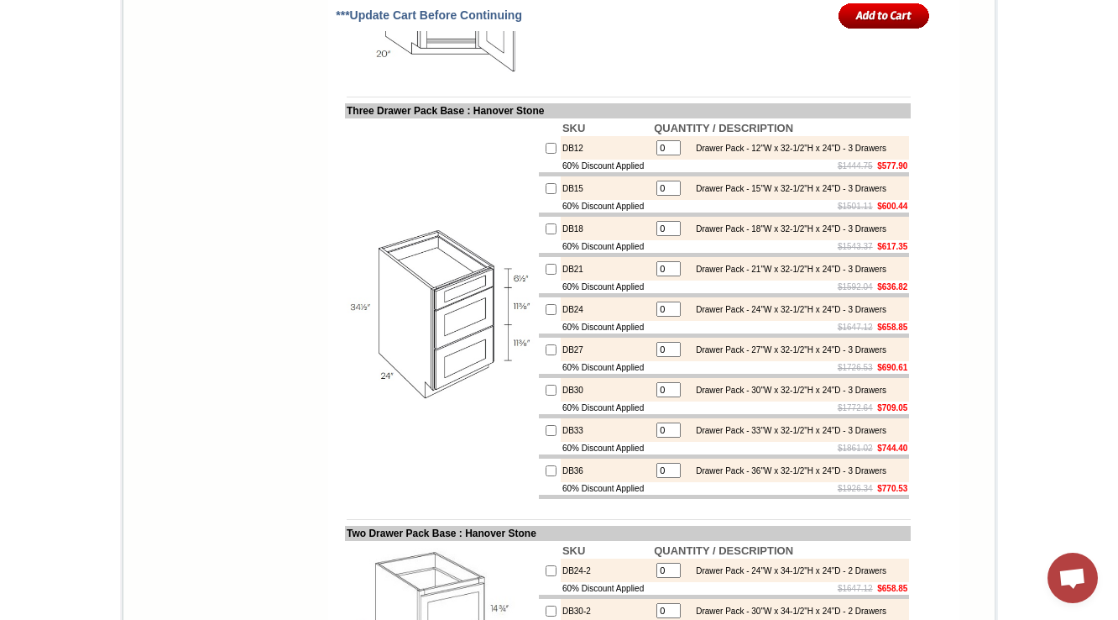
scroll to position [7392, 0]
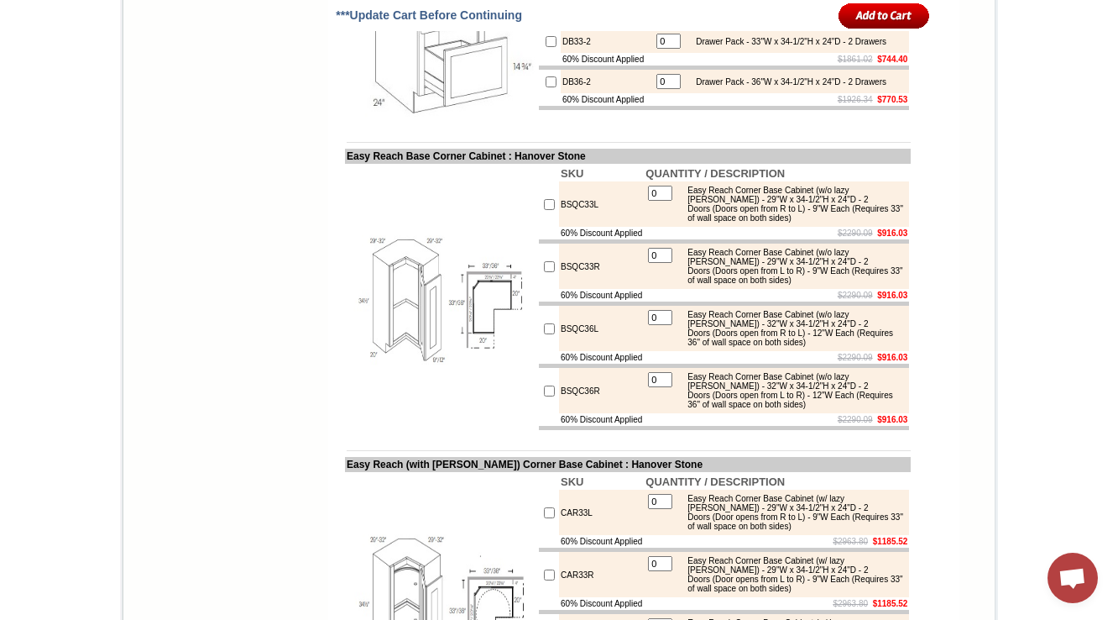
scroll to position [7867, 0]
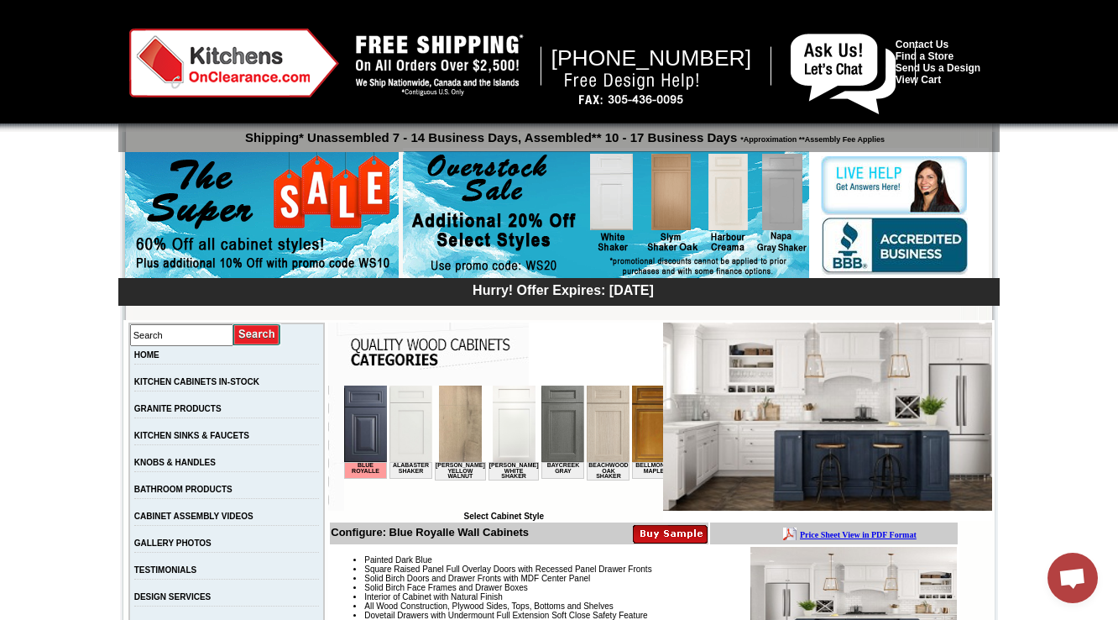
scroll to position [470, 0]
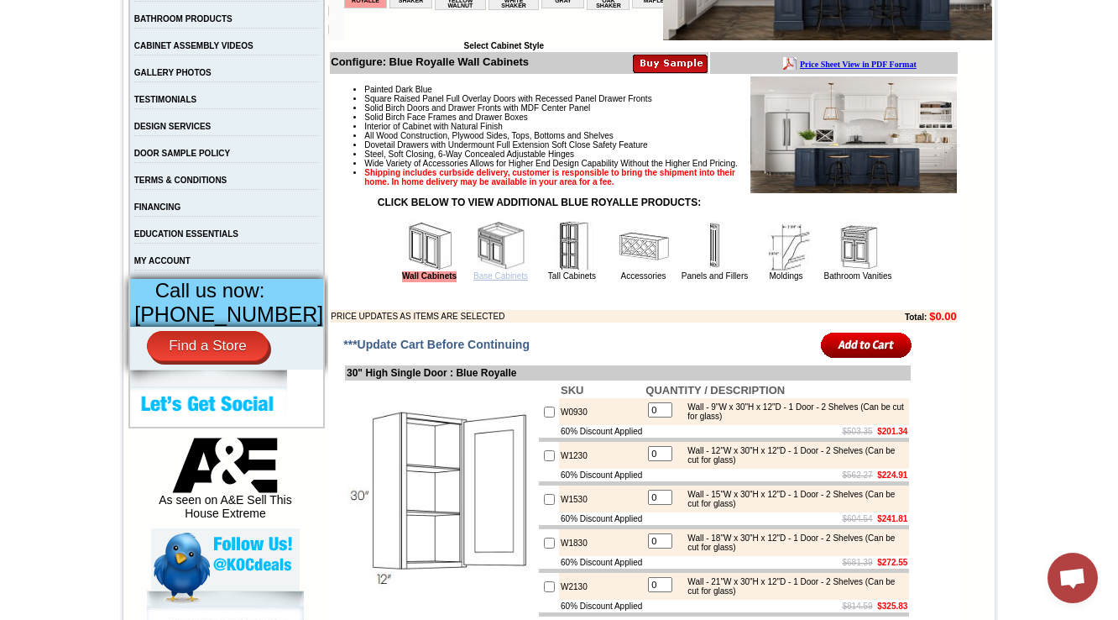
click at [476, 271] on img at bounding box center [501, 246] width 50 height 50
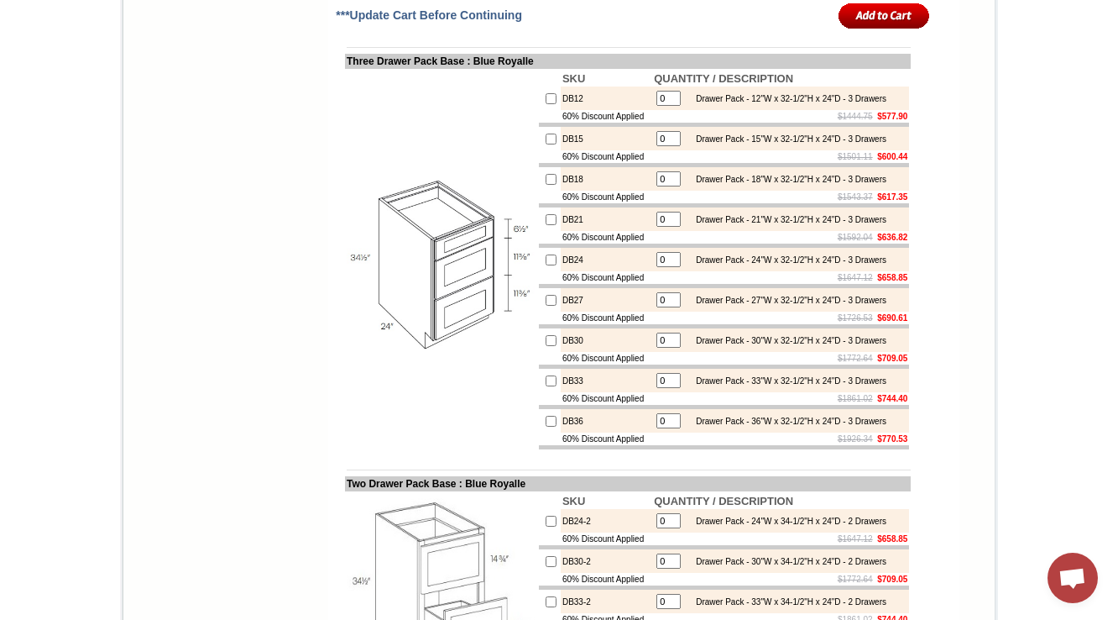
scroll to position [7392, 0]
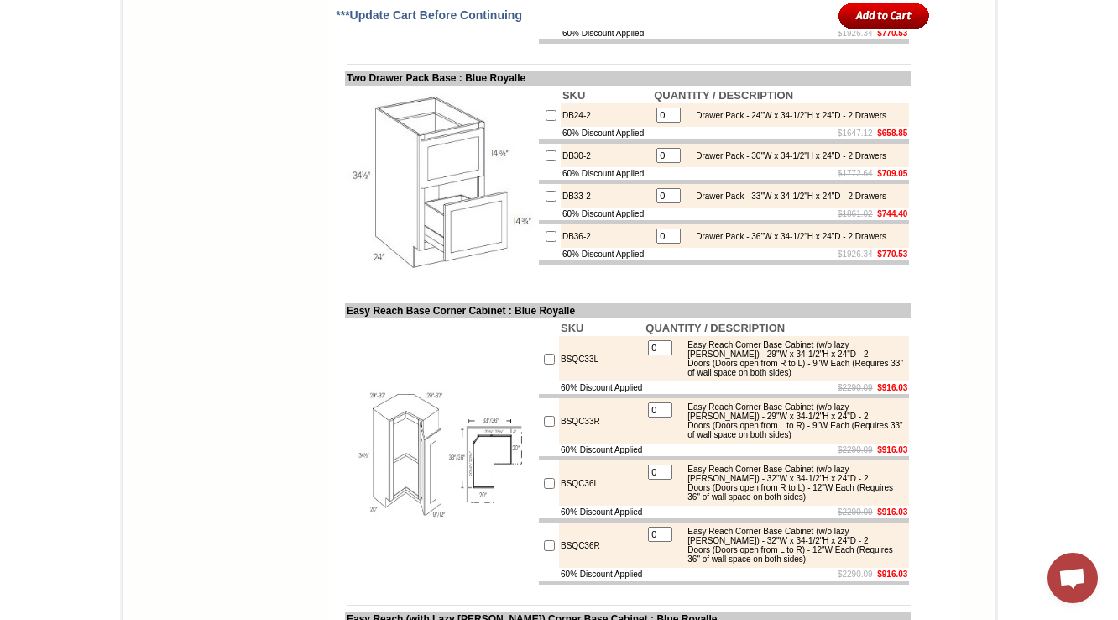
scroll to position [7867, 0]
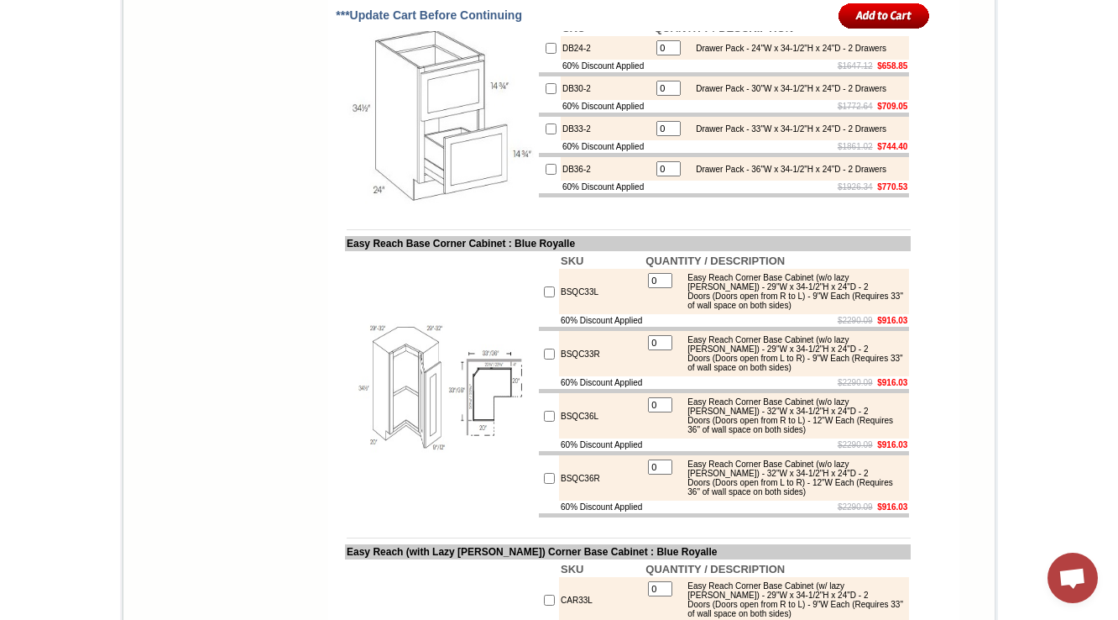
drag, startPoint x: 1053, startPoint y: 78, endPoint x: 995, endPoint y: 118, distance: 70.1
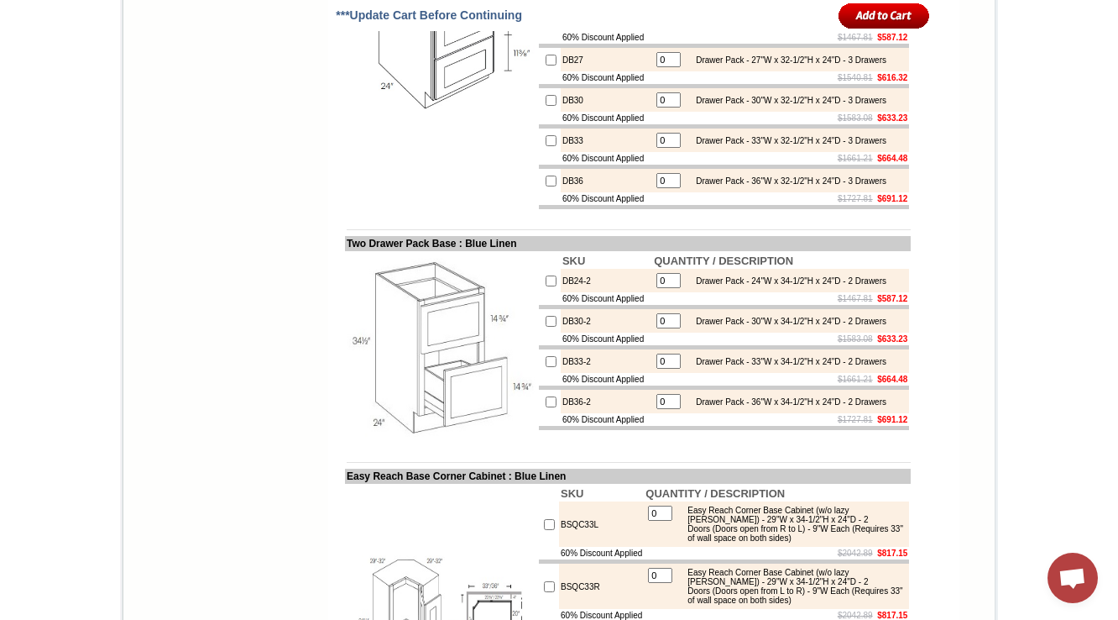
scroll to position [7122, 0]
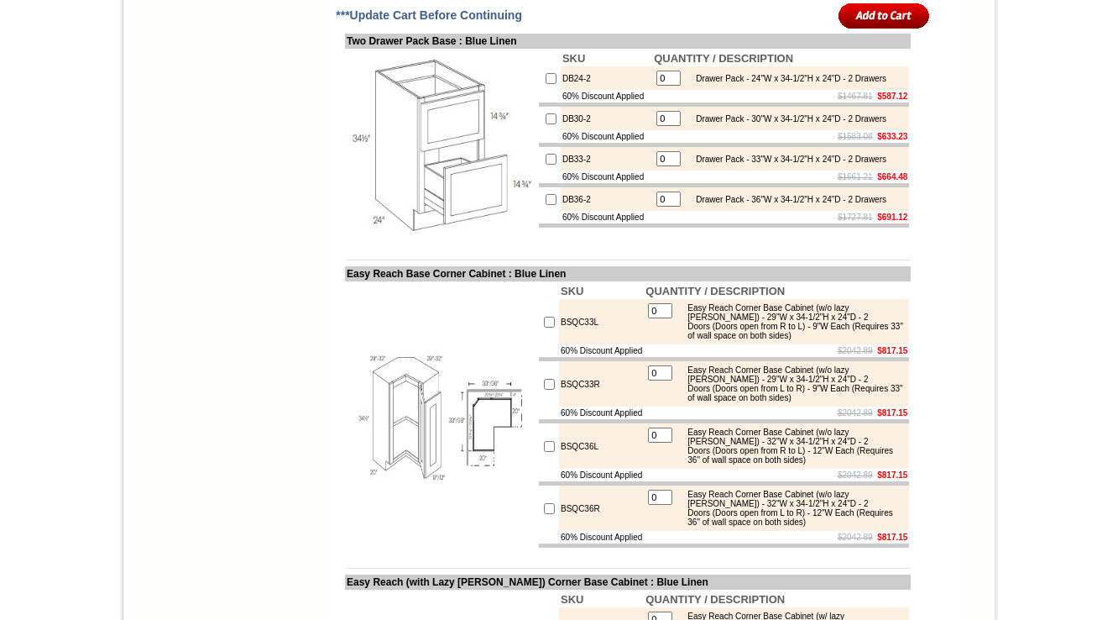
drag, startPoint x: 573, startPoint y: 113, endPoint x: 543, endPoint y: 113, distance: 29.4
copy td "DB12"
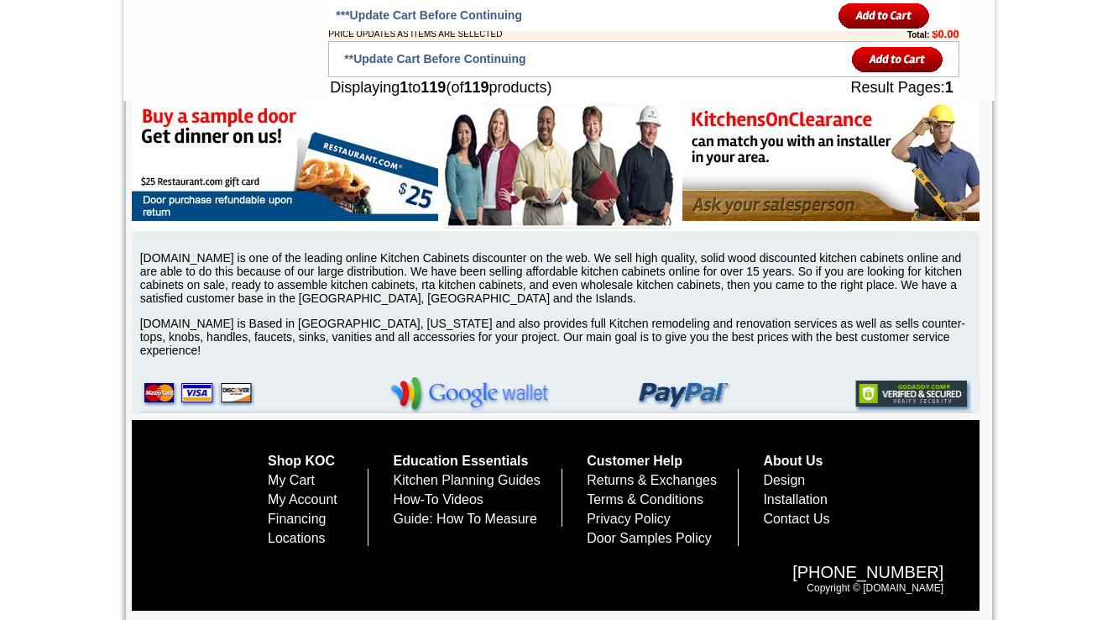
scroll to position [7365, 0]
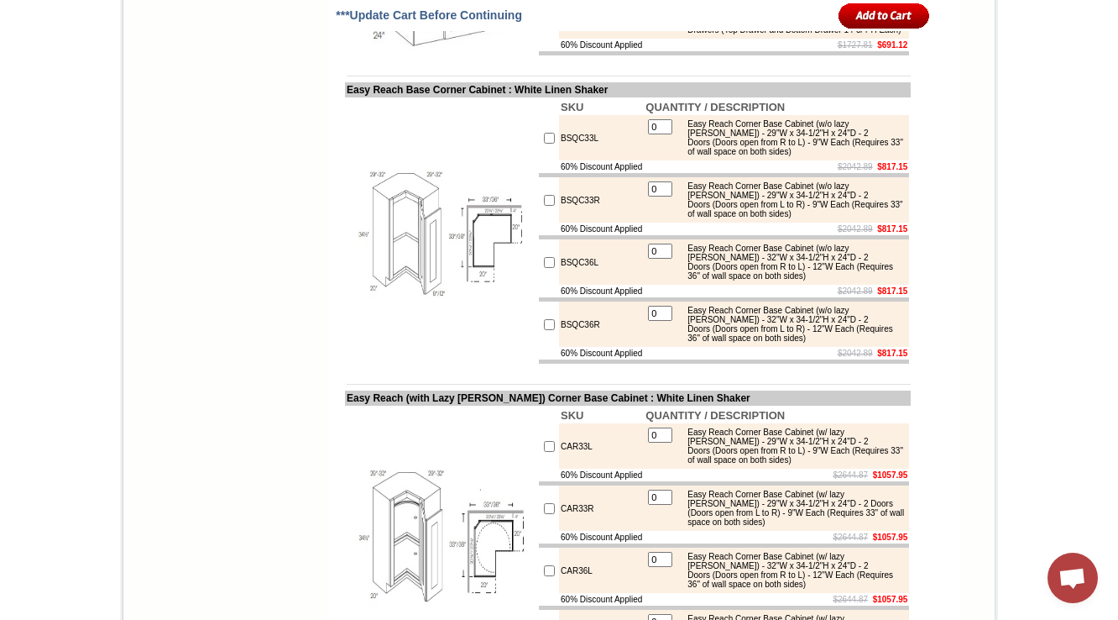
scroll to position [8117, 0]
drag, startPoint x: 686, startPoint y: 129, endPoint x: 880, endPoint y: 154, distance: 195.6
copy div "Drawer Pack - 27"W x 34-1/2"H x 24"D - 3 Drawers (Top Drawer 6-1/2"H Each) (Mid…"
drag, startPoint x: 692, startPoint y: 192, endPoint x: 819, endPoint y: 302, distance: 168.5
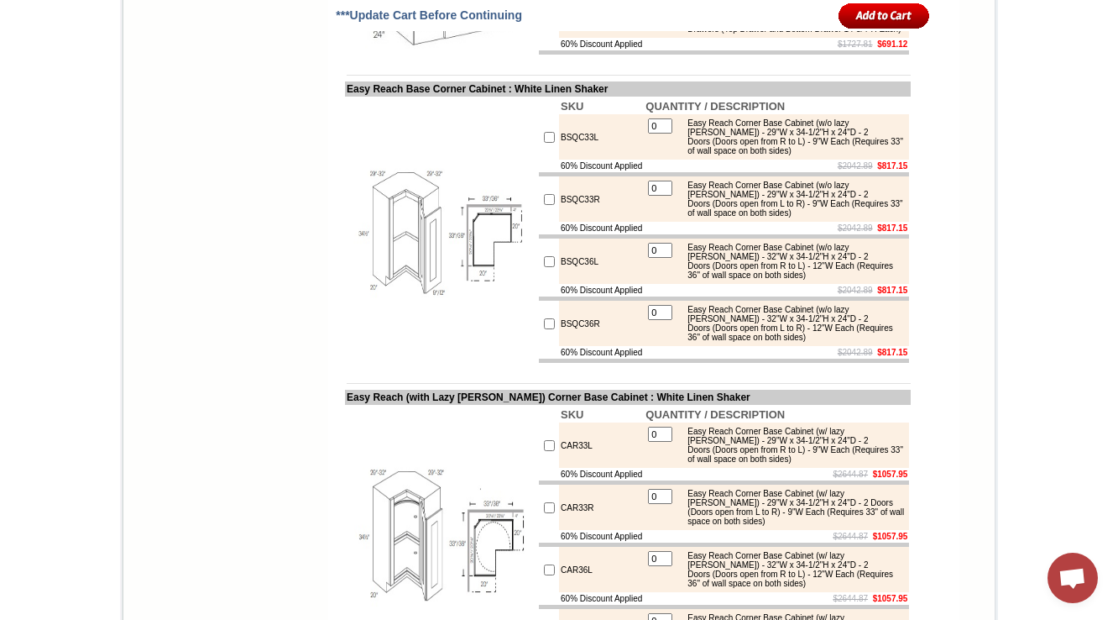
copy div "Drawer Pack - 30"W x 34-1/2"H x 24"D - 3 Drawers (Top Drawer 6-1/2"H Each) (Mid…"
drag, startPoint x: 702, startPoint y: 248, endPoint x: 875, endPoint y: 271, distance: 174.5
copy div "Drawer Pack - 33"W x 34-1/2"H x 24"D - 3 Drawers (Top Drawer 6-1/2"H Each) (Mid…"
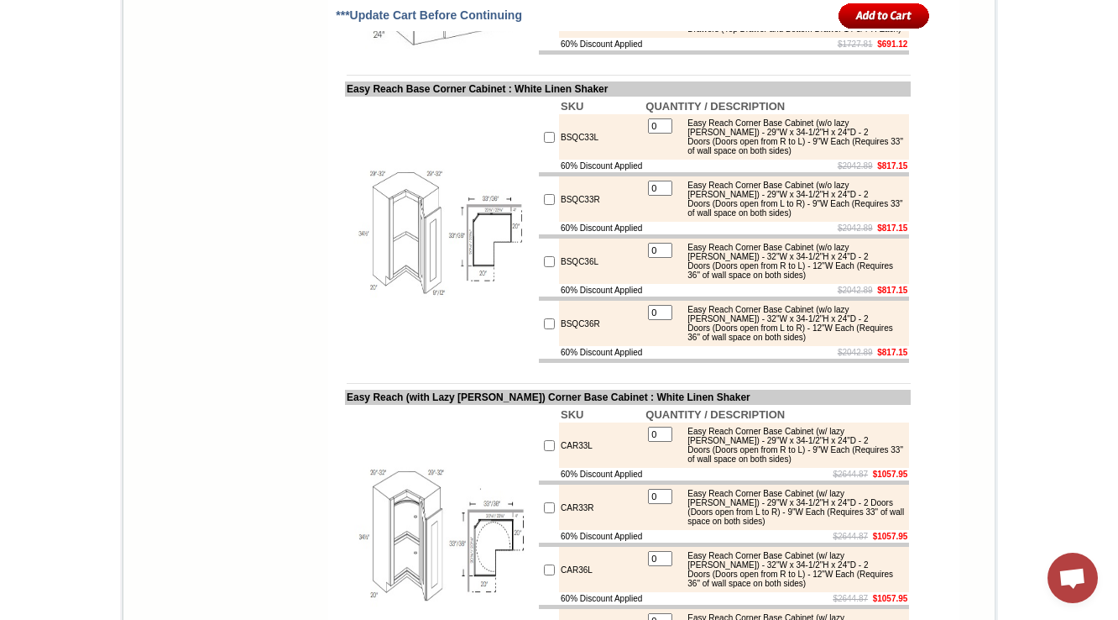
drag, startPoint x: 688, startPoint y: 304, endPoint x: 876, endPoint y: 329, distance: 189.7
copy div "Drawer Pack - 36"W x 34-1/2"H x 24"D - 3 Drawers (Top Drawer 6-1/2"H Each) (Mid…"
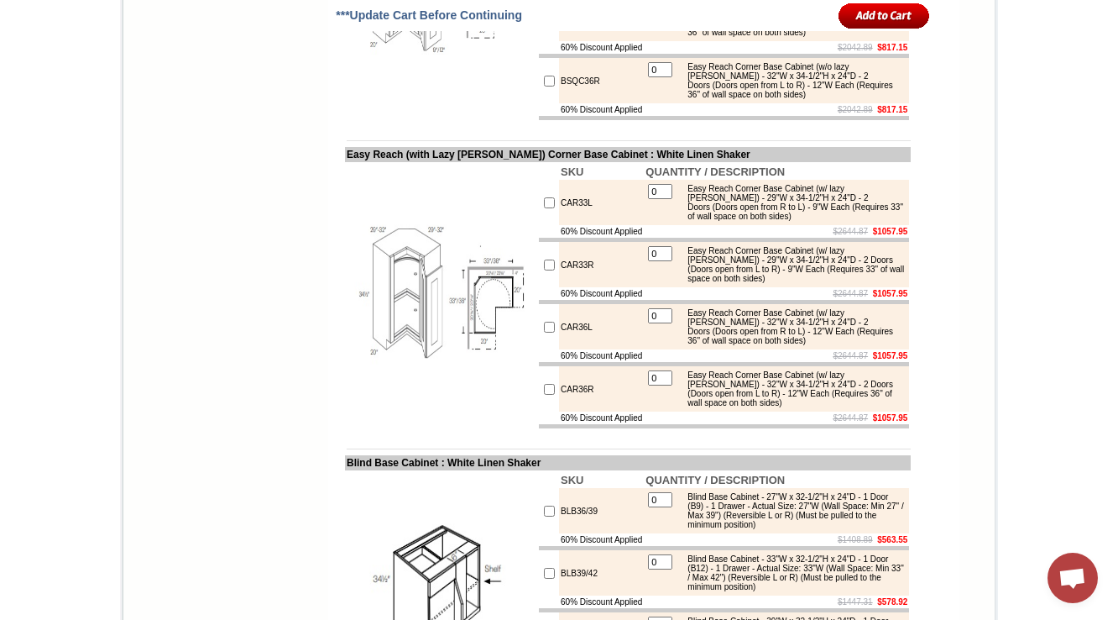
scroll to position [8385, 0]
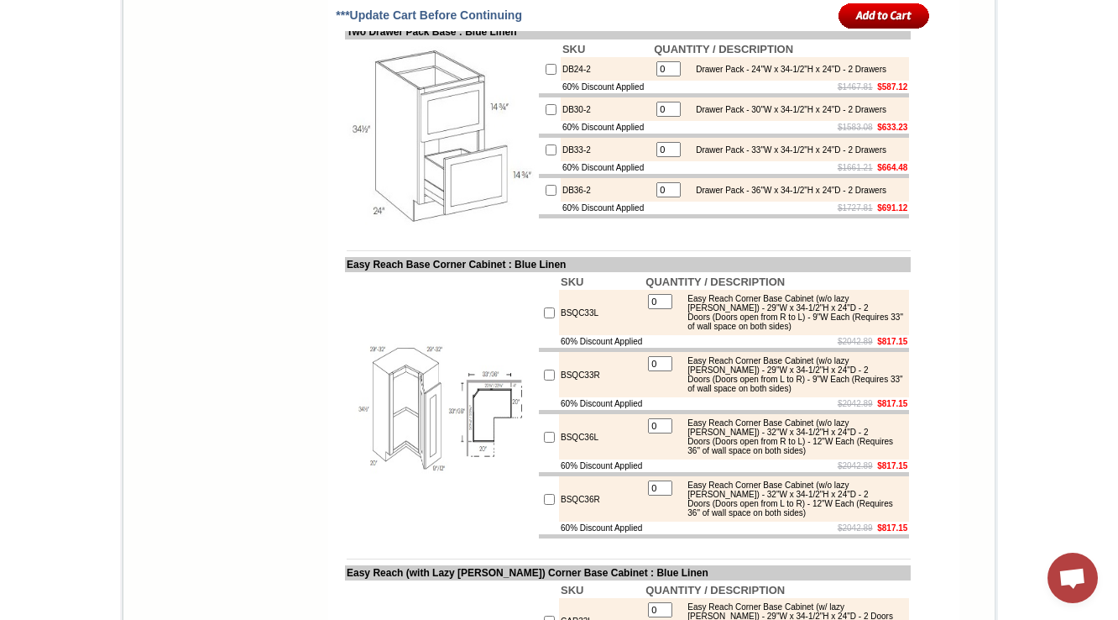
scroll to position [7903, 0]
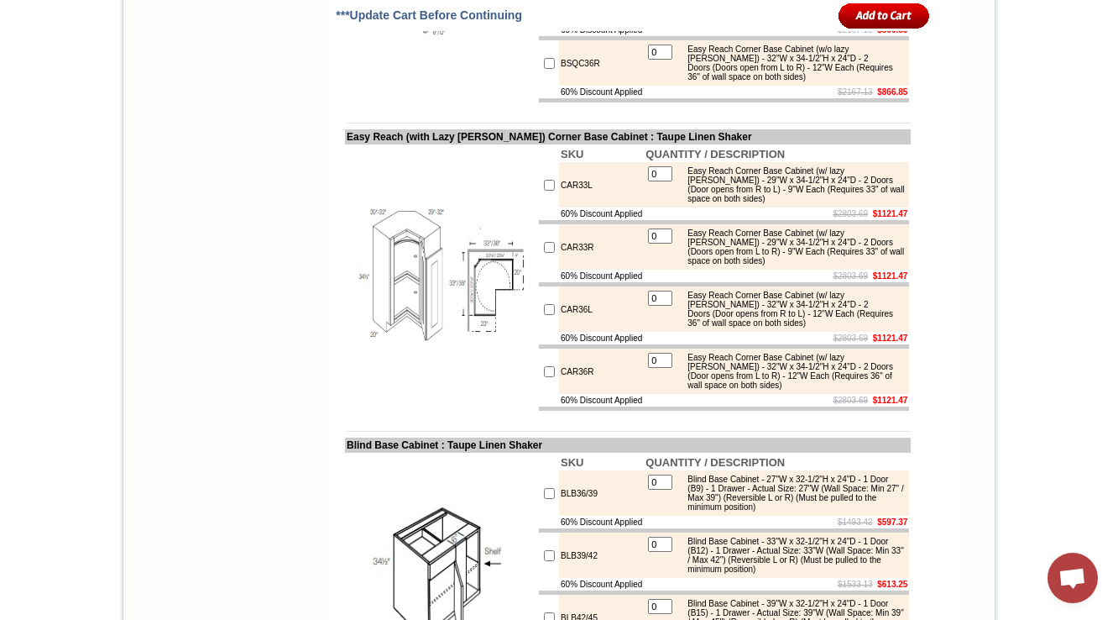
scroll to position [8405, 0]
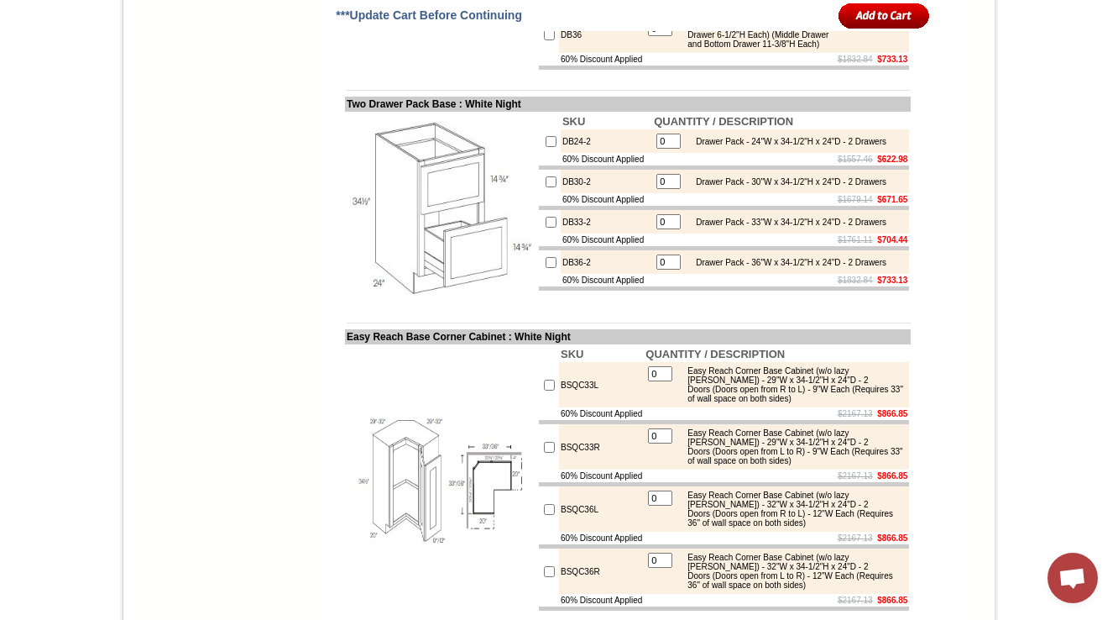
drag, startPoint x: 685, startPoint y: 379, endPoint x: 877, endPoint y: 403, distance: 193.7
copy div "Drawer Pack - 27"W x 34-1/2"H x 24"D - 3 Drawers (Top Drawer 6-1/2"H Each) (Mid…"
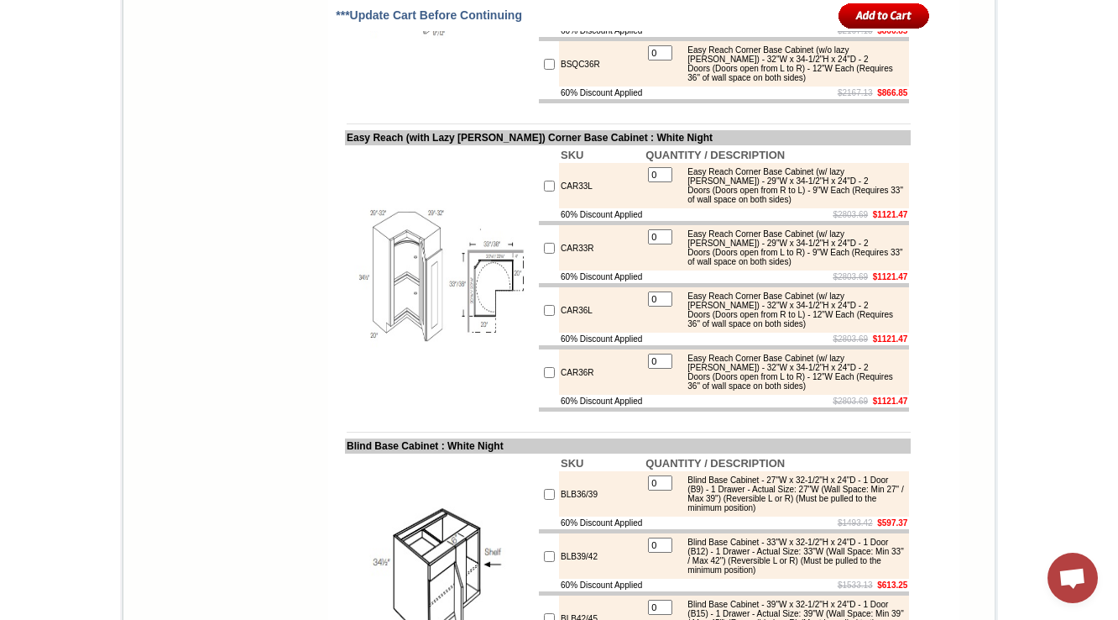
scroll to position [8405, 0]
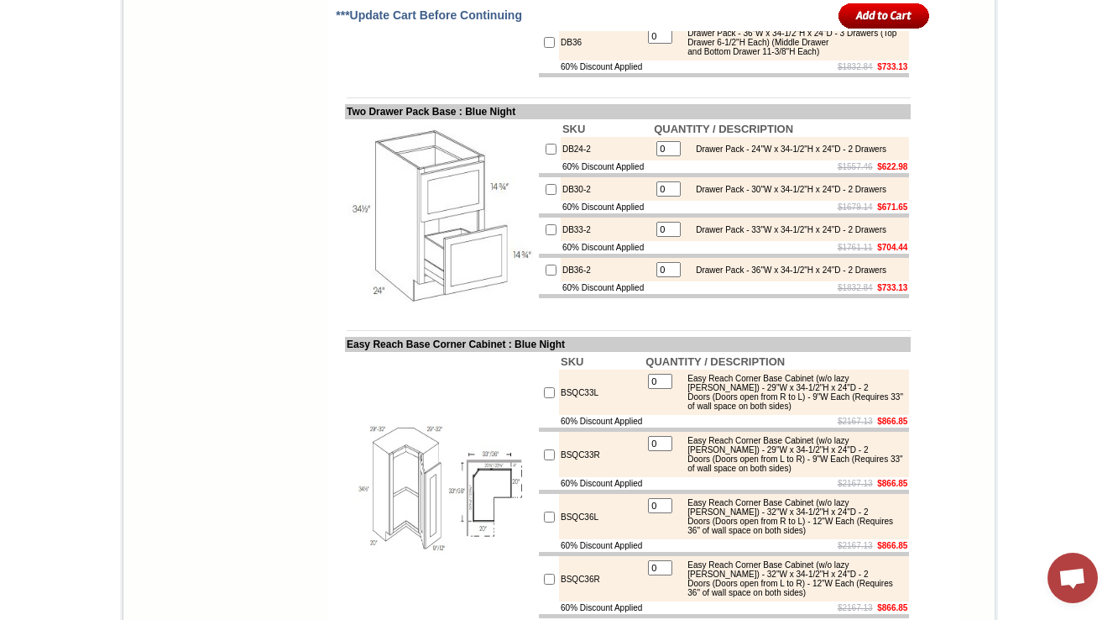
drag, startPoint x: 581, startPoint y: 394, endPoint x: 529, endPoint y: 376, distance: 55.0
copy tr "DB27"
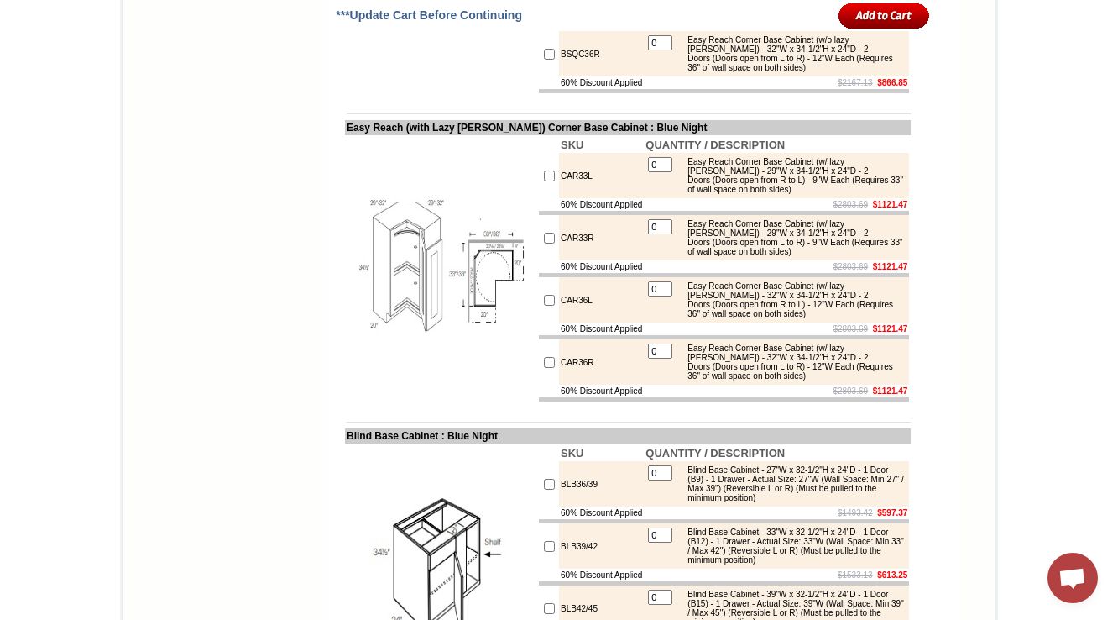
scroll to position [8472, 0]
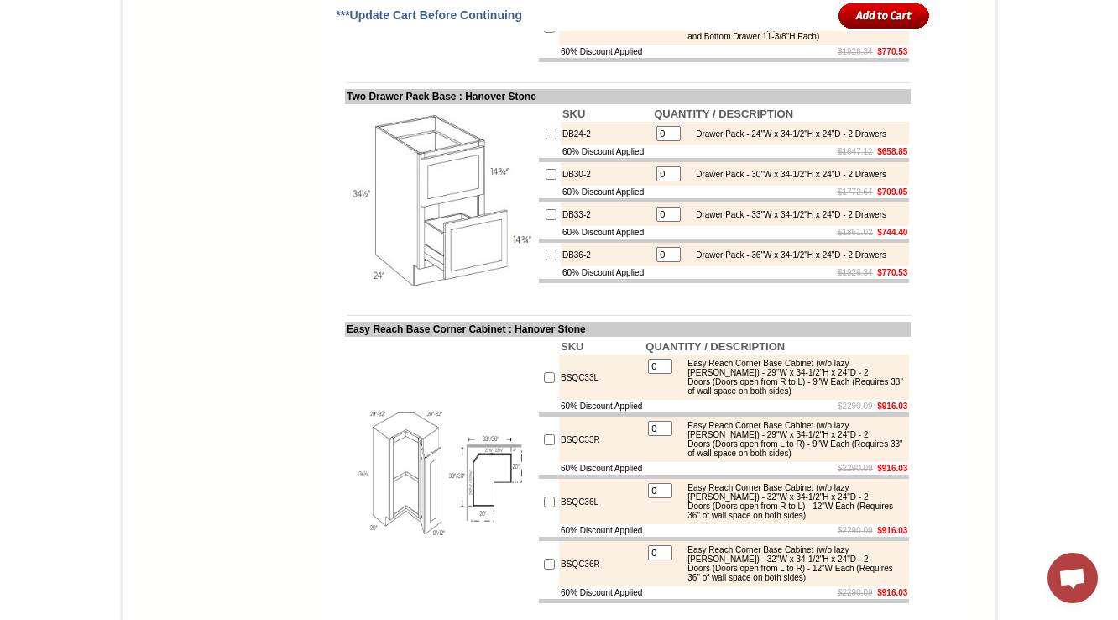
scroll to position [8412, 0]
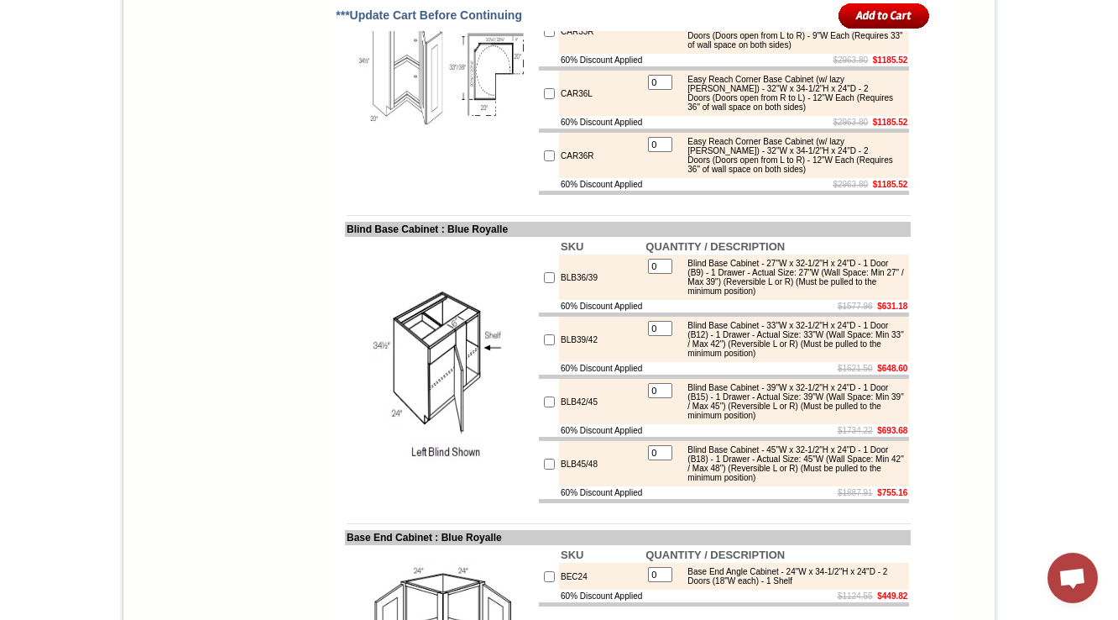
scroll to position [8589, 0]
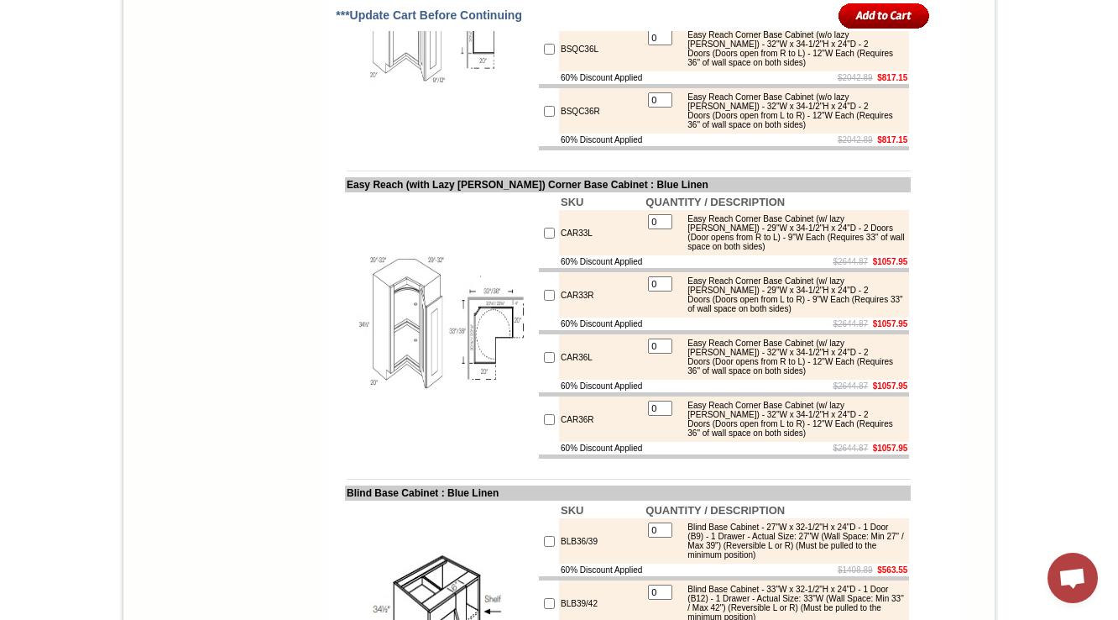
scroll to position [8104, 0]
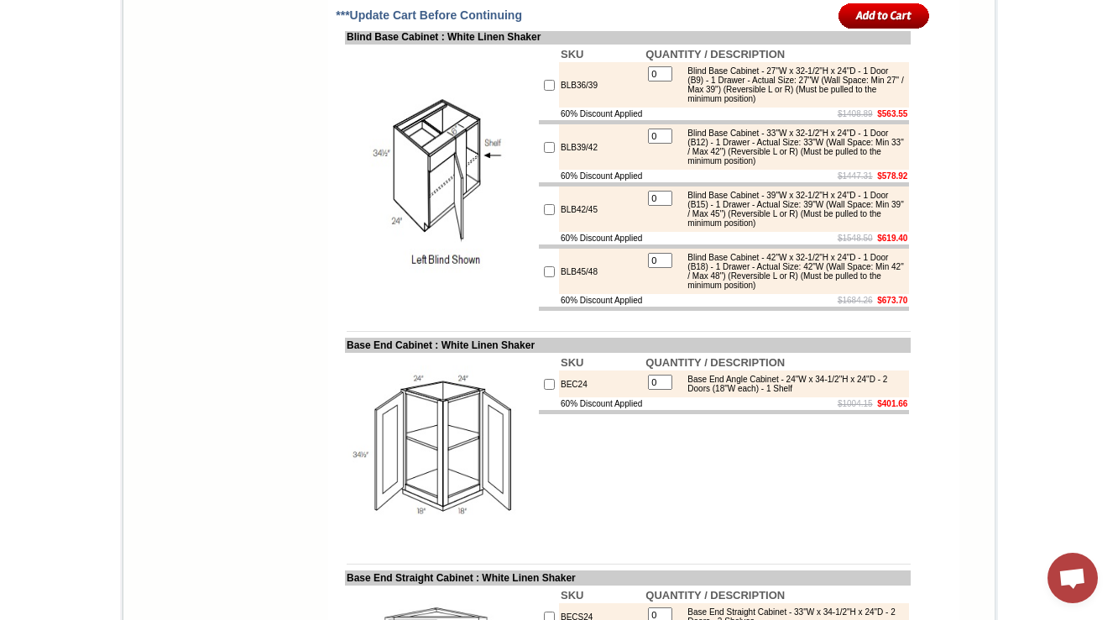
scroll to position [8718, 0]
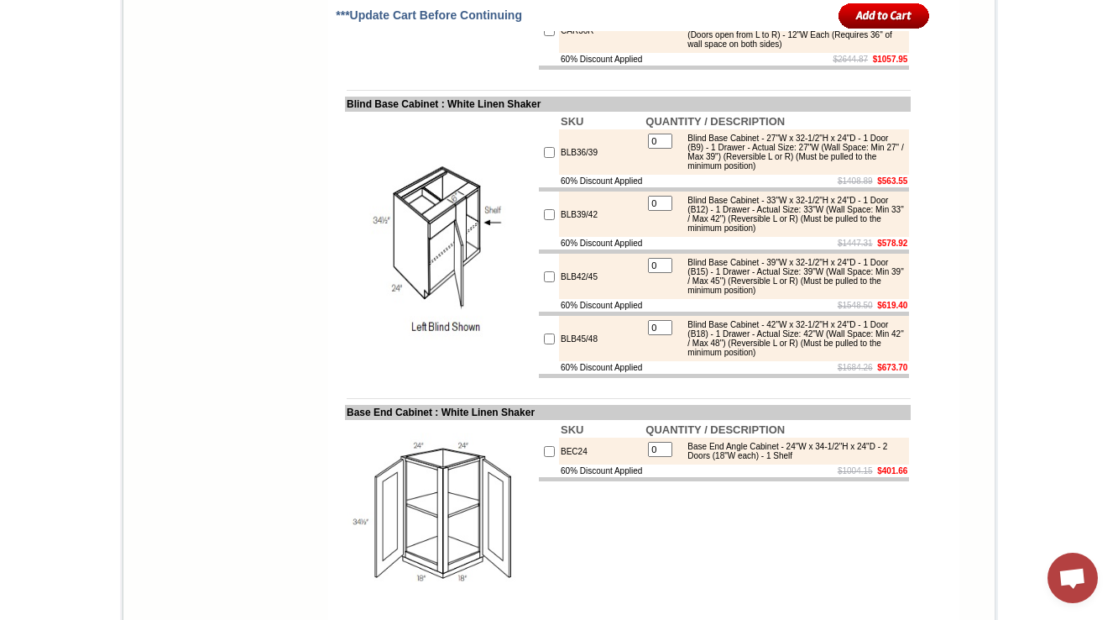
drag, startPoint x: 592, startPoint y: 133, endPoint x: 540, endPoint y: 140, distance: 52.6
copy tr "BSQC33L"
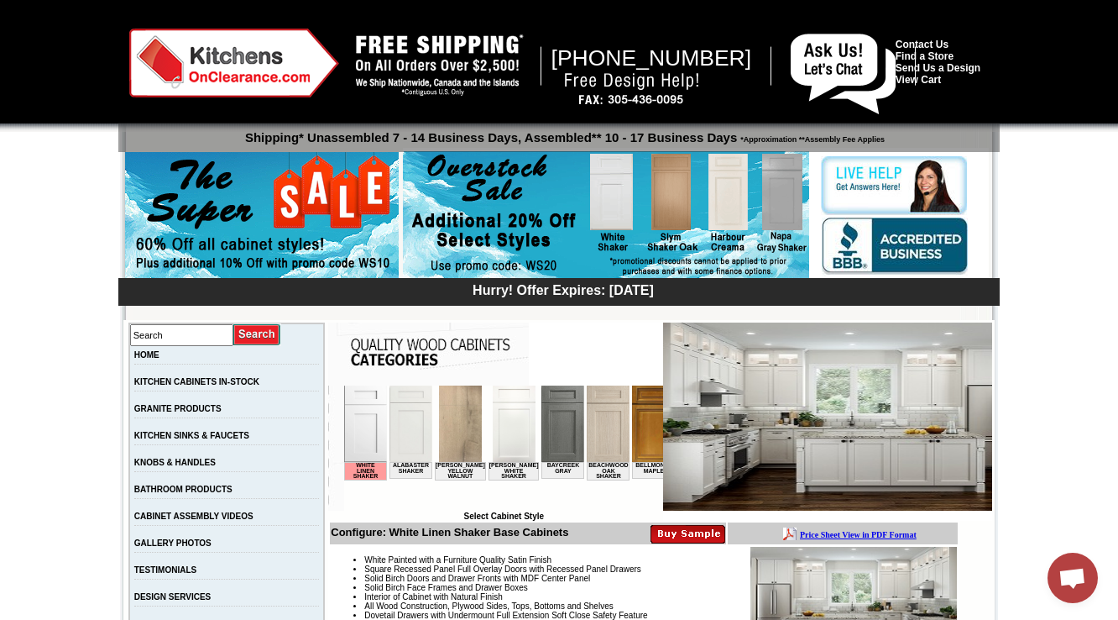
scroll to position [403, 0]
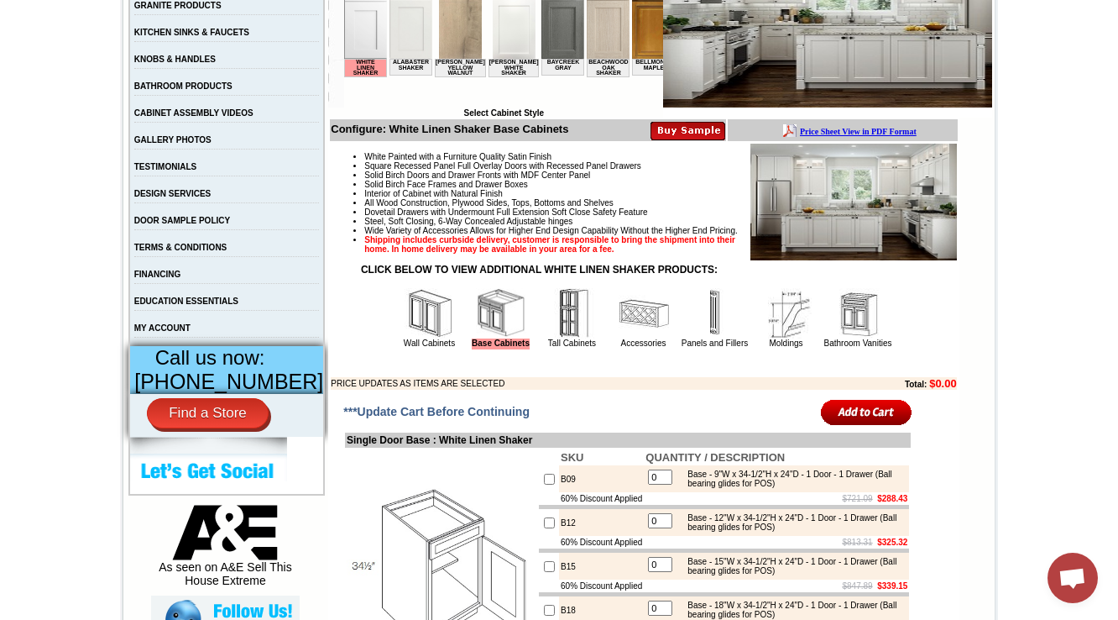
click at [547, 338] on img at bounding box center [572, 313] width 50 height 50
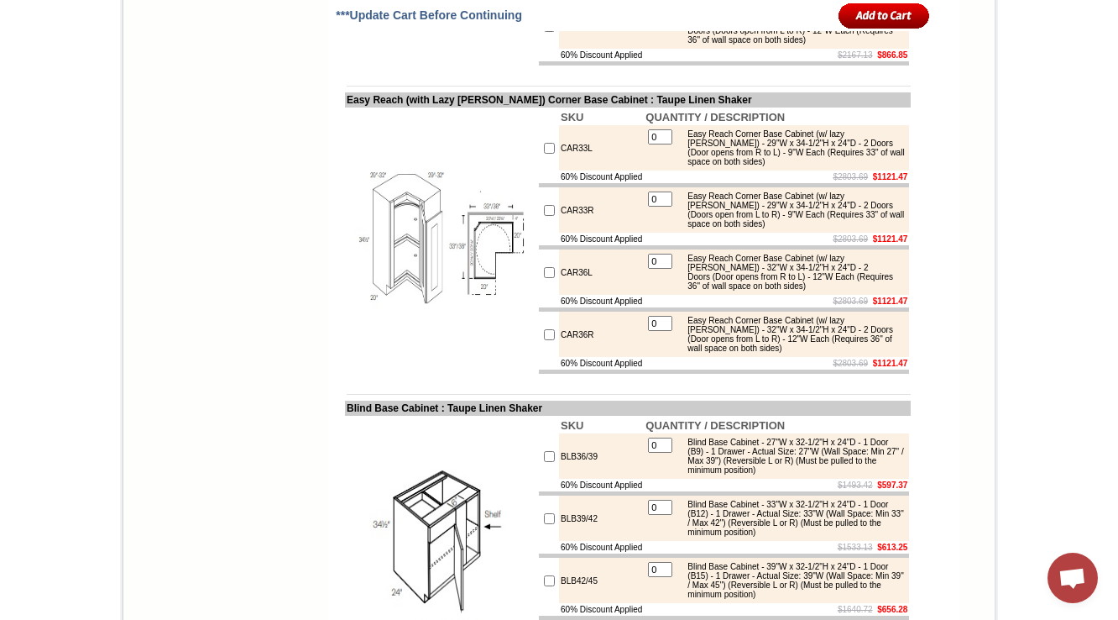
scroll to position [8472, 0]
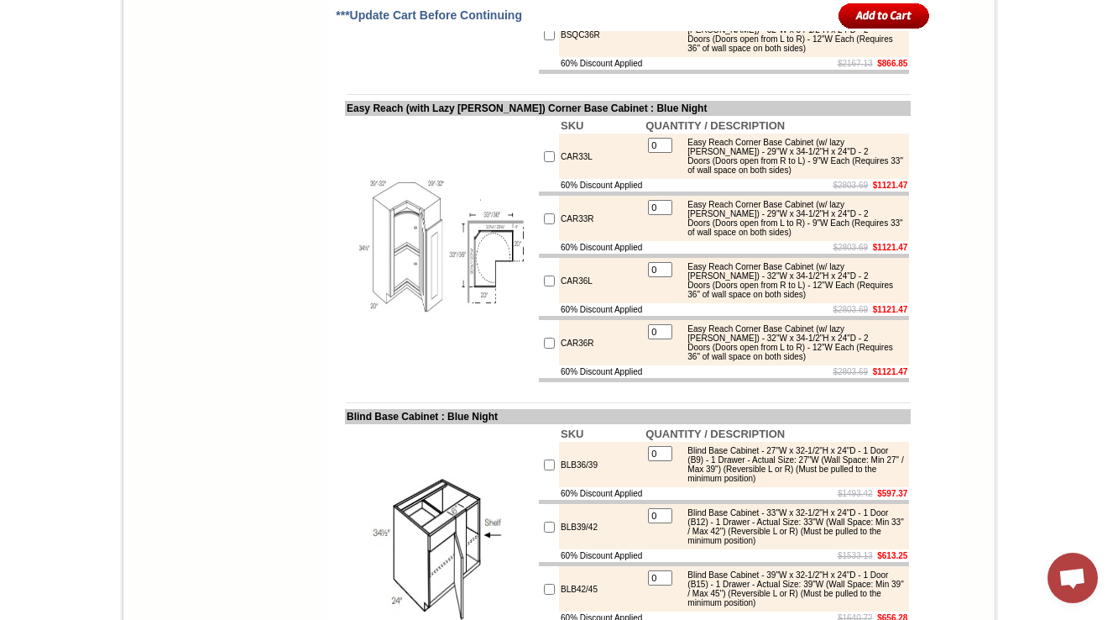
scroll to position [8405, 0]
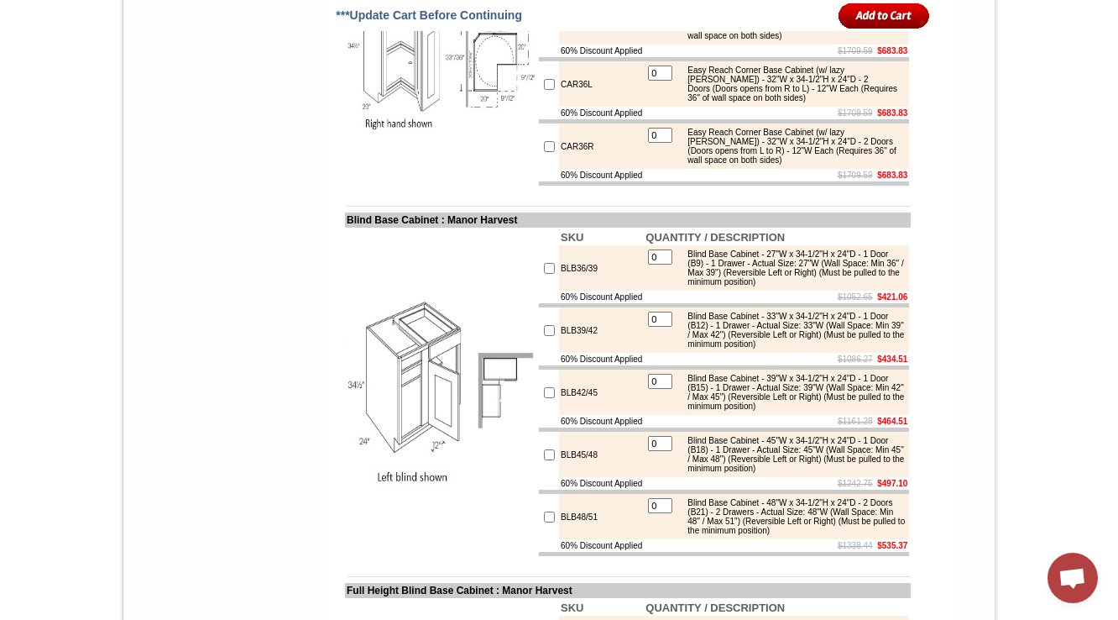
scroll to position [7747, 0]
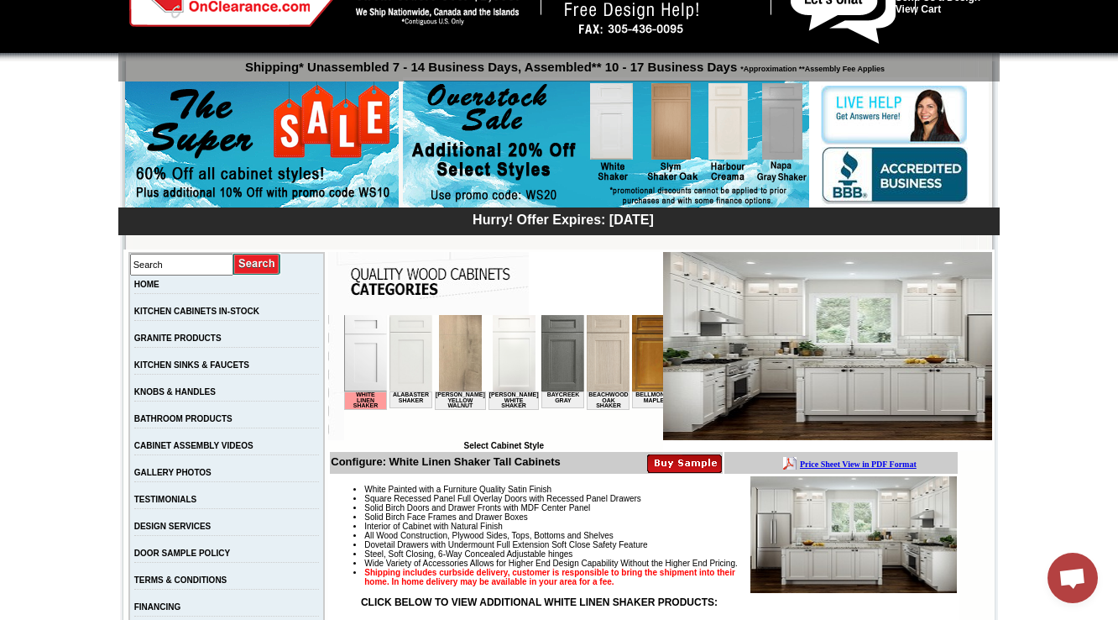
scroll to position [269, 0]
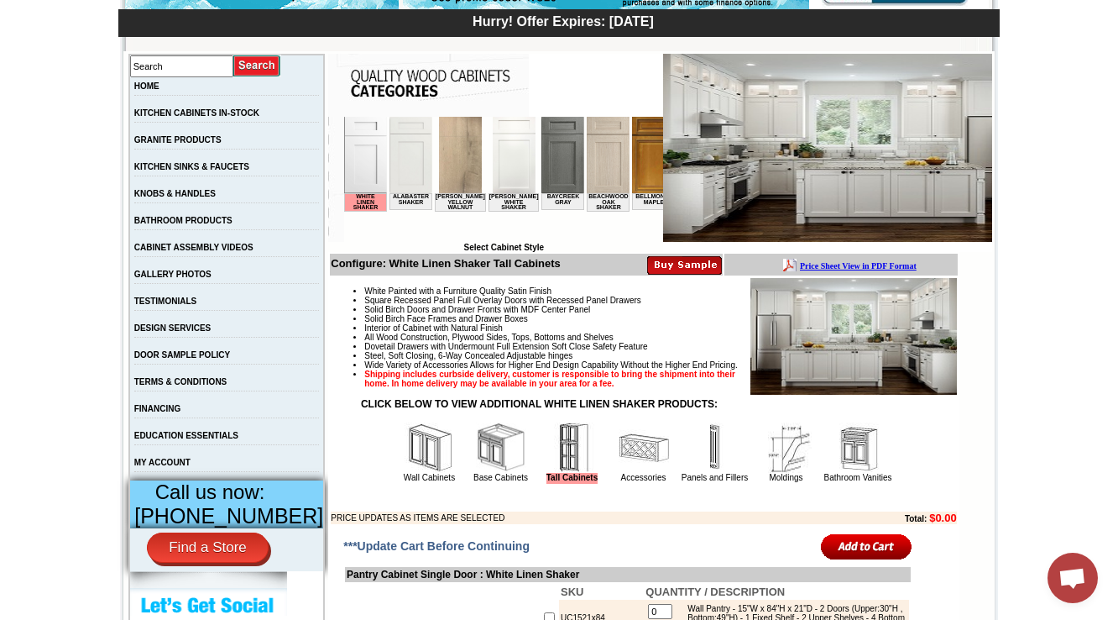
click at [498, 473] on img at bounding box center [501, 447] width 50 height 50
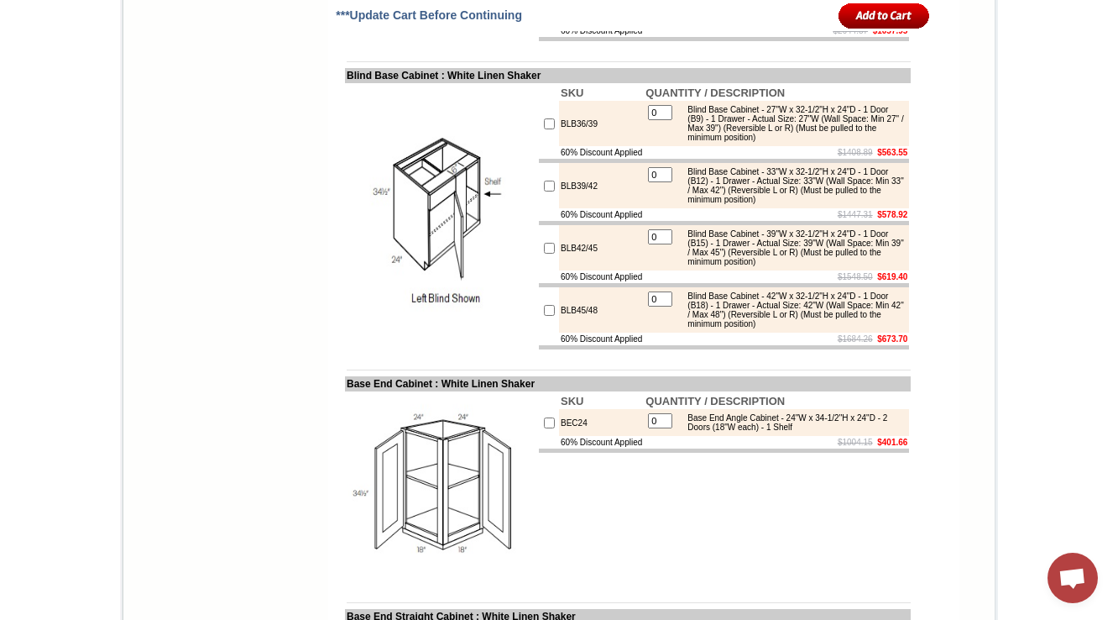
scroll to position [8679, 0]
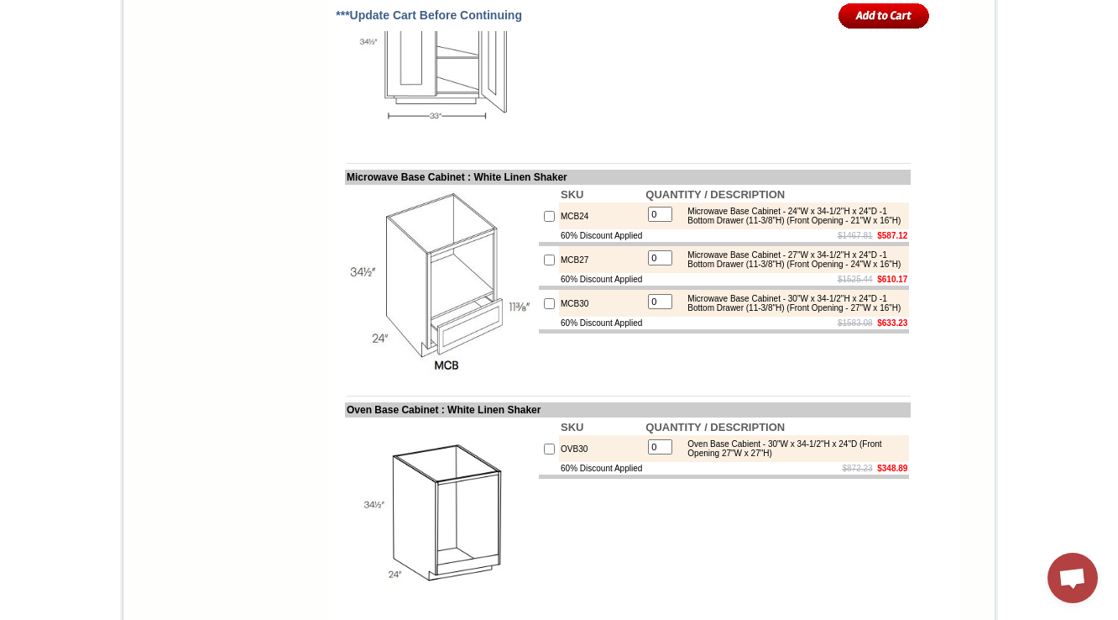
scroll to position [9351, 0]
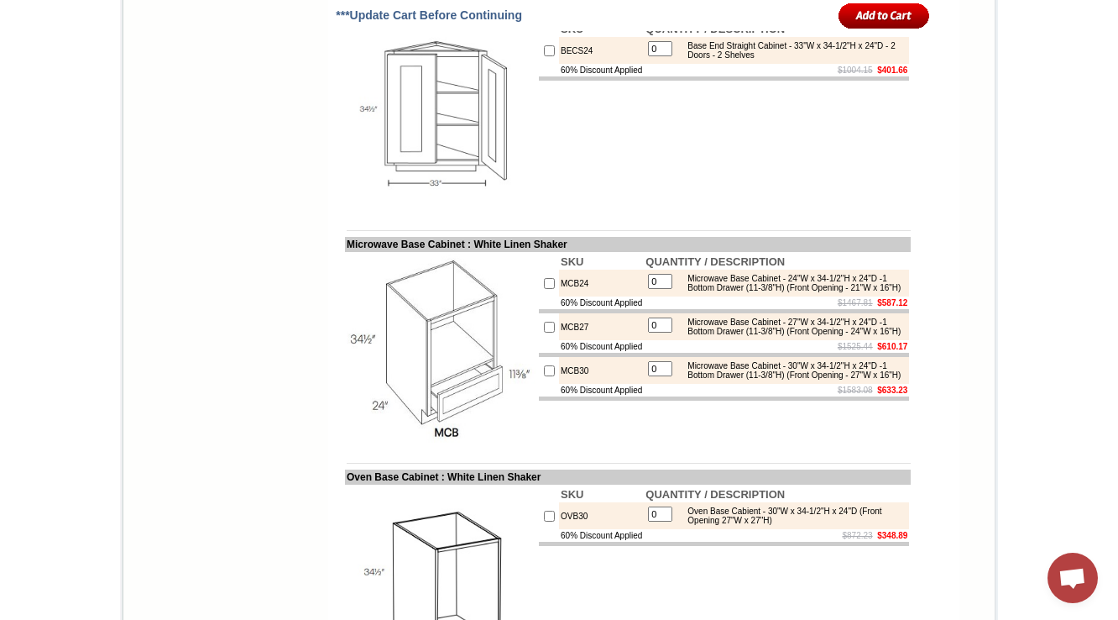
drag, startPoint x: 613, startPoint y: 185, endPoint x: 531, endPoint y: 188, distance: 81.5
copy tr "BLB36/39"
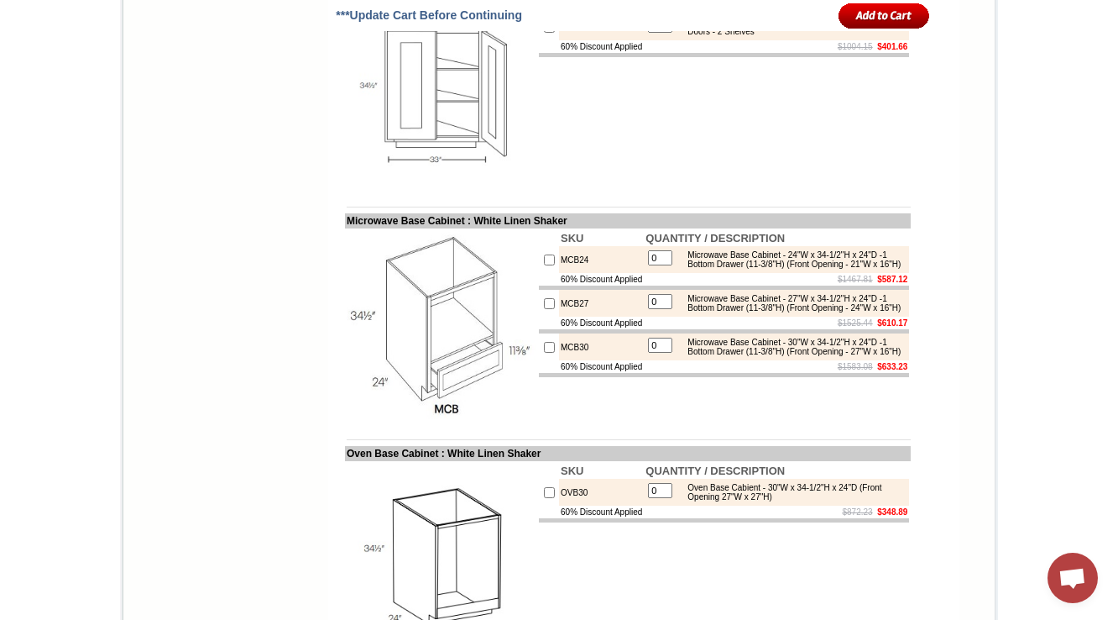
scroll to position [9552, 0]
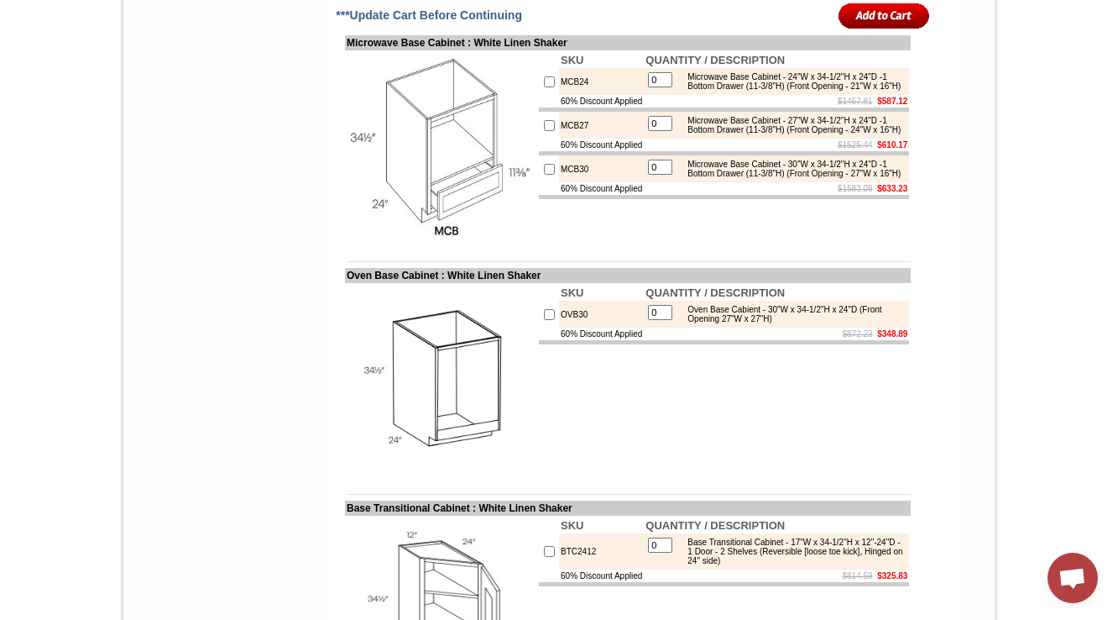
copy td "BEC24"
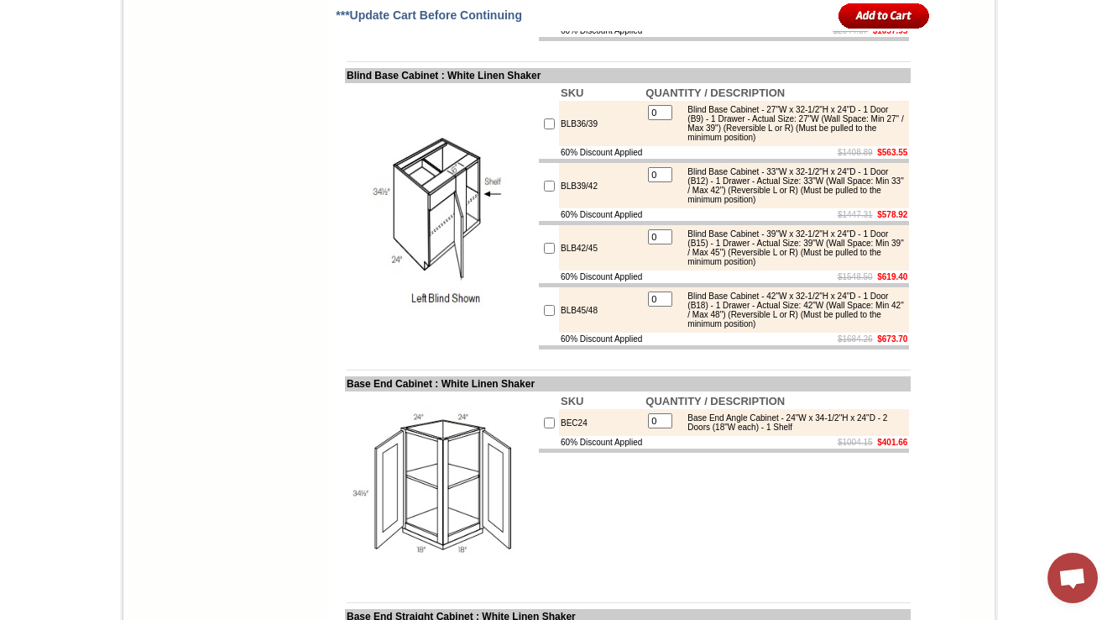
scroll to position [8679, 0]
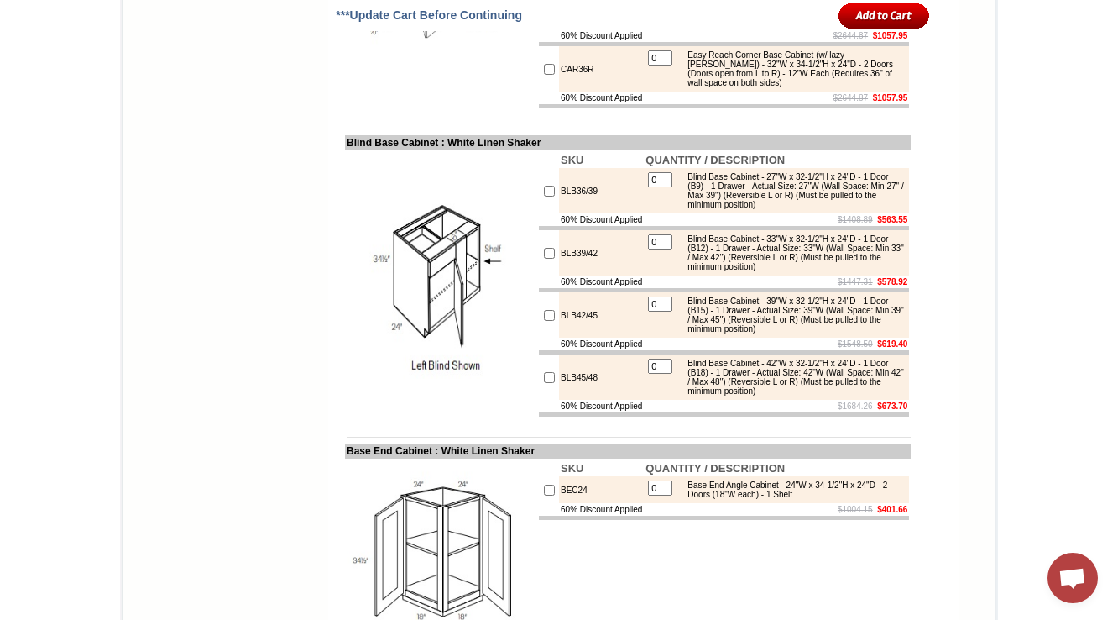
drag, startPoint x: 504, startPoint y: 127, endPoint x: 327, endPoint y: 129, distance: 177.2
copy td "Easy Reach Base Corner Cabine"
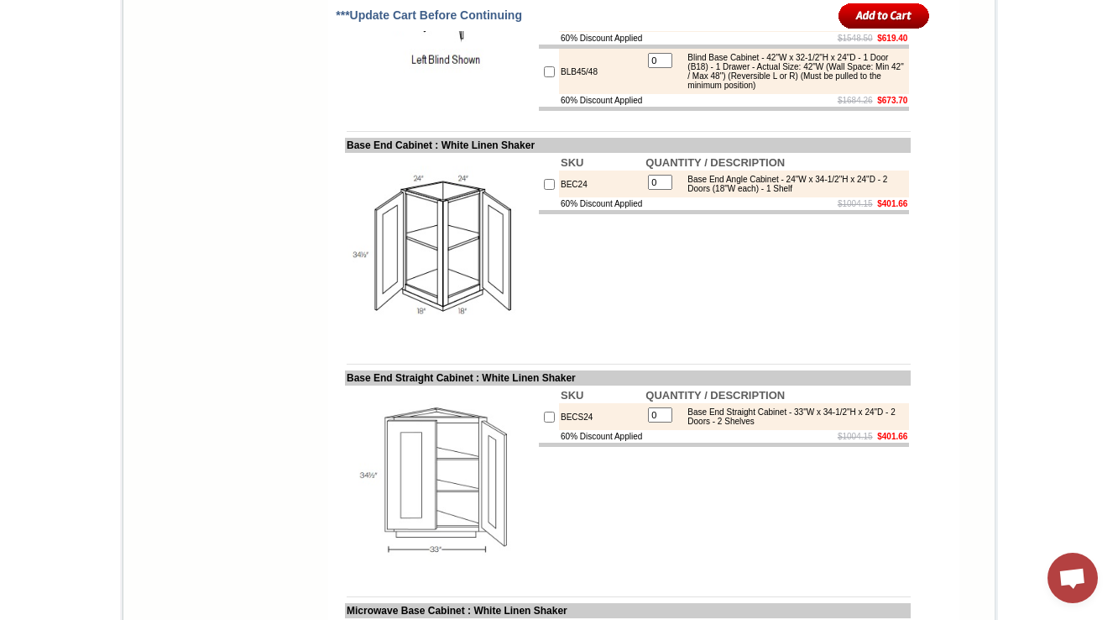
scroll to position [9015, 0]
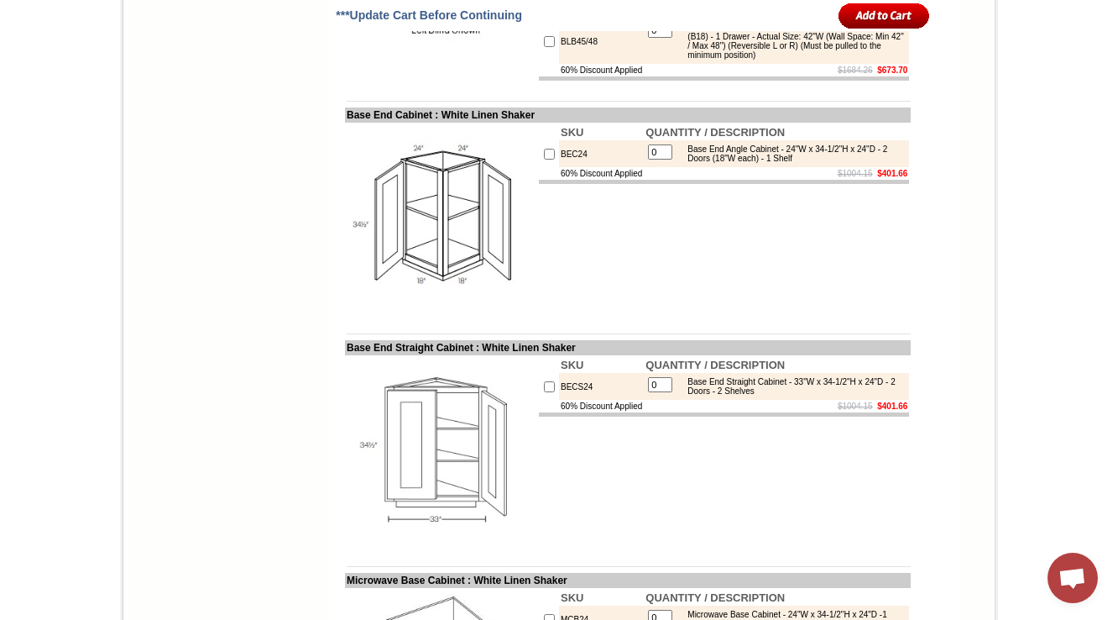
drag, startPoint x: 561, startPoint y: 172, endPoint x: 521, endPoint y: 179, distance: 40.9
copy tr "CAR33L"
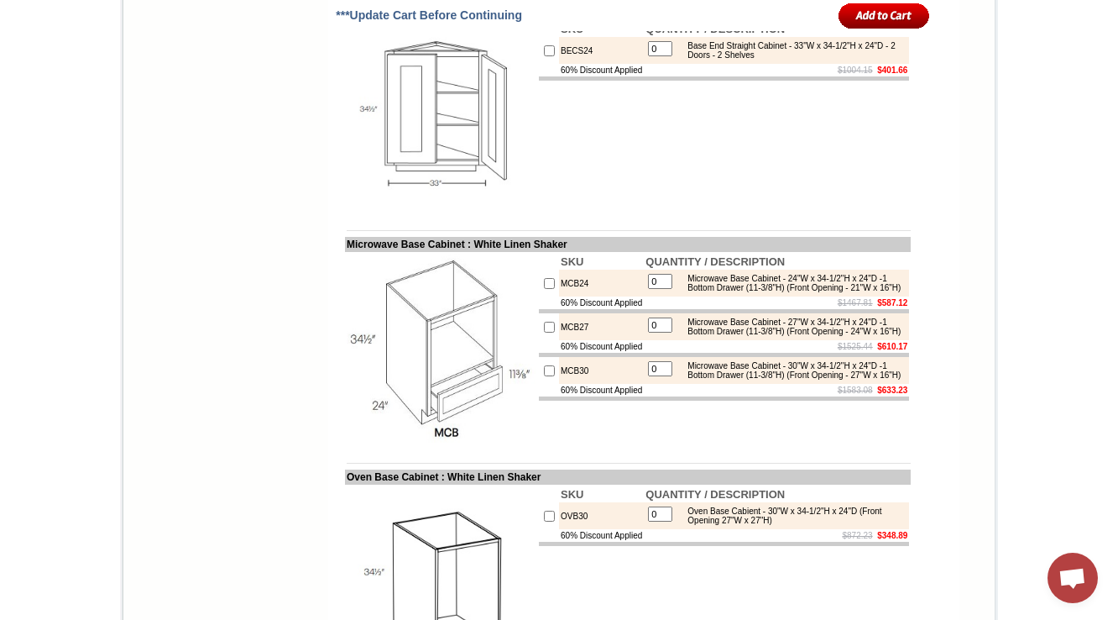
drag, startPoint x: 599, startPoint y: 189, endPoint x: 551, endPoint y: 191, distance: 47.9
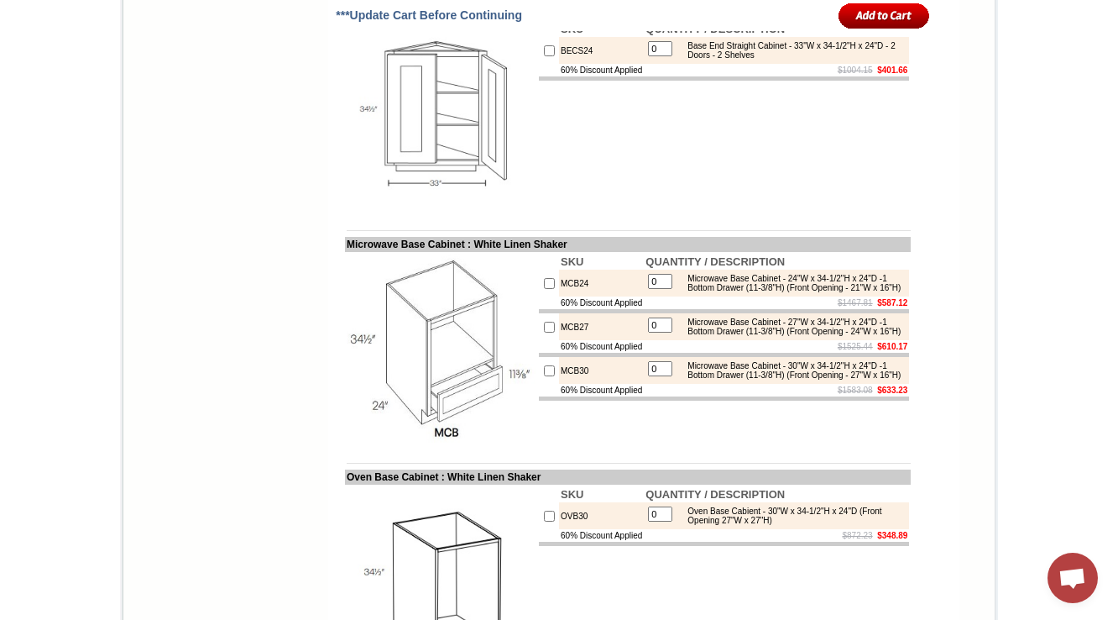
copy tr "BLB36/39"
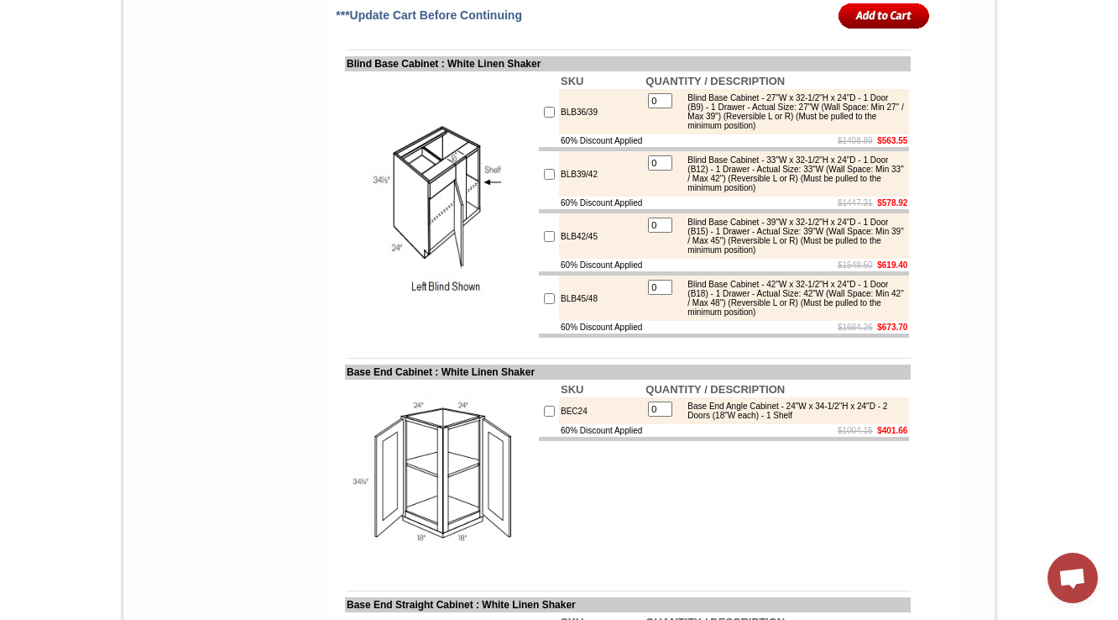
scroll to position [8746, 0]
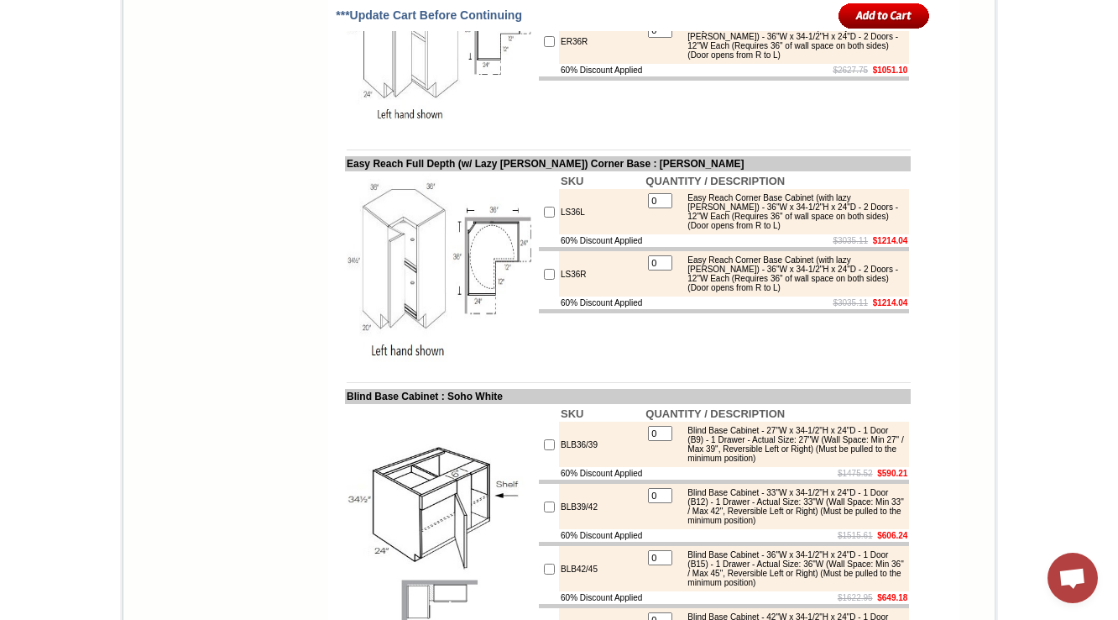
scroll to position [7463, 0]
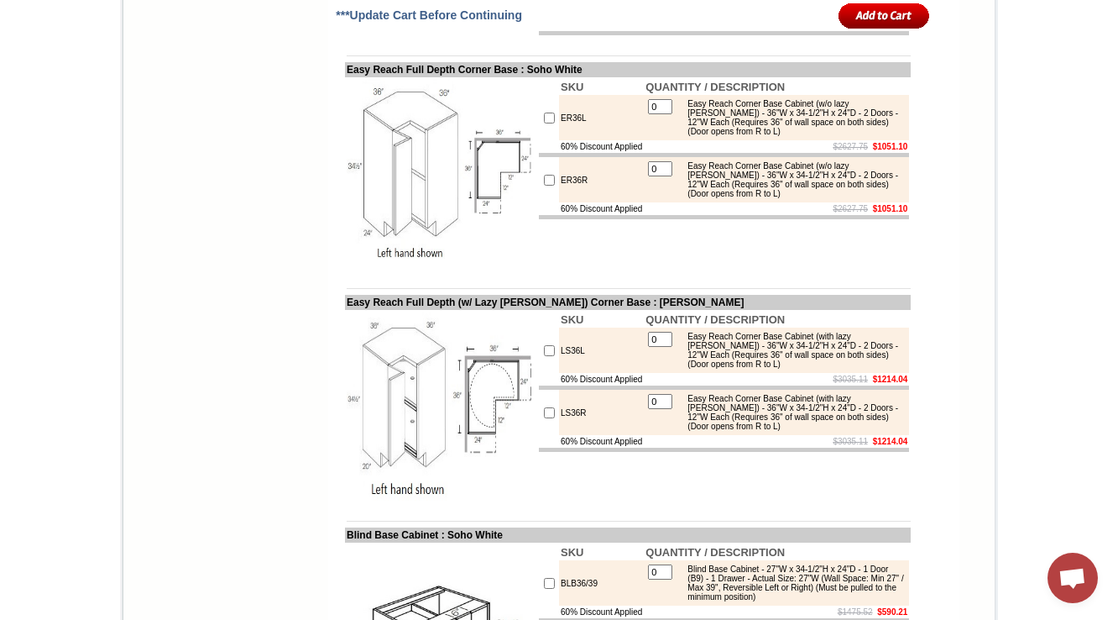
scroll to position [7310, 0]
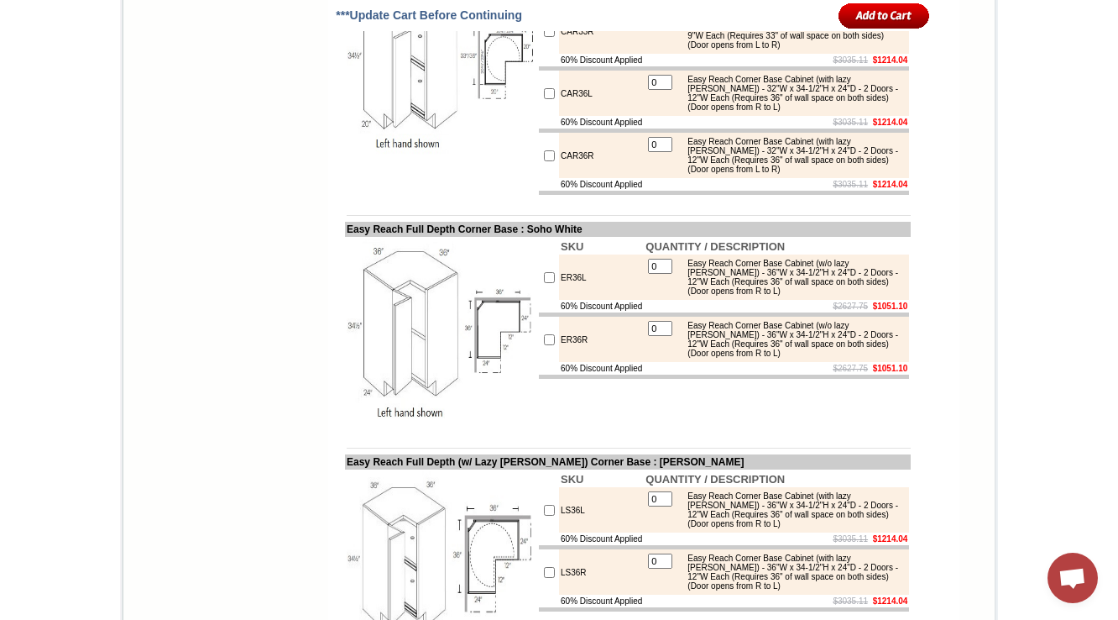
drag, startPoint x: 465, startPoint y: 211, endPoint x: 328, endPoint y: 197, distance: 137.5
copy tbody "Easy Reach Corner Base"
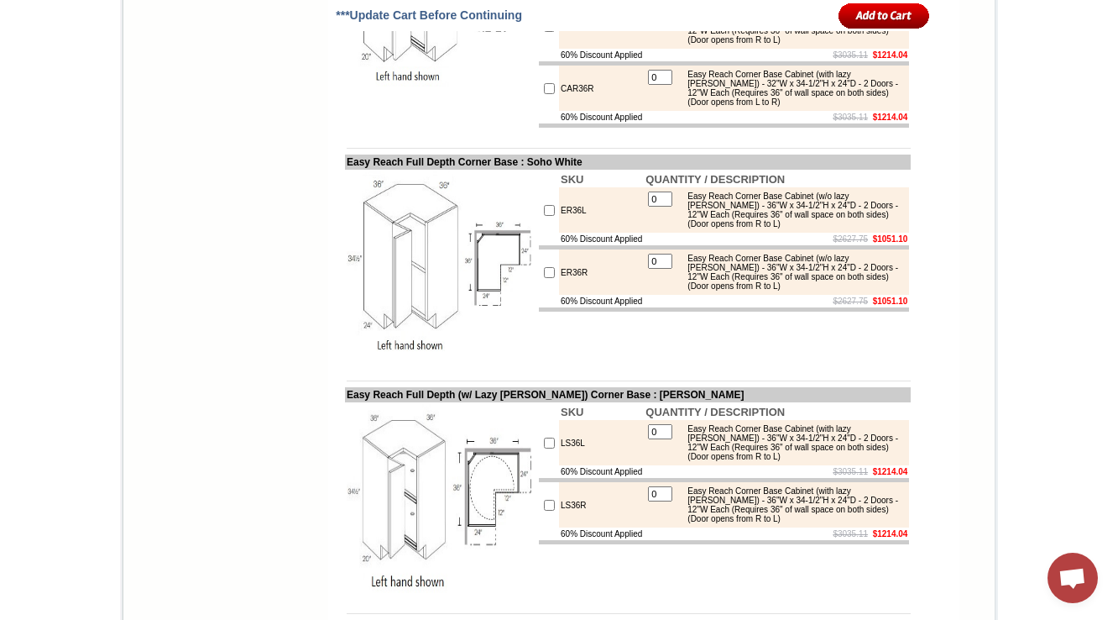
scroll to position [7444, 0]
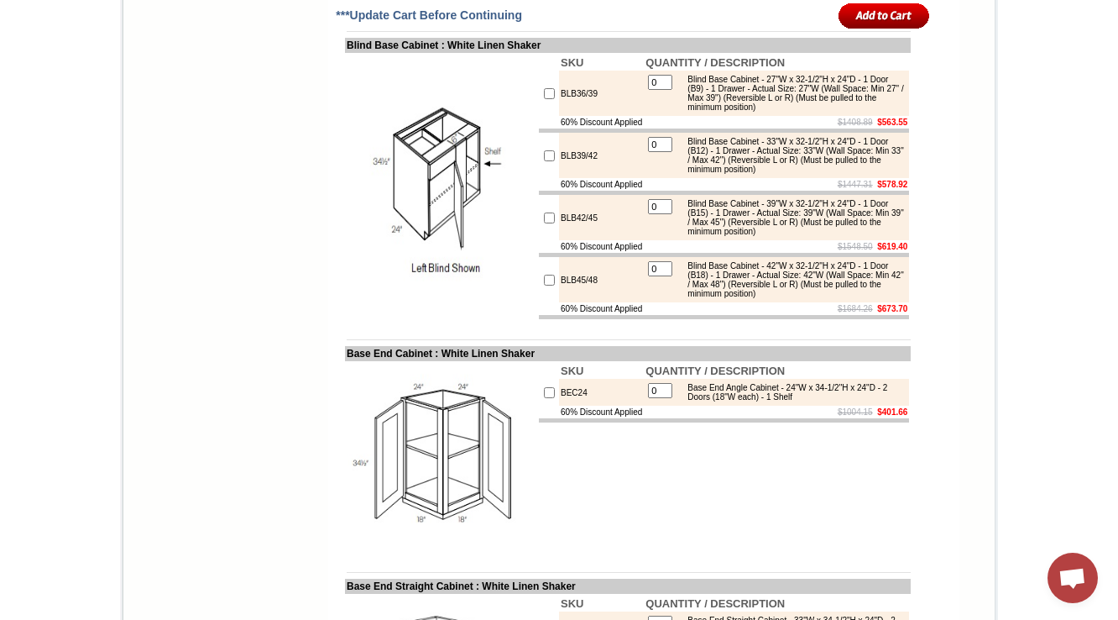
scroll to position [8743, 0]
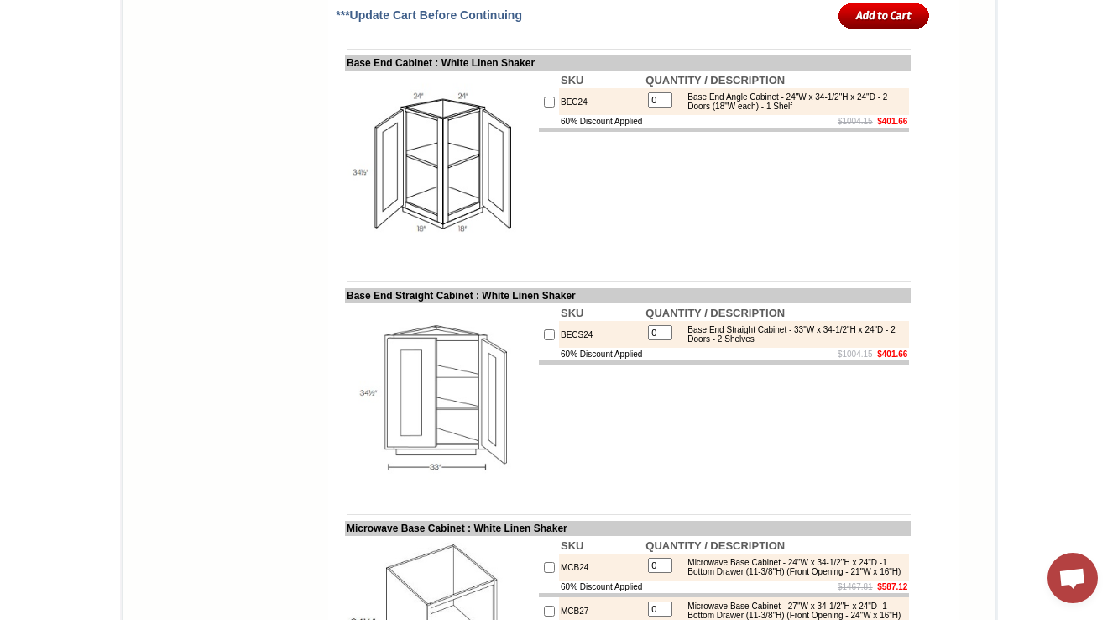
scroll to position [9079, 0]
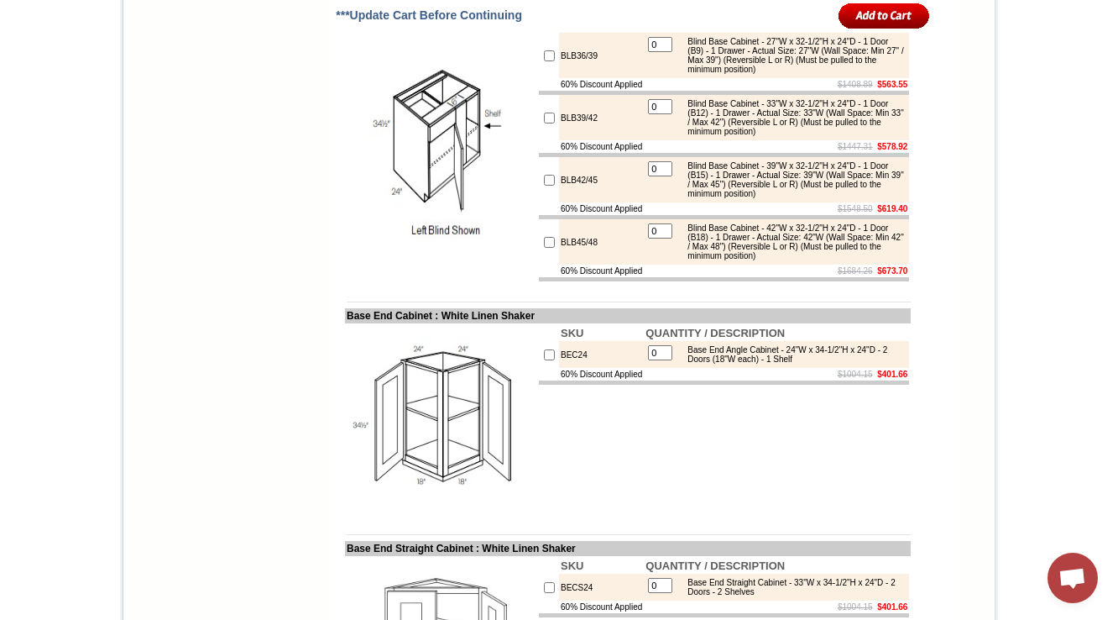
scroll to position [8877, 0]
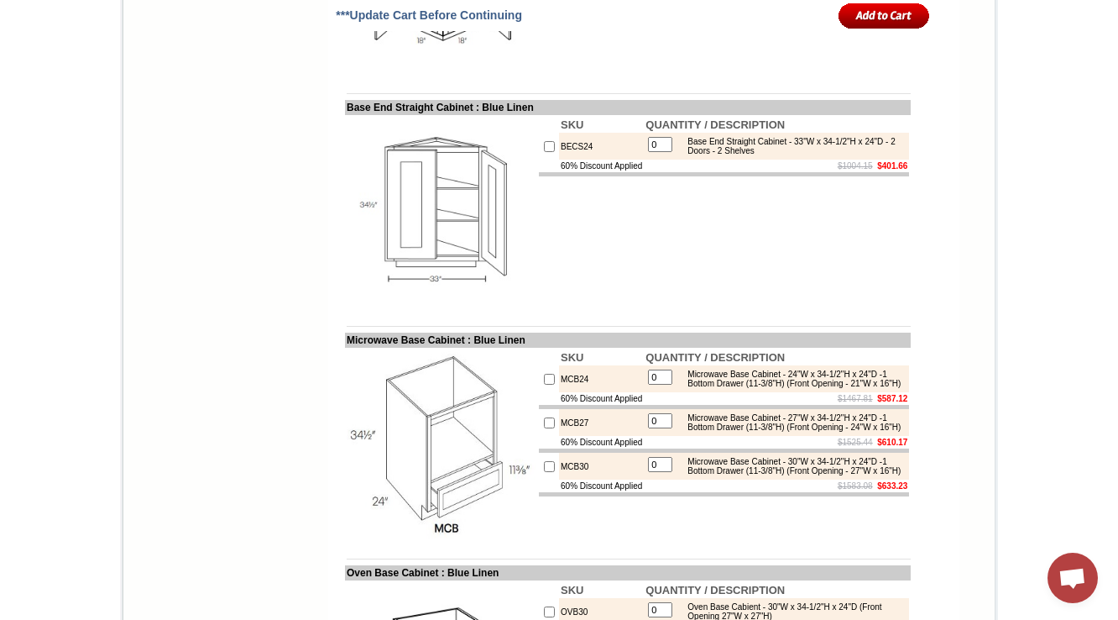
scroll to position [9044, 0]
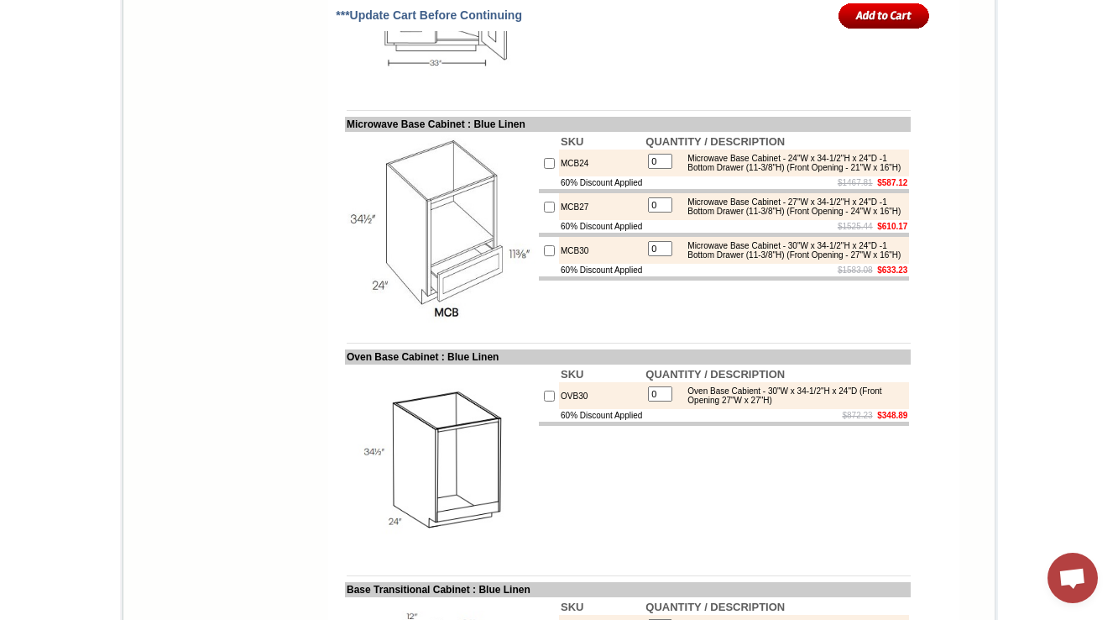
drag, startPoint x: 754, startPoint y: 351, endPoint x: 808, endPoint y: 353, distance: 53.8
copy div "(18"W each)"
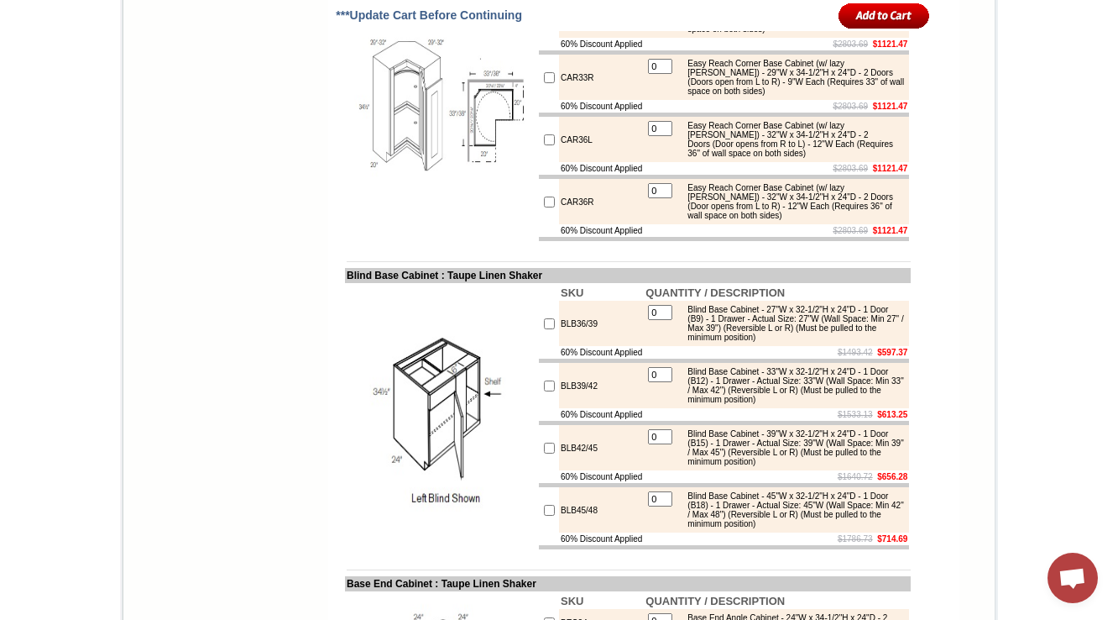
scroll to position [8539, 0]
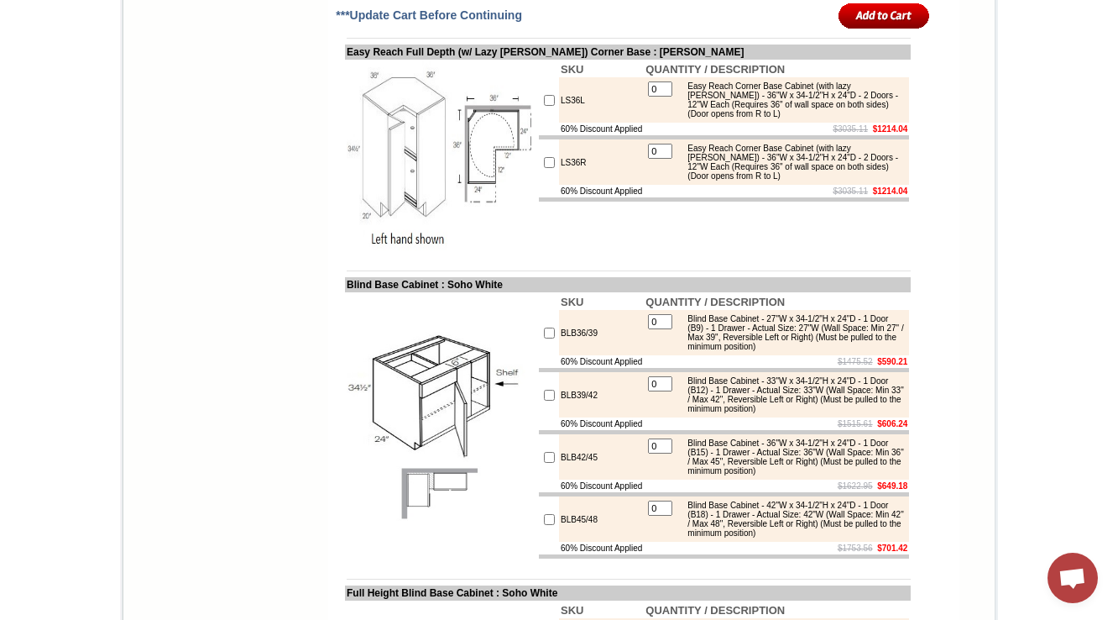
scroll to position [7743, 0]
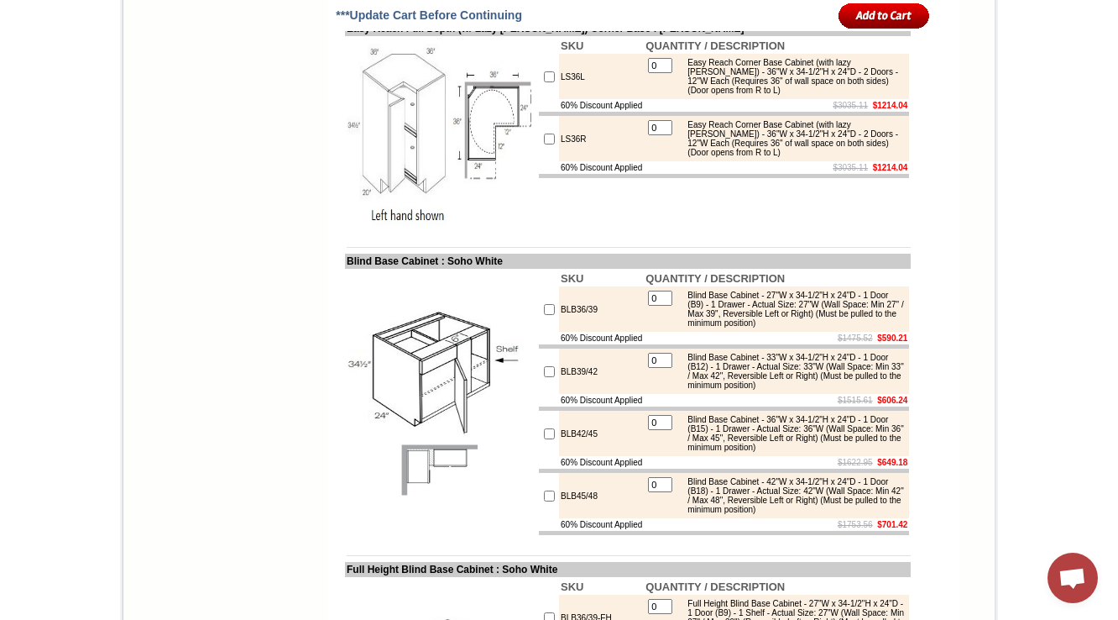
drag, startPoint x: 571, startPoint y: 116, endPoint x: 329, endPoint y: 114, distance: 241.8
copy td "Easy Reach (with Lazy Susan) Corner Base"
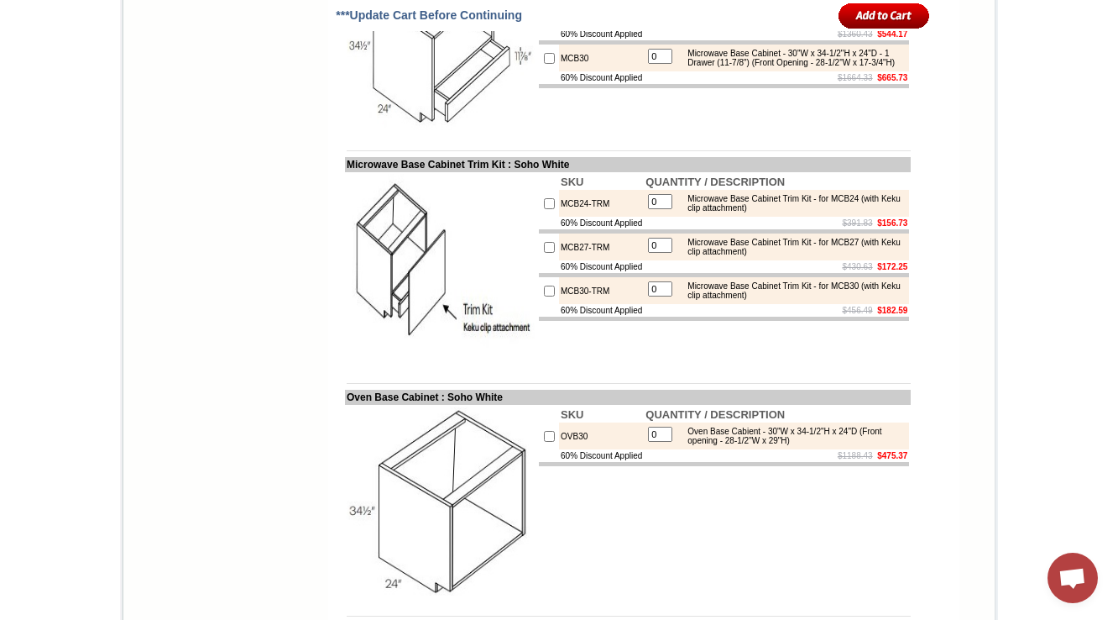
scroll to position [9221, 0]
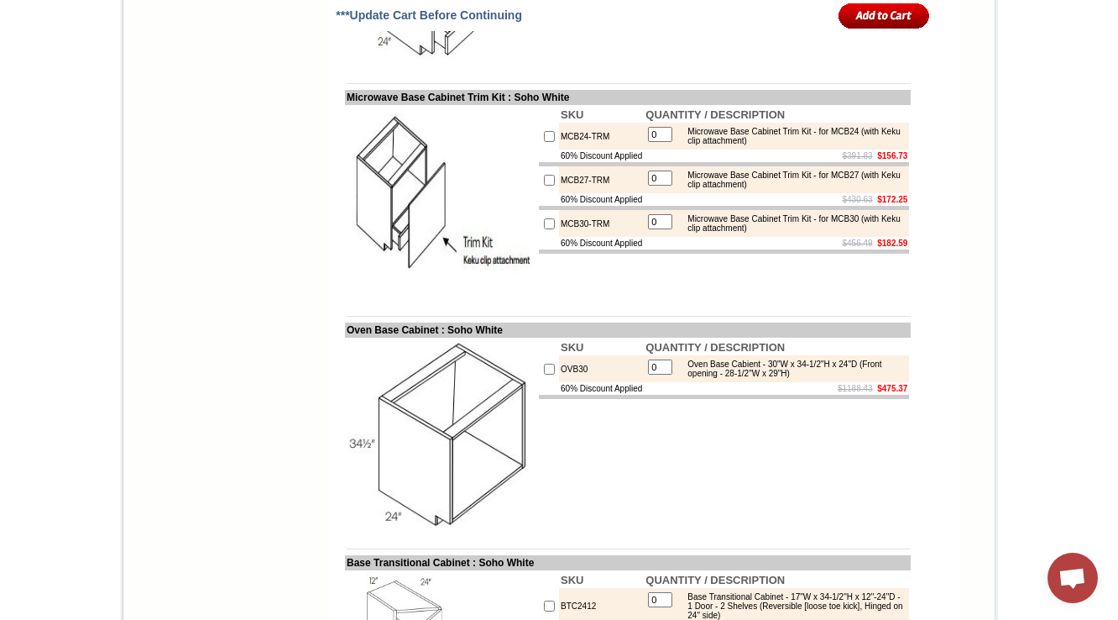
copy td "BEC24"
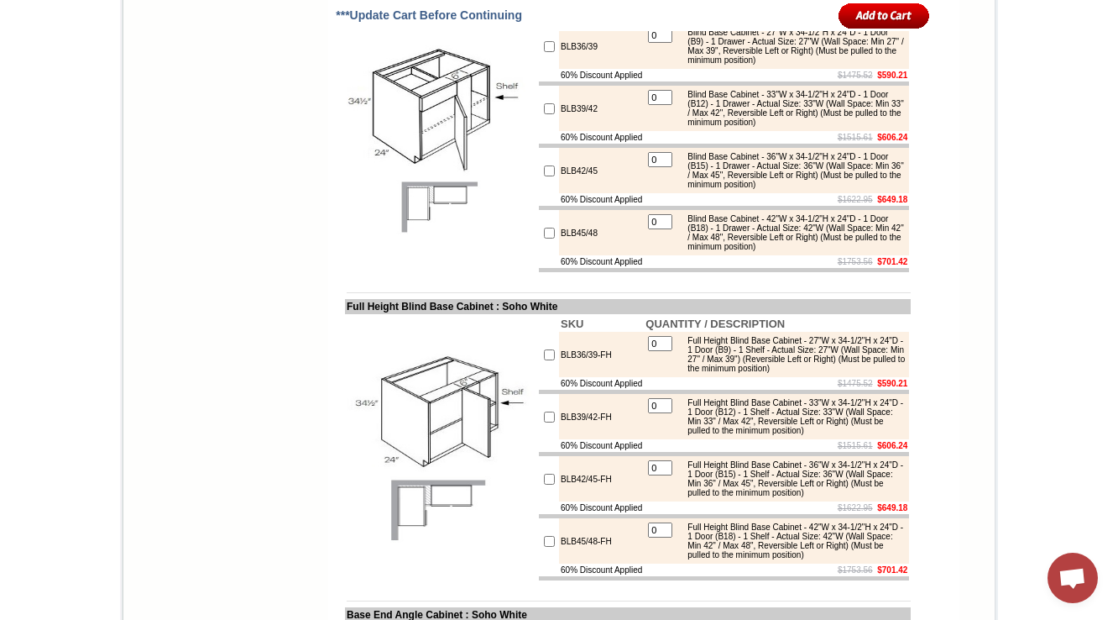
drag, startPoint x: 598, startPoint y: 251, endPoint x: 545, endPoint y: 242, distance: 53.7
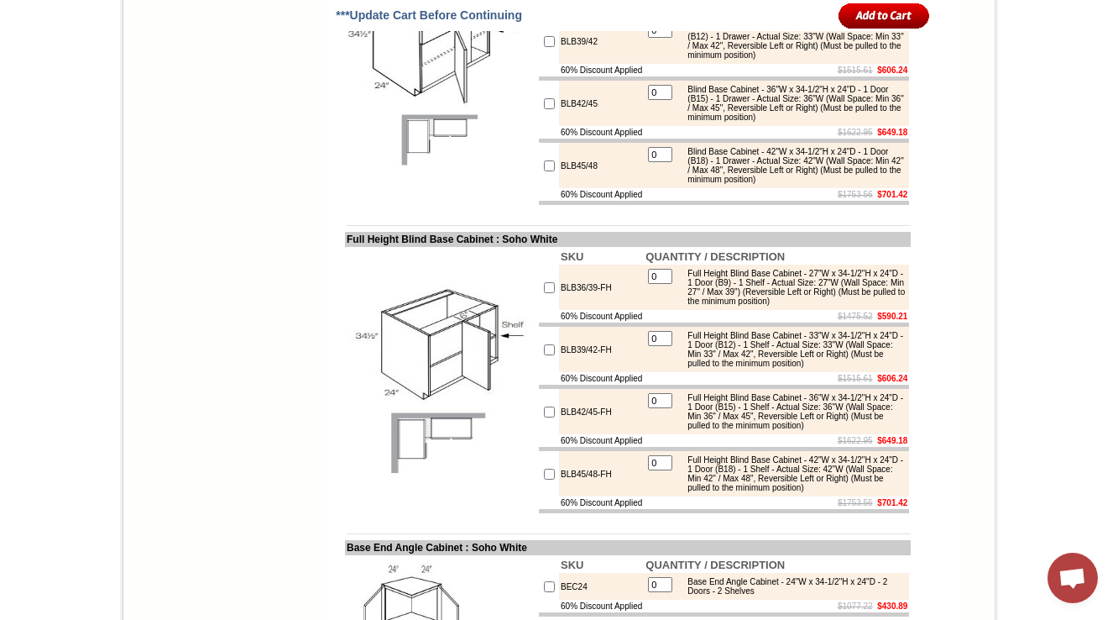
drag, startPoint x: 686, startPoint y: 156, endPoint x: 709, endPoint y: 165, distance: 25.3
drag, startPoint x: 727, startPoint y: 168, endPoint x: 823, endPoint y: 190, distance: 98.2
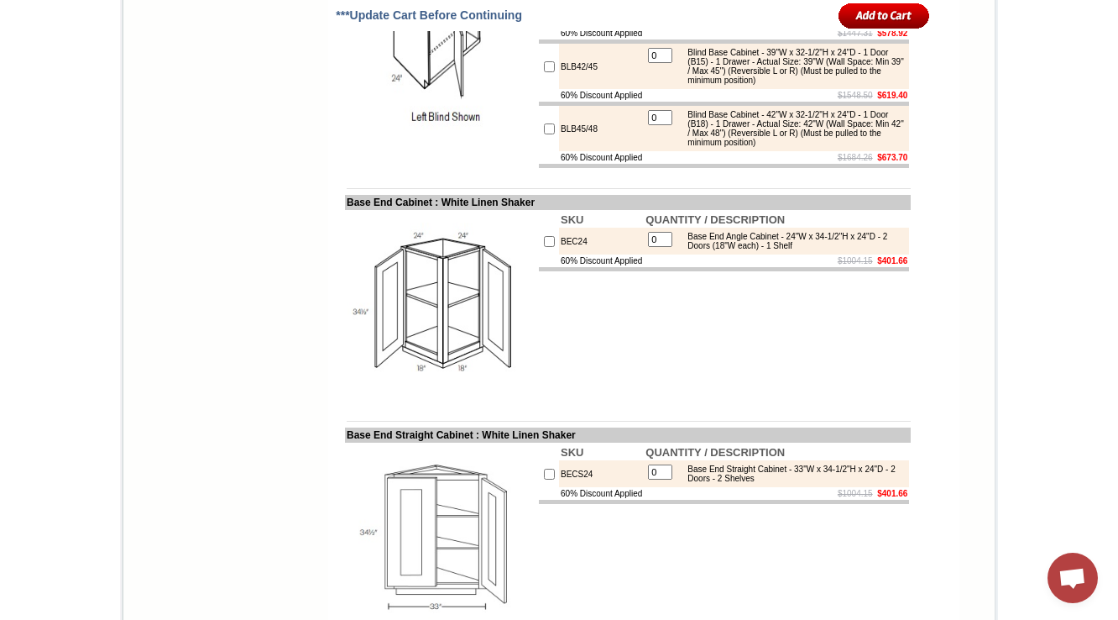
scroll to position [8929, 0]
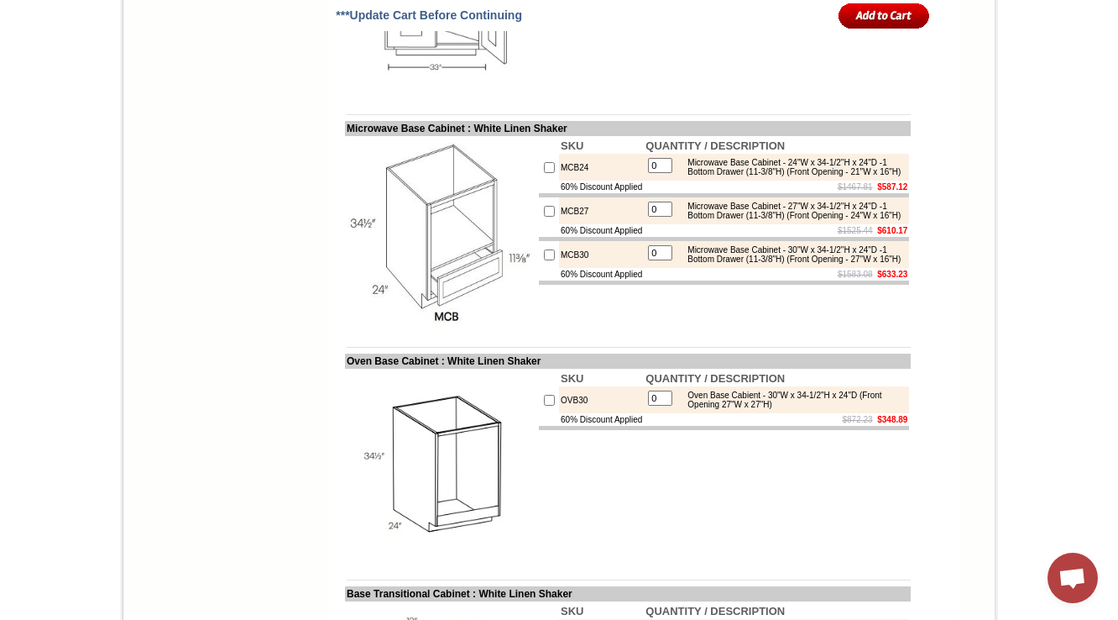
scroll to position [9443, 0]
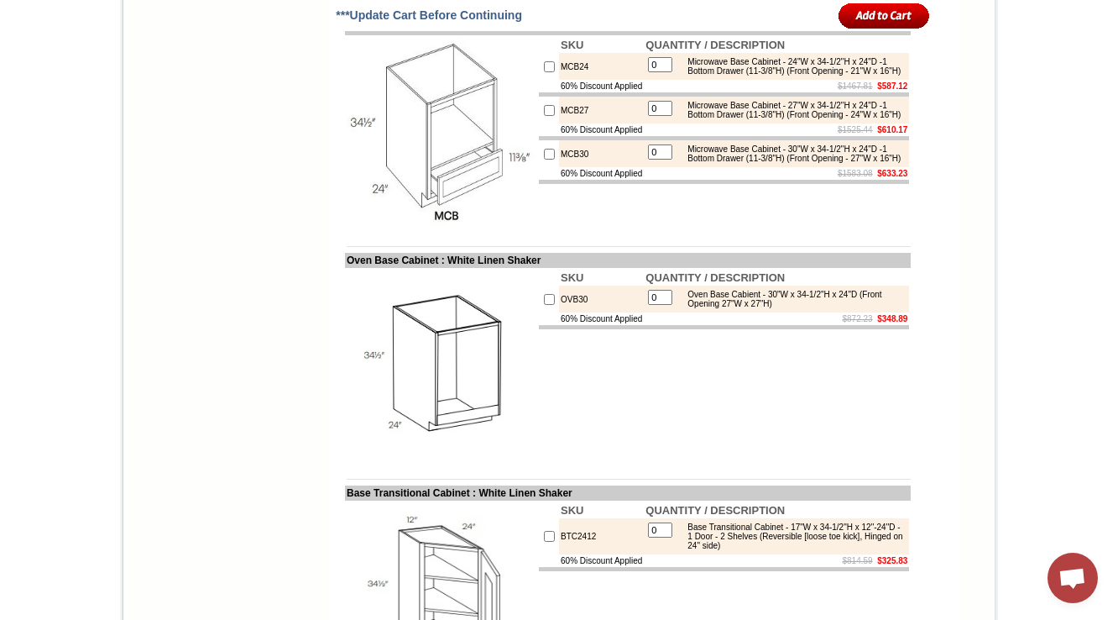
scroll to position [9567, 0]
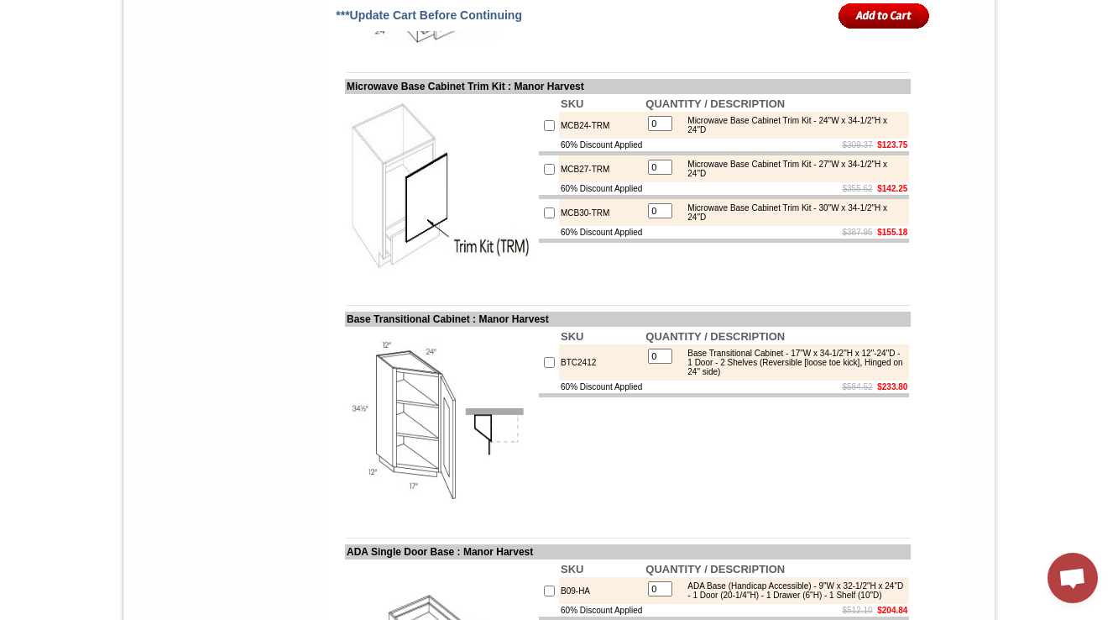
scroll to position [9178, 0]
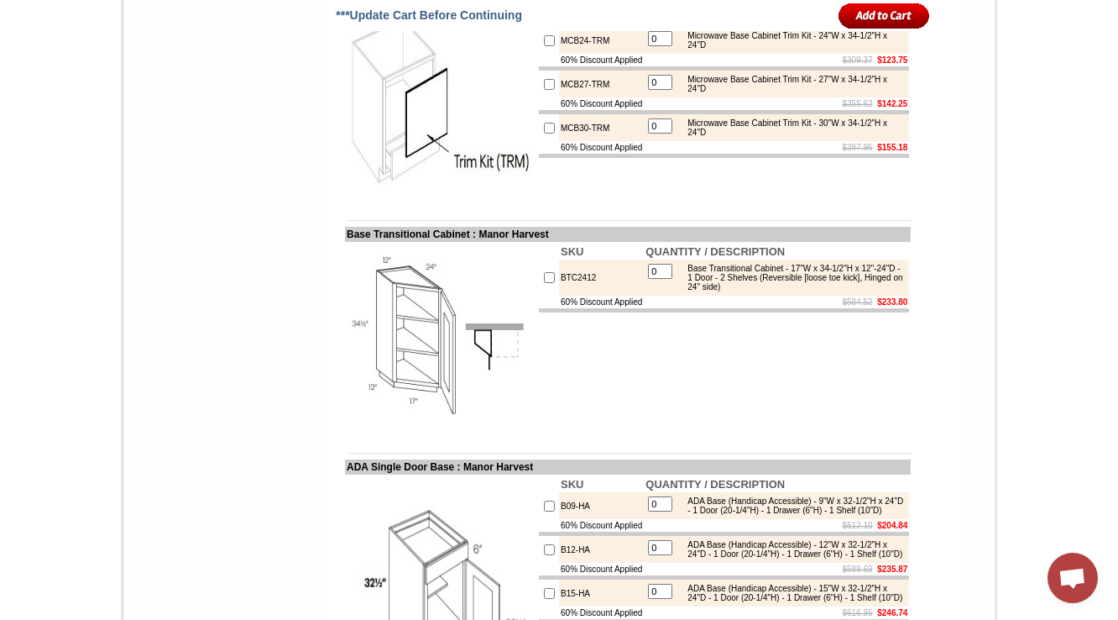
drag, startPoint x: 334, startPoint y: 131, endPoint x: 386, endPoint y: 130, distance: 52.1
copy td "ase End"
drag, startPoint x: 426, startPoint y: 131, endPoint x: 326, endPoint y: 139, distance: 101.1
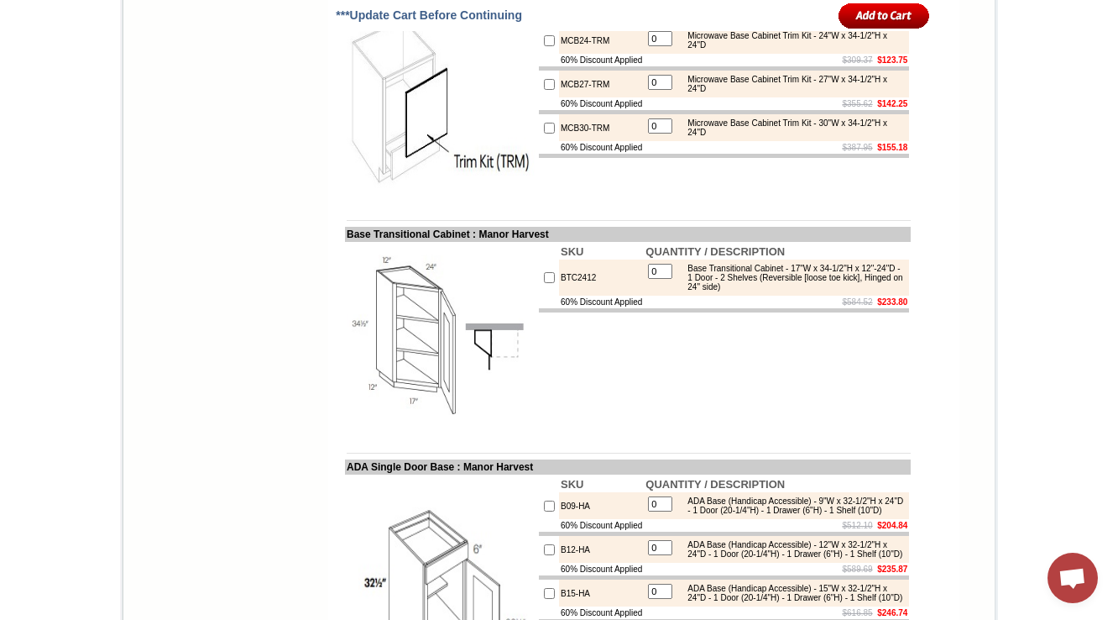
copy td "Base End Cabinet"
drag, startPoint x: 755, startPoint y: 181, endPoint x: 818, endPoint y: 181, distance: 63.0
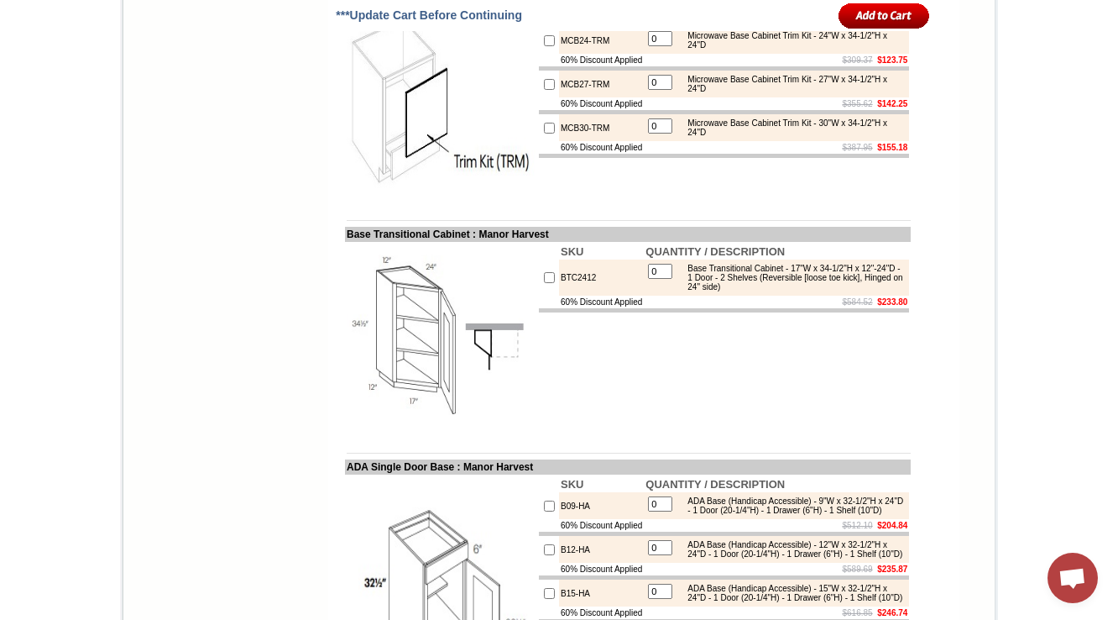
scroll to position [7439, 0]
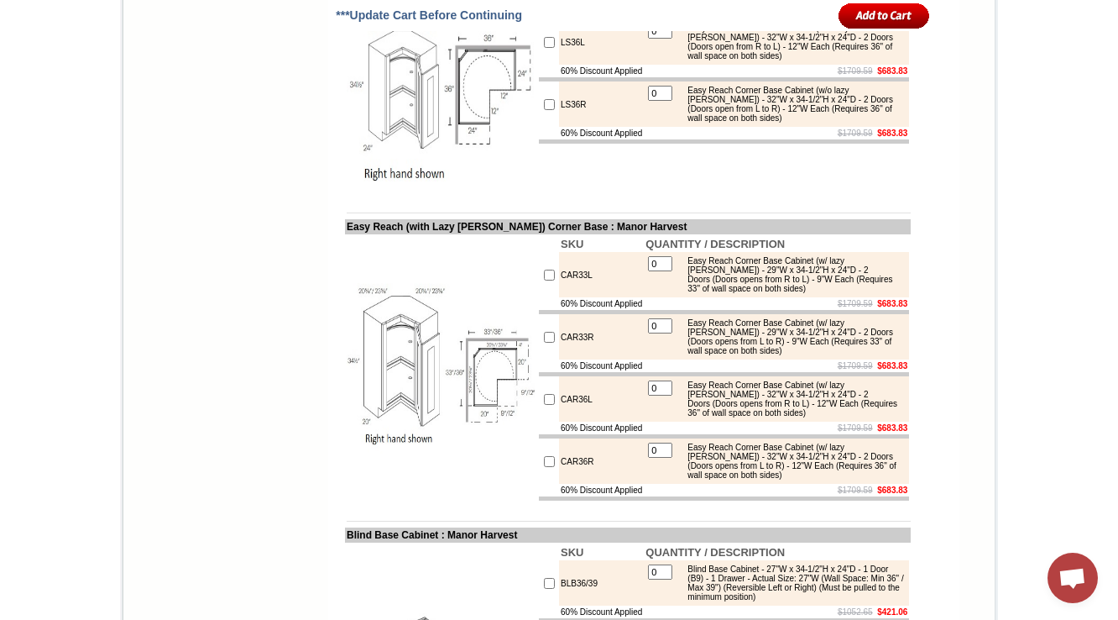
drag, startPoint x: 526, startPoint y: 190, endPoint x: 332, endPoint y: 192, distance: 194.0
copy td "Easy Reach Full Depth Corner Base"
drag, startPoint x: 686, startPoint y: 222, endPoint x: 826, endPoint y: 258, distance: 144.6
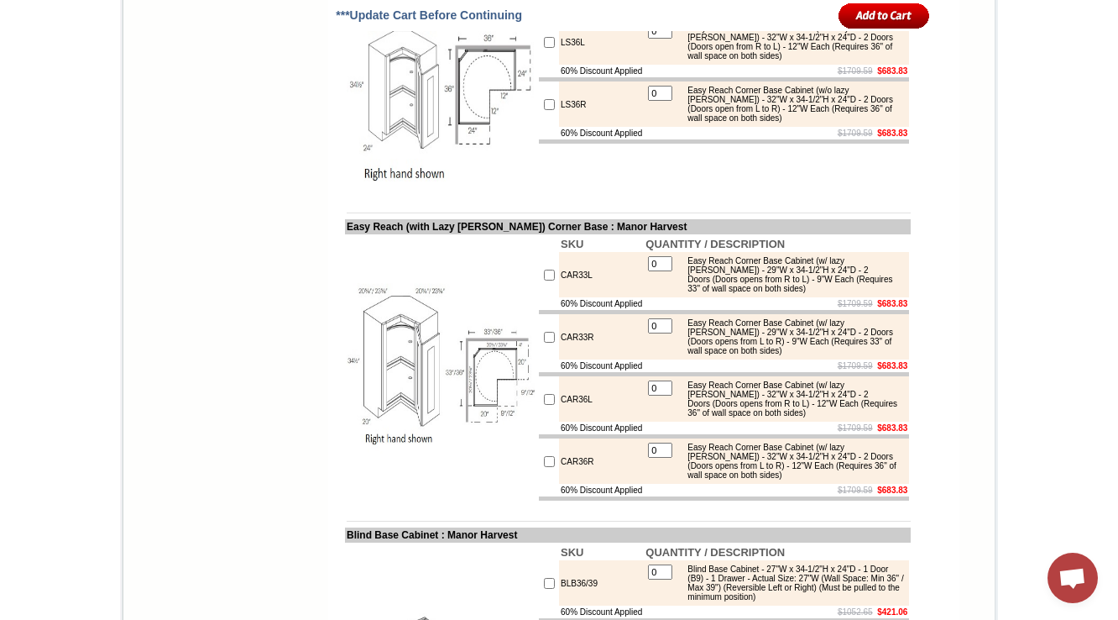
copy div "Easy Reach Corner Base Cabinet (w/o lazy susan) - 36"W x 34-1/2"H x 24"D - 2 Do…"
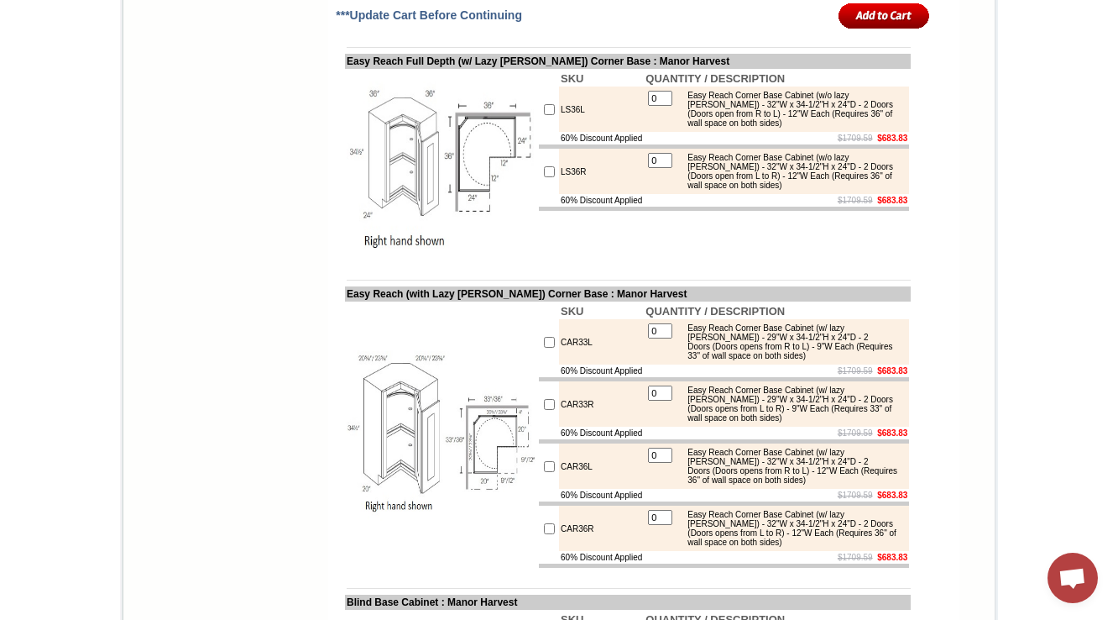
scroll to position [7641, 0]
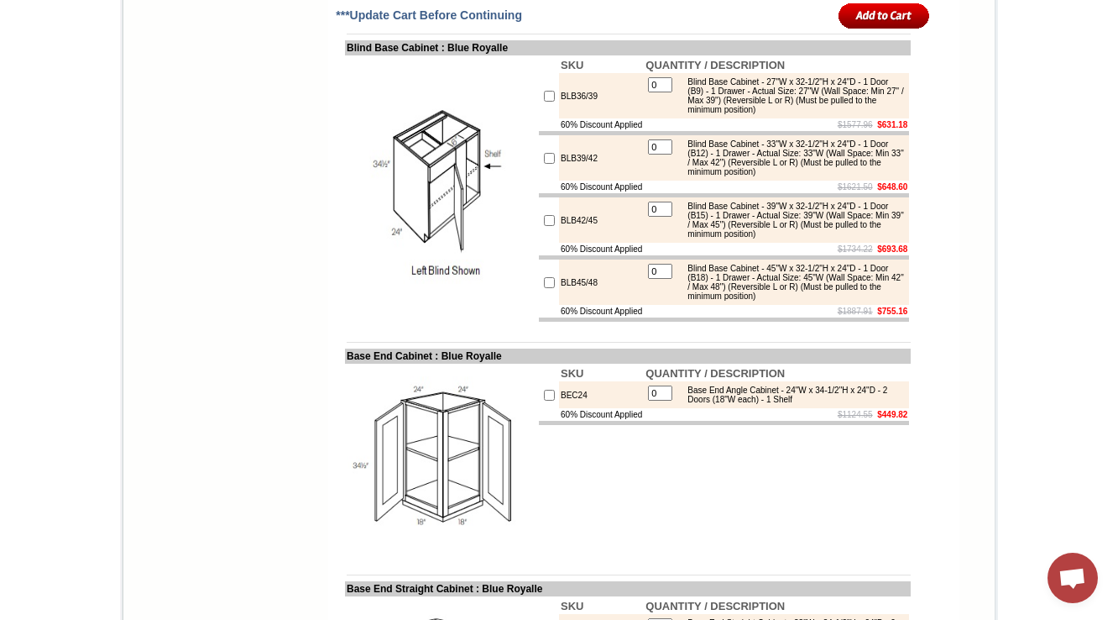
scroll to position [8793, 0]
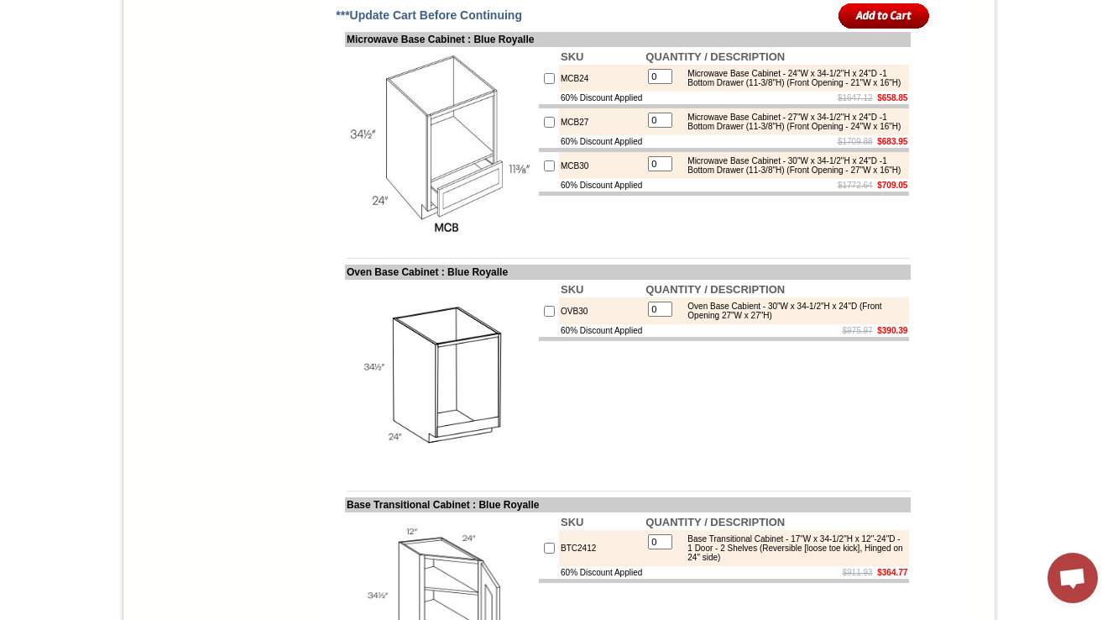
scroll to position [9599, 0]
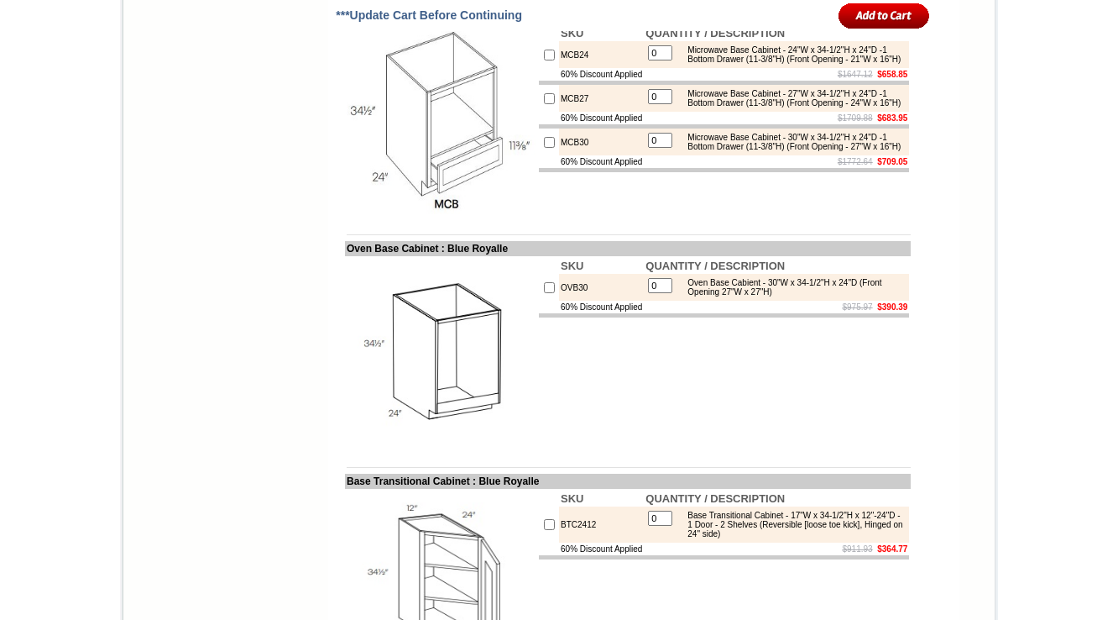
scroll to position [9599, 0]
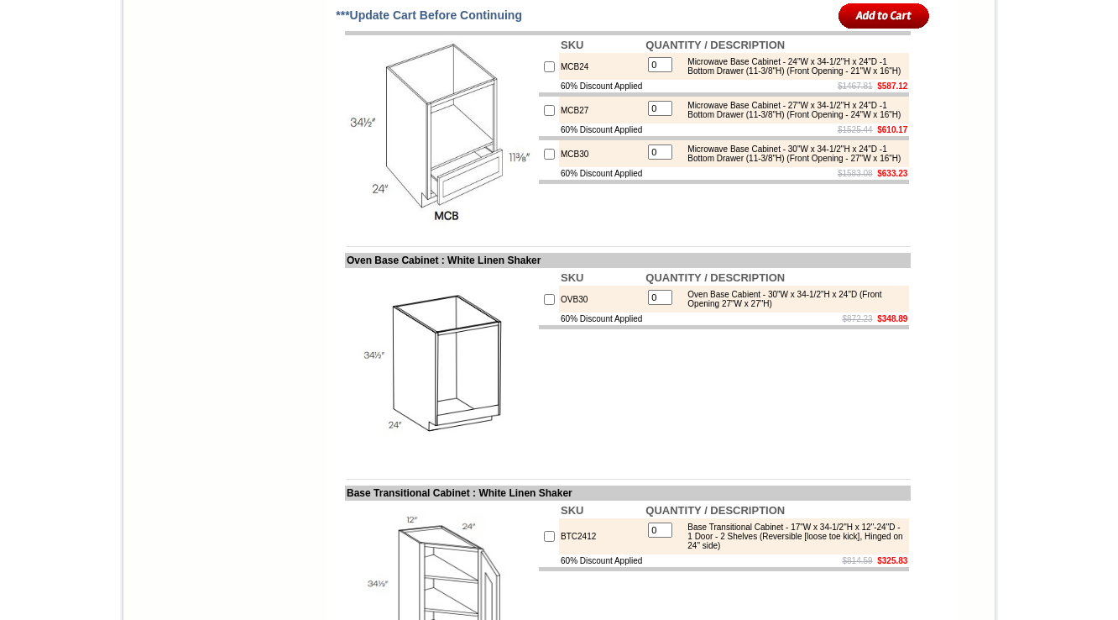
scroll to position [9567, 0]
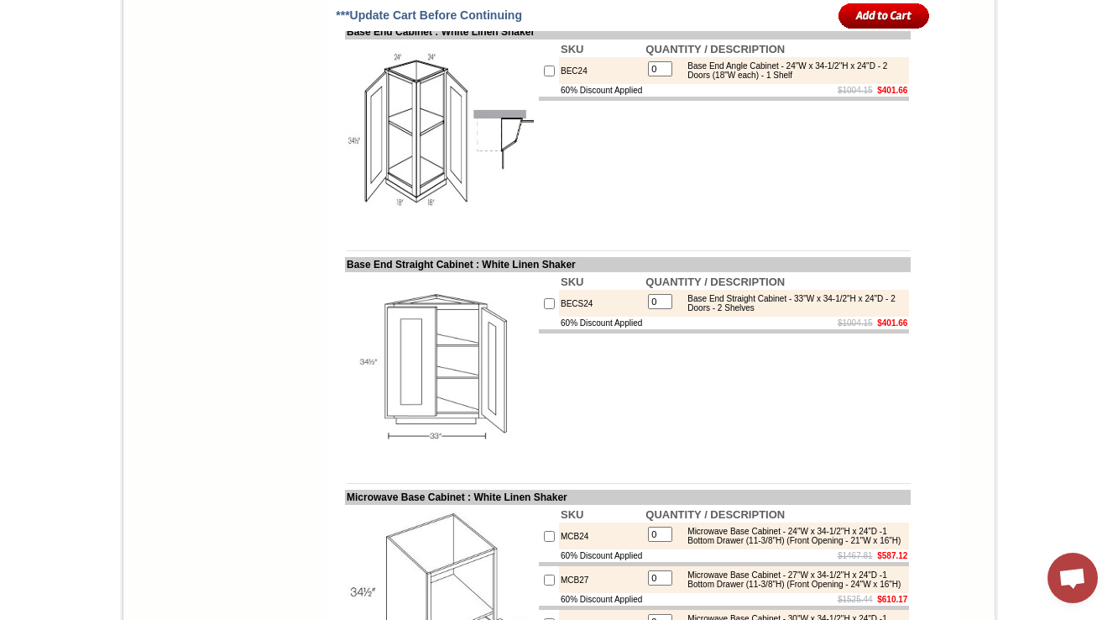
scroll to position [9097, 0]
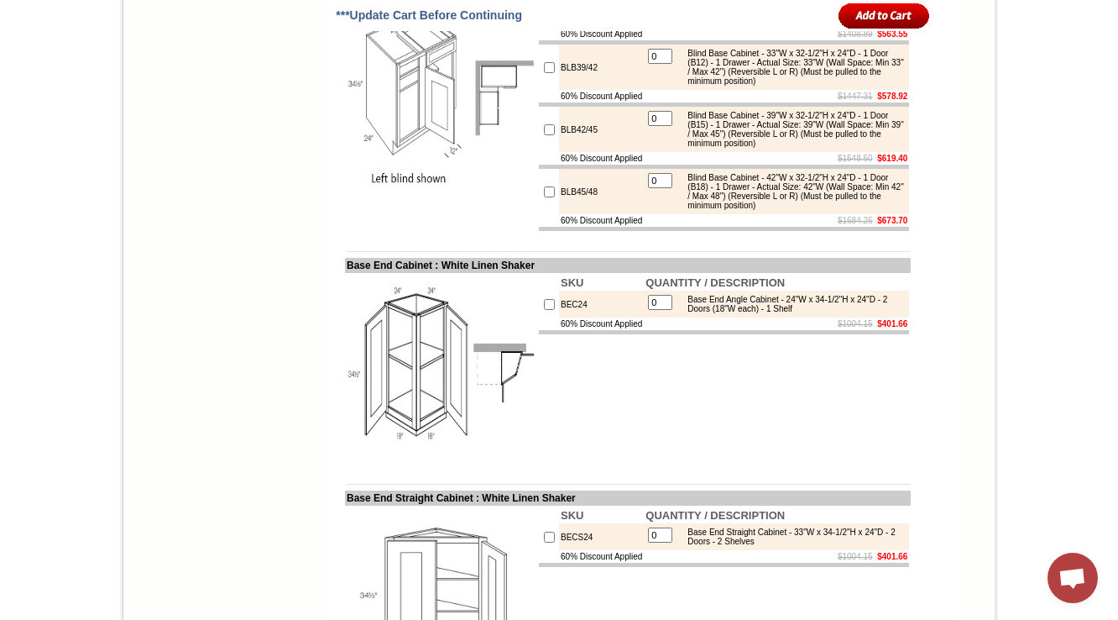
scroll to position [9030, 0]
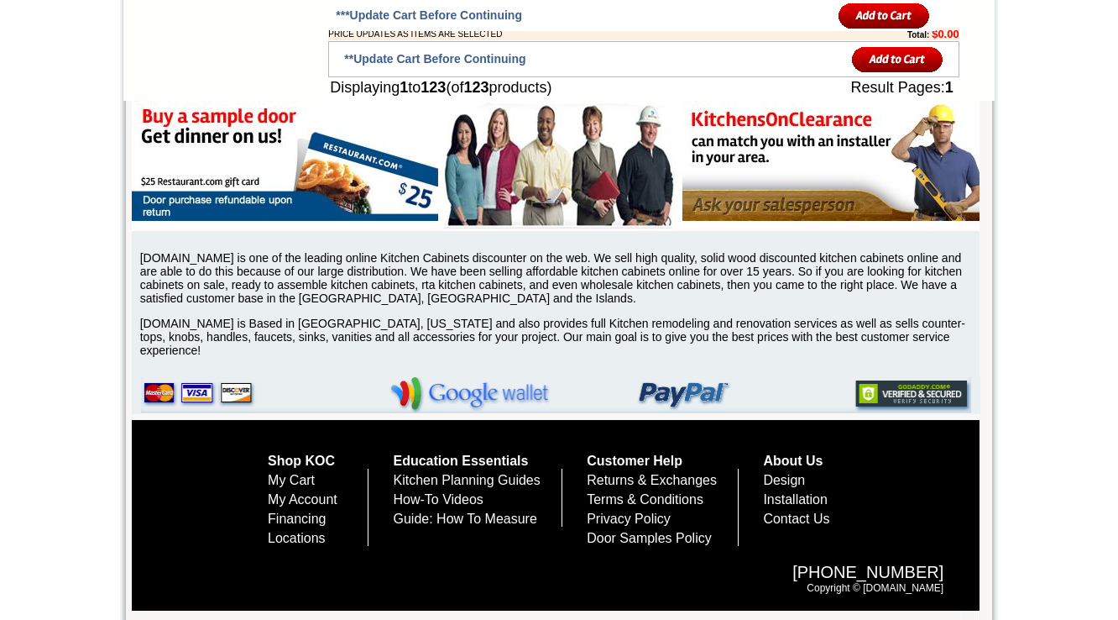
scroll to position [8882, 0]
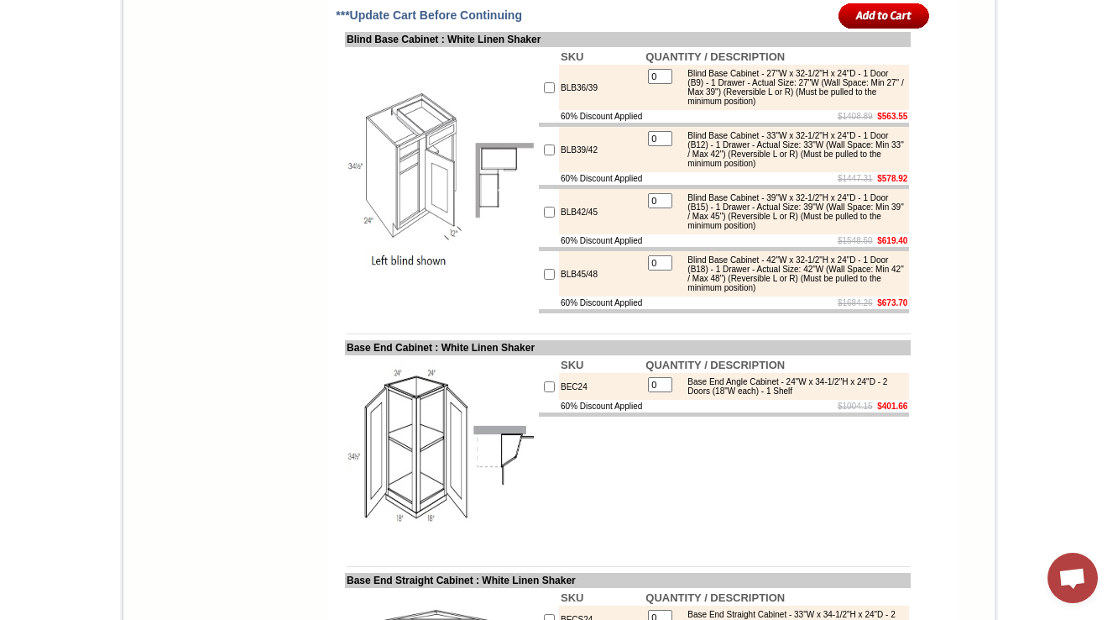
scroll to position [9017, 0]
drag, startPoint x: 329, startPoint y: 124, endPoint x: 0, endPoint y: 28, distance: 343.0
copy tbody "Easy Reach Full Depth Corner Base : White Linen Shaker"
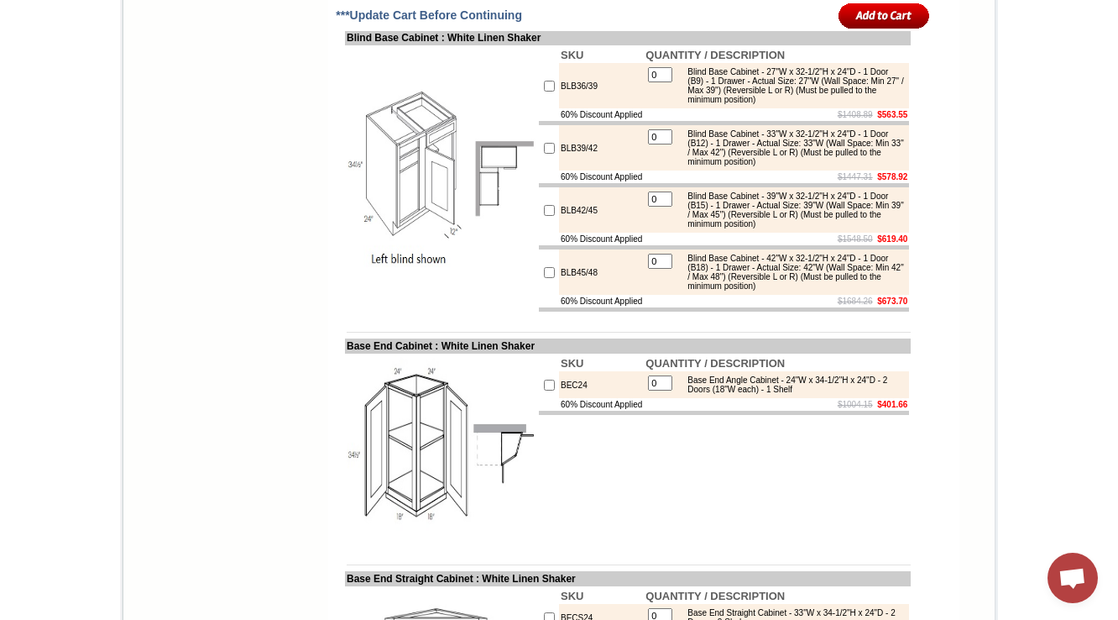
drag, startPoint x: 689, startPoint y: 159, endPoint x: 845, endPoint y: 189, distance: 159.1
drag, startPoint x: 687, startPoint y: 231, endPoint x: 834, endPoint y: 264, distance: 150.5
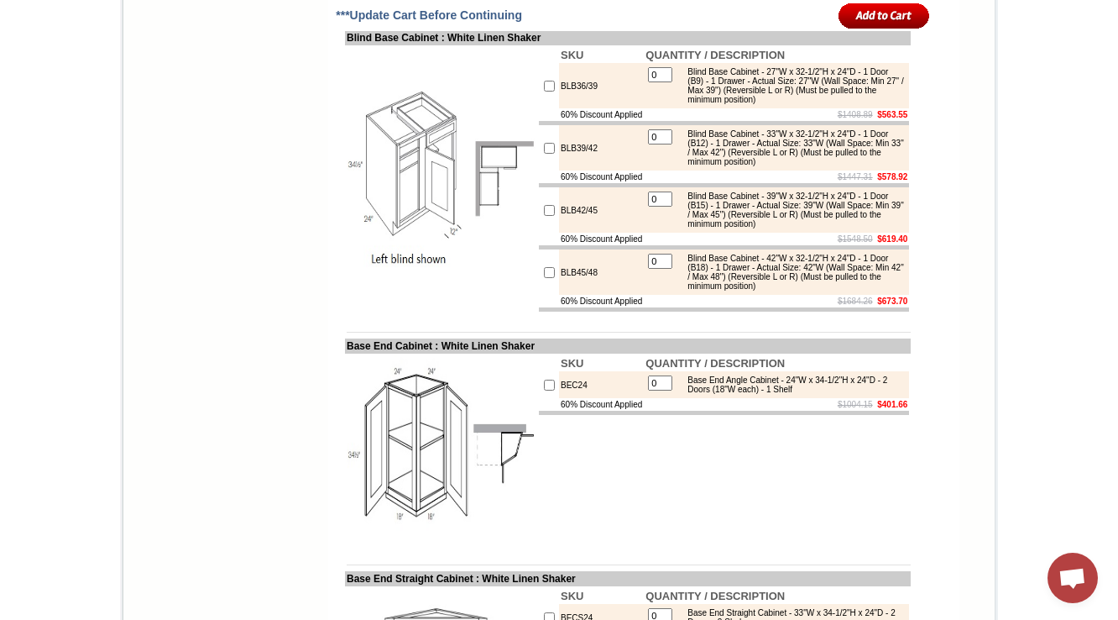
copy div "Easy Reach Corner Base Cabinet (w/o lazy susan) - 36"W x 34-1/2"H x 24"D - 2 Do…"
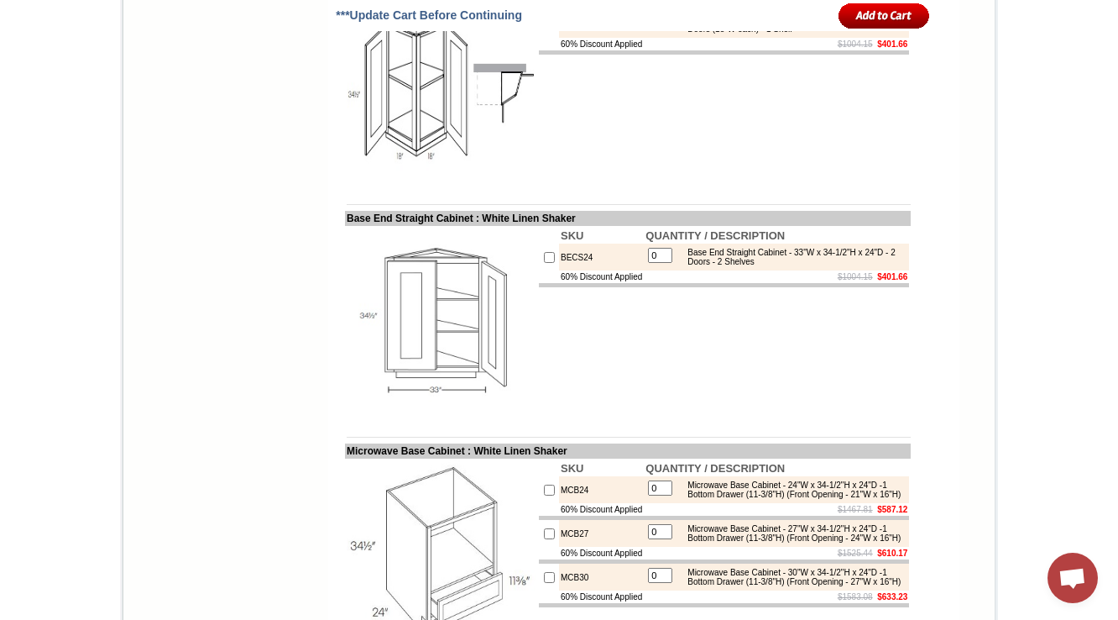
scroll to position [9148, 0]
